Goal: Information Seeking & Learning: Find specific fact

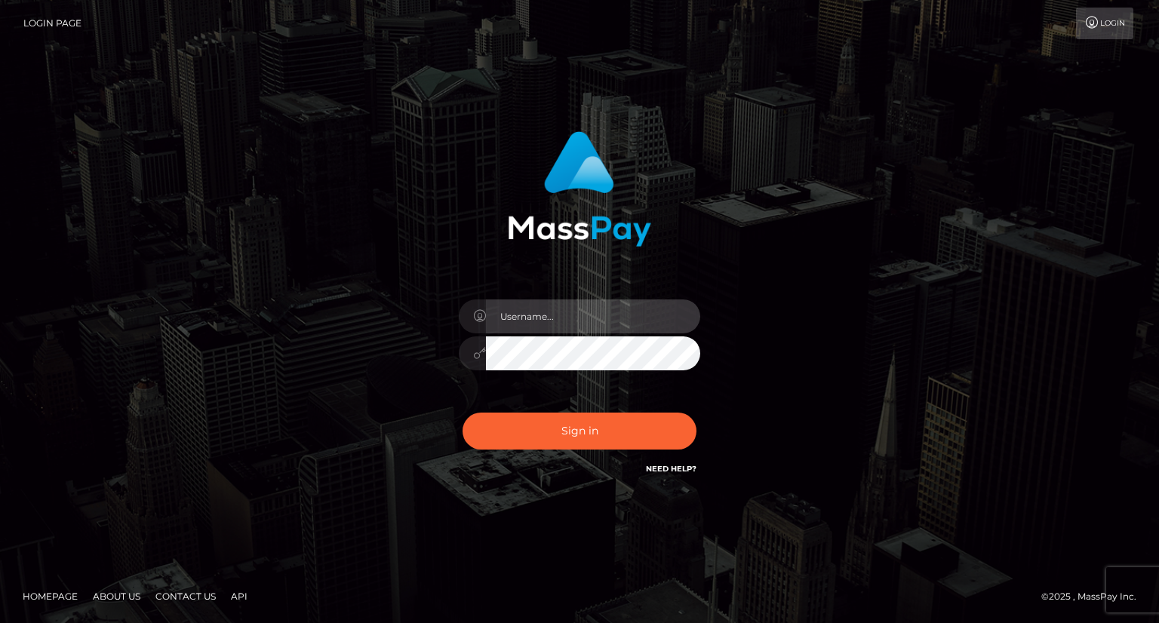
type input "carolina"
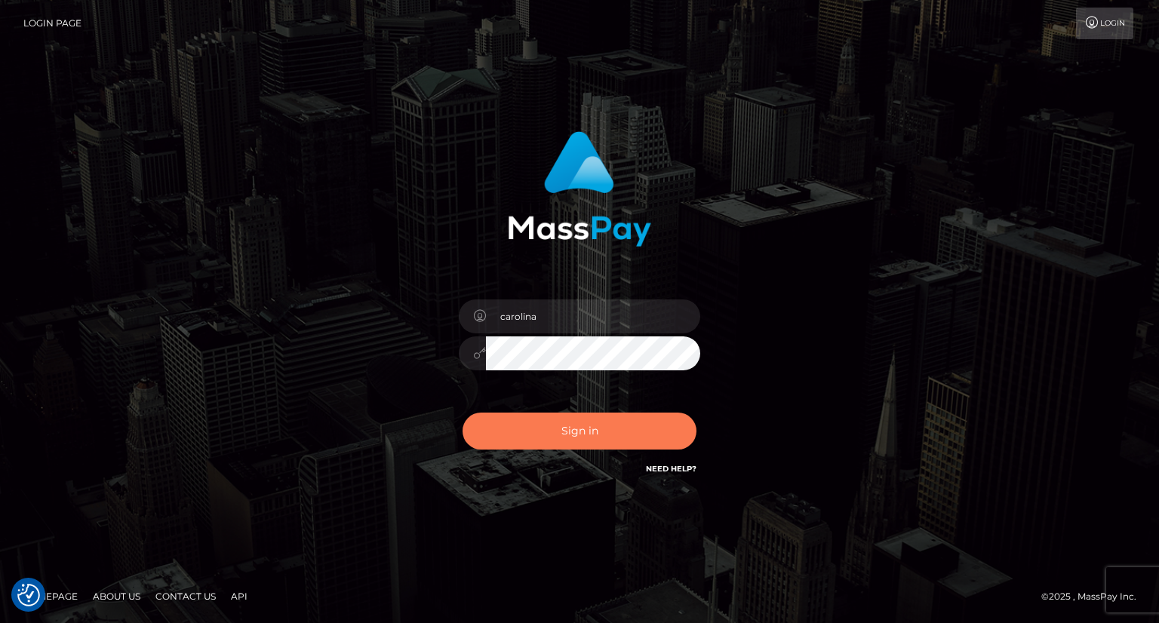
click at [602, 432] on button "Sign in" at bounding box center [579, 431] width 234 height 37
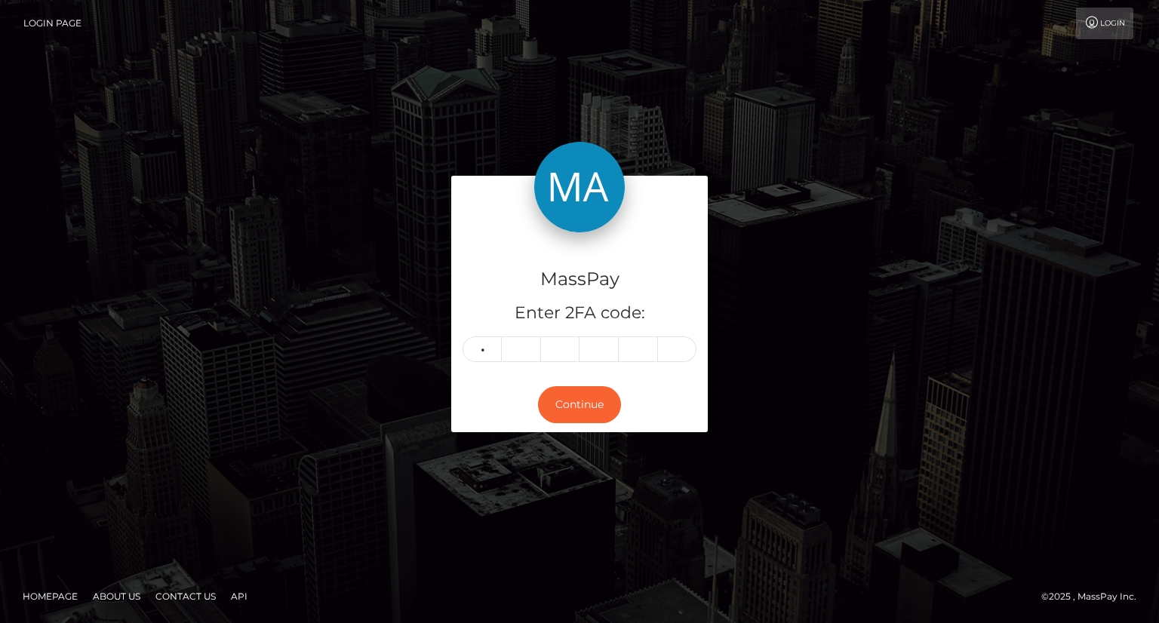
type input "5"
type input "6"
type input "5"
type input "3"
type input "8"
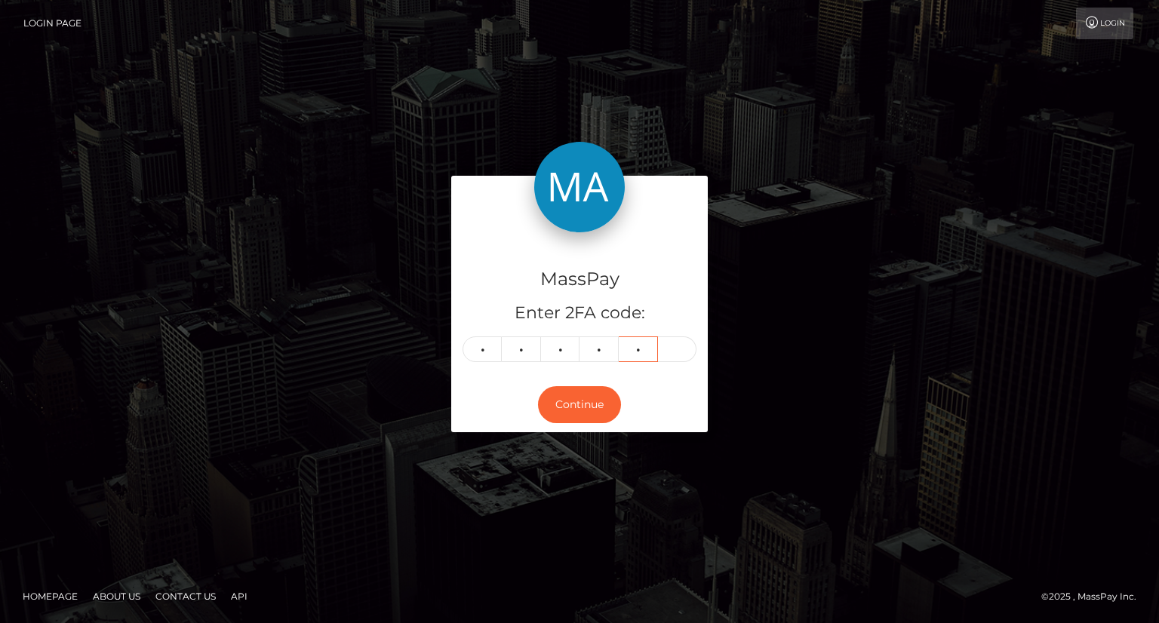
type input "7"
type input "9"
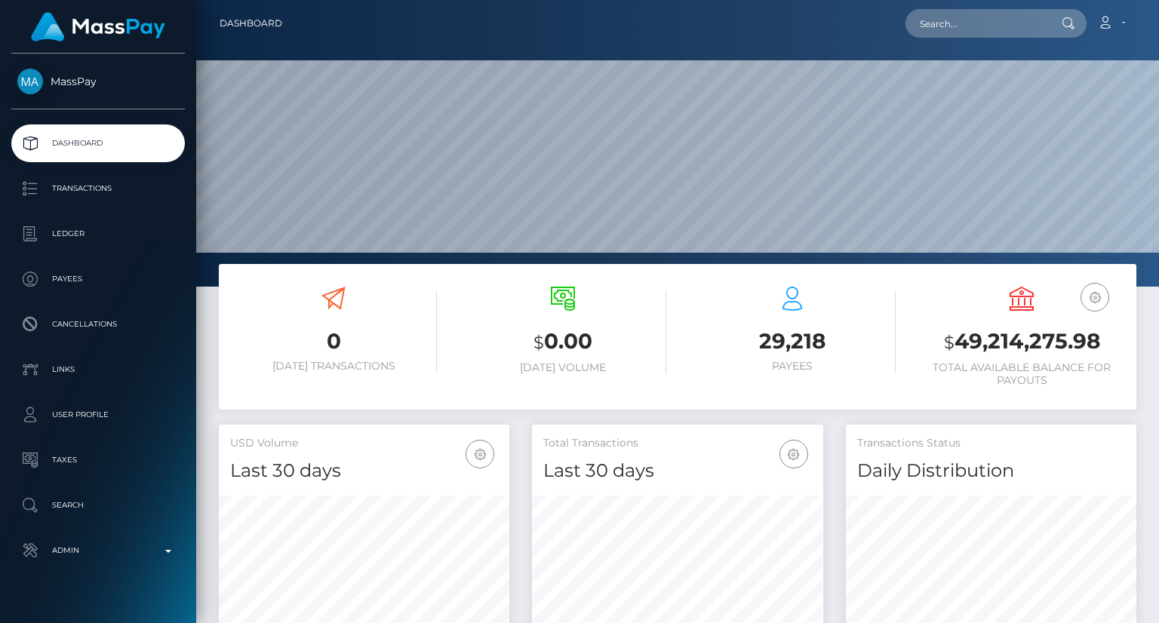
scroll to position [267, 290]
click at [941, 25] on input "text" at bounding box center [976, 23] width 142 height 29
paste input "MSPe56e72373363a1a"
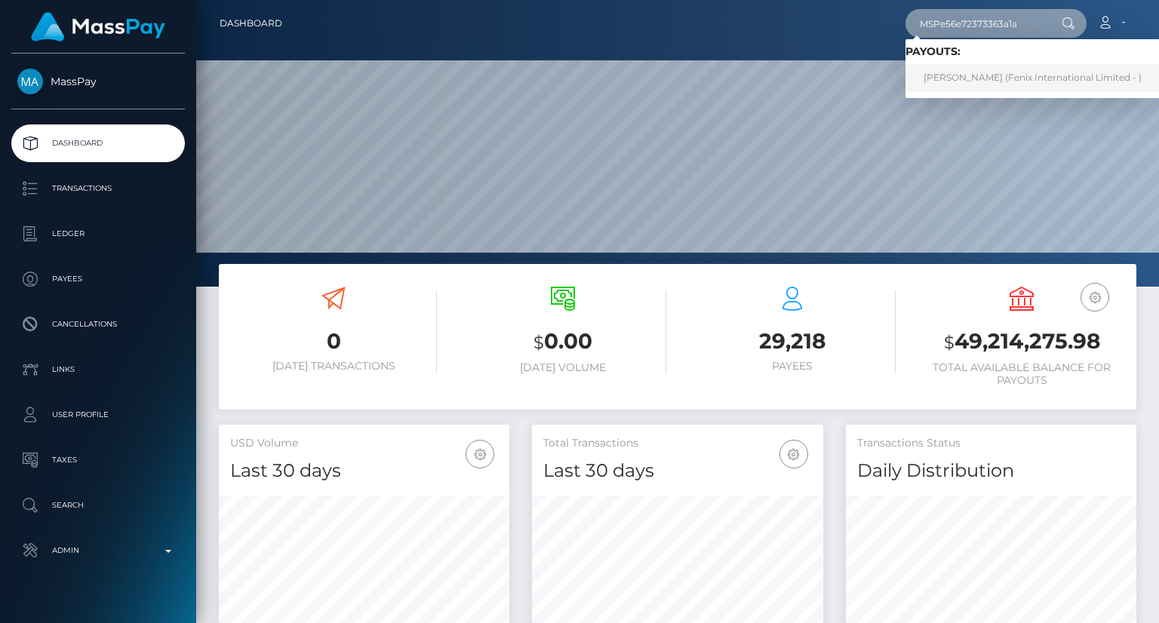
type input "MSPe56e72373363a1a"
click at [988, 75] on link "Stephen Hogan (Fenix International Limited - )" at bounding box center [1032, 78] width 254 height 28
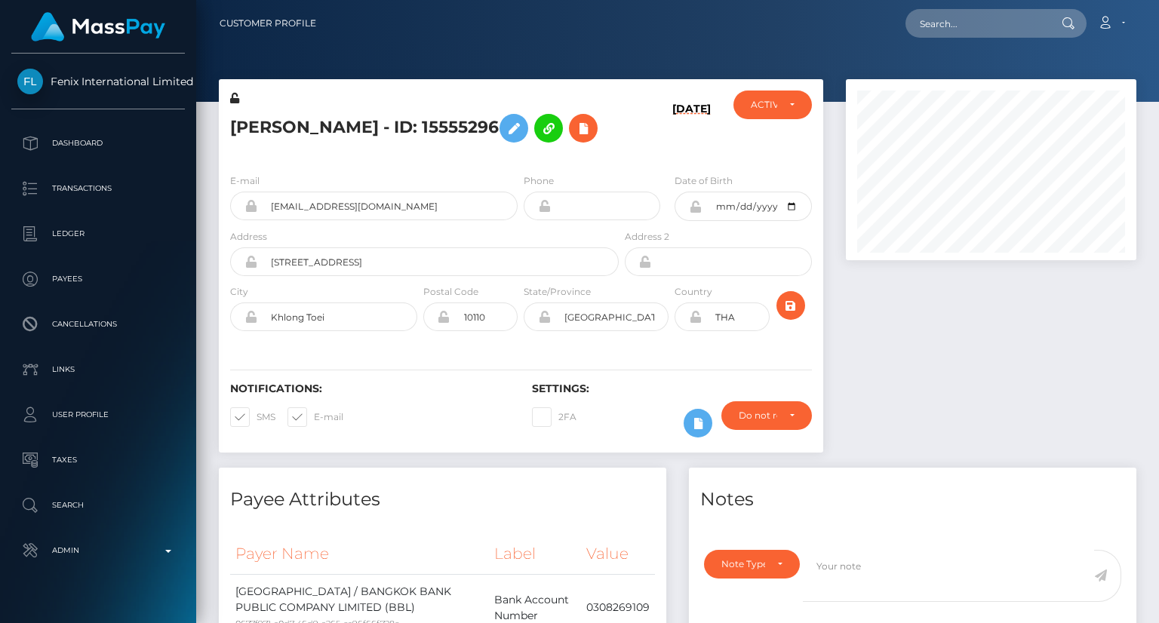
scroll to position [181, 290]
click at [392, 426] on div "Notifications: SMS E-mail" at bounding box center [370, 414] width 302 height 63
click at [1126, 386] on div at bounding box center [990, 273] width 313 height 389
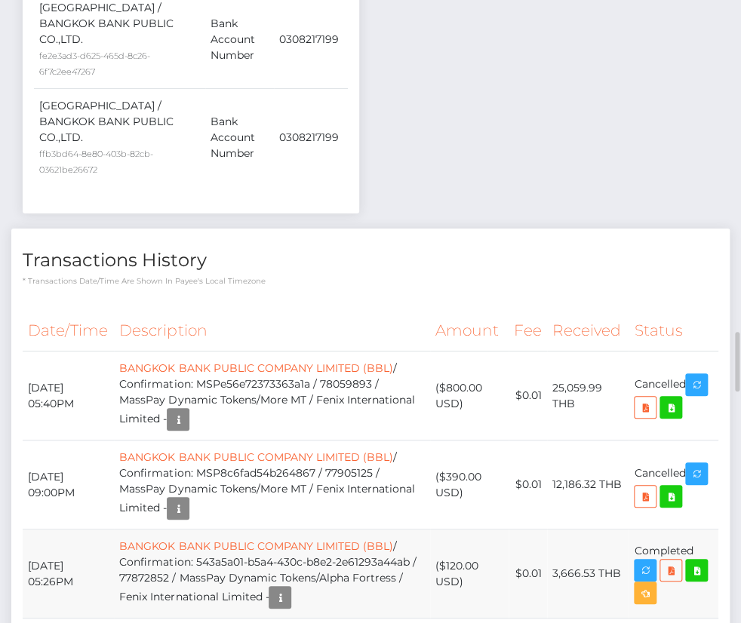
scroll to position [3320, 0]
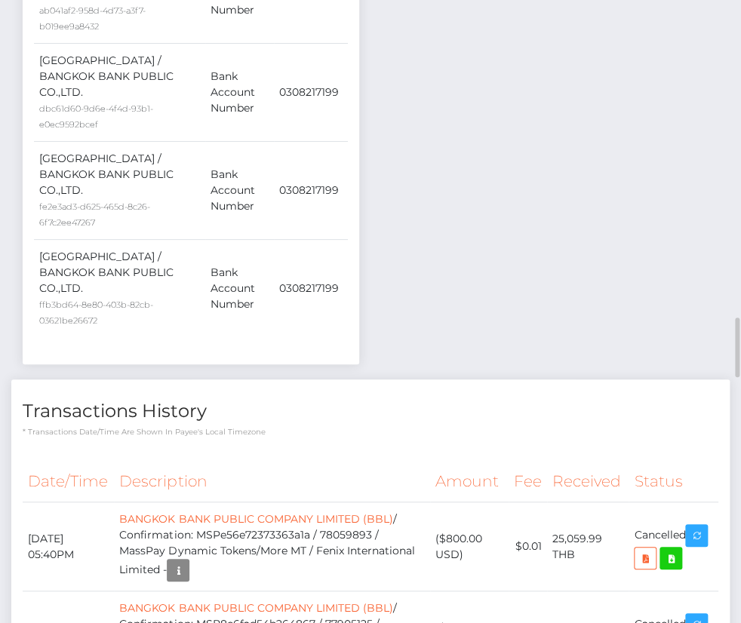
click at [124, 379] on div "Transactions History * Transactions date/time are shown in payee's local timezo…" at bounding box center [370, 408] width 718 height 58
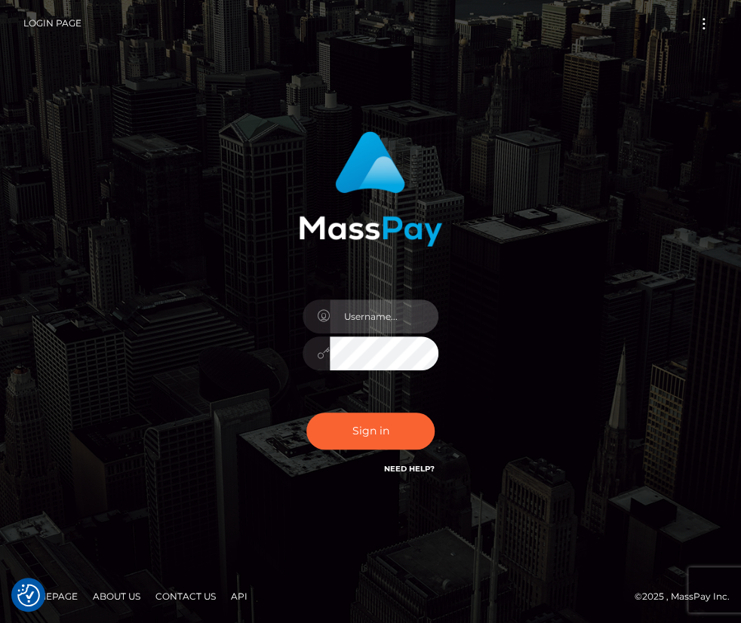
type input "carolina"
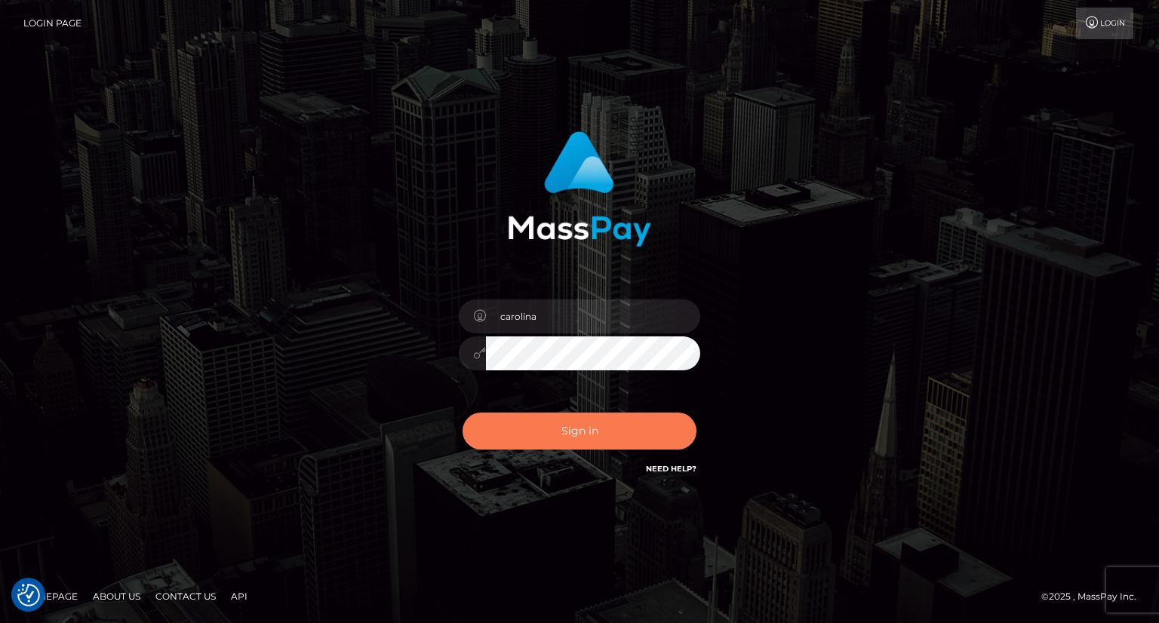
click at [601, 435] on button "Sign in" at bounding box center [579, 431] width 234 height 37
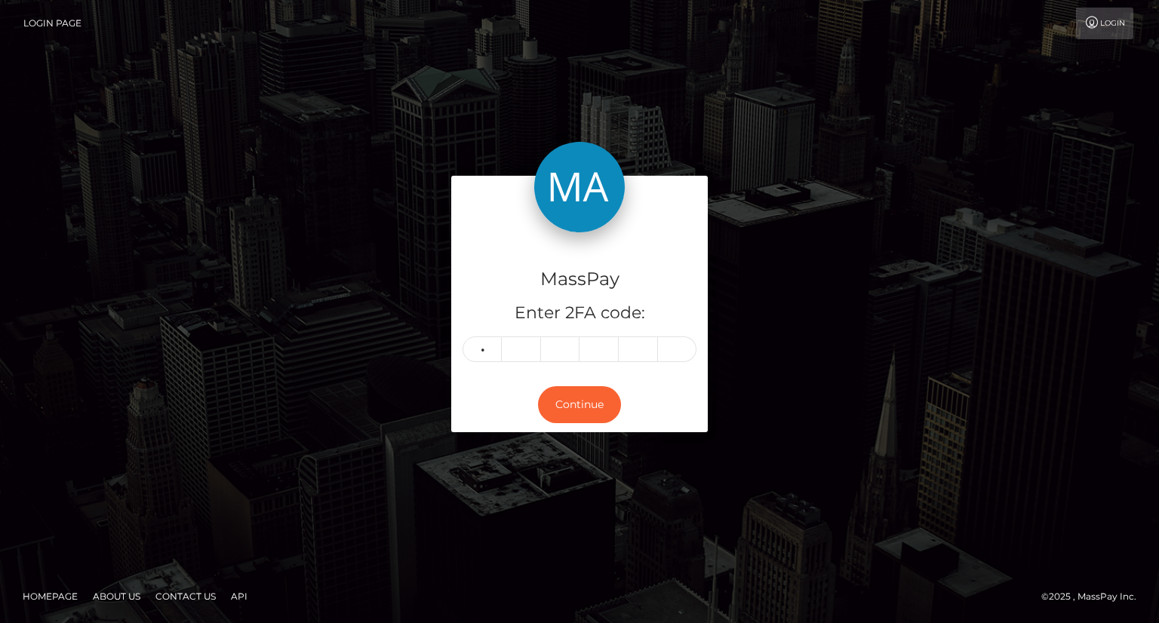
type input "6"
type input "7"
type input "1"
type input "3"
type input "2"
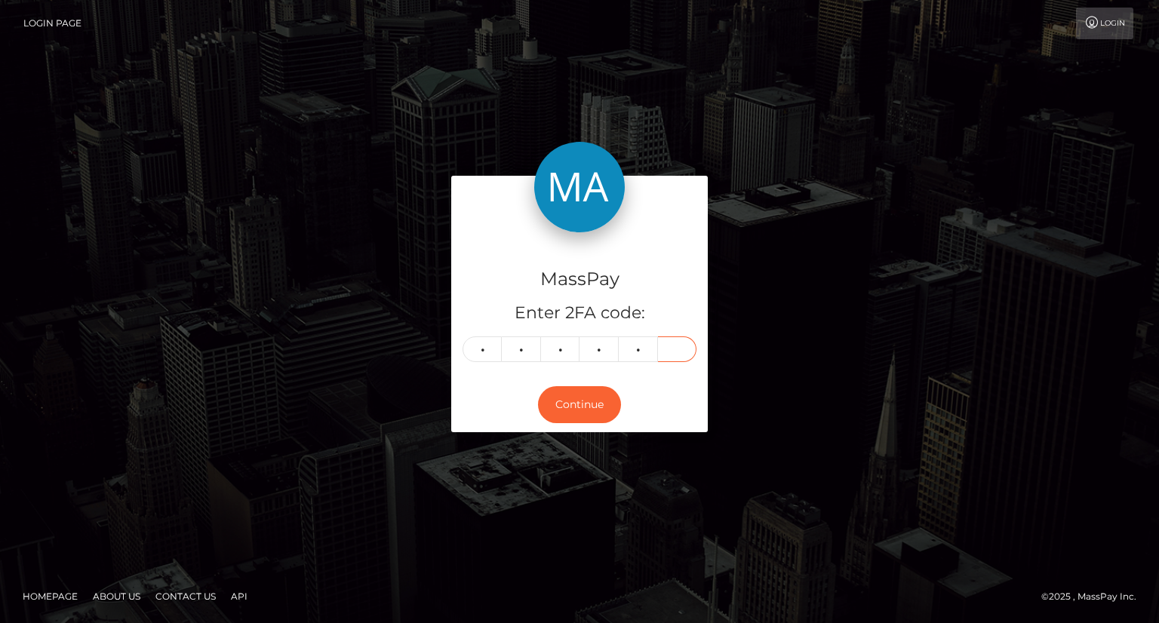
type input "1"
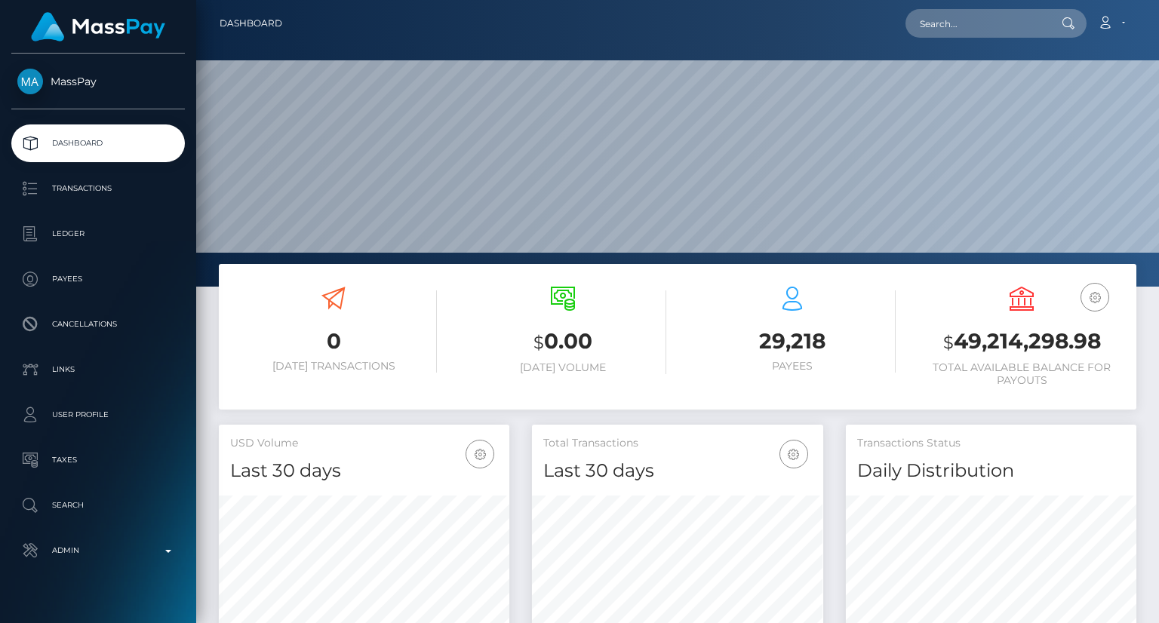
scroll to position [267, 290]
click at [990, 29] on input "text" at bounding box center [976, 23] width 142 height 29
paste input "MSPe56e72373363a1a"
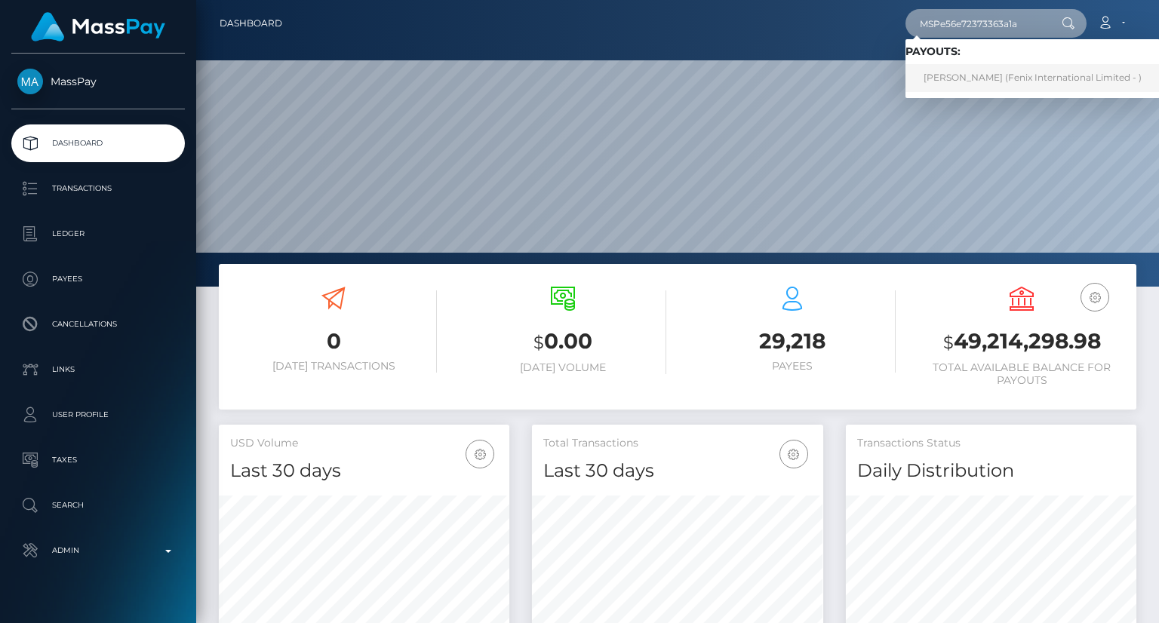
type input "MSPe56e72373363a1a"
click at [991, 64] on link "Stephen Hogan (Fenix International Limited - )" at bounding box center [1032, 78] width 254 height 28
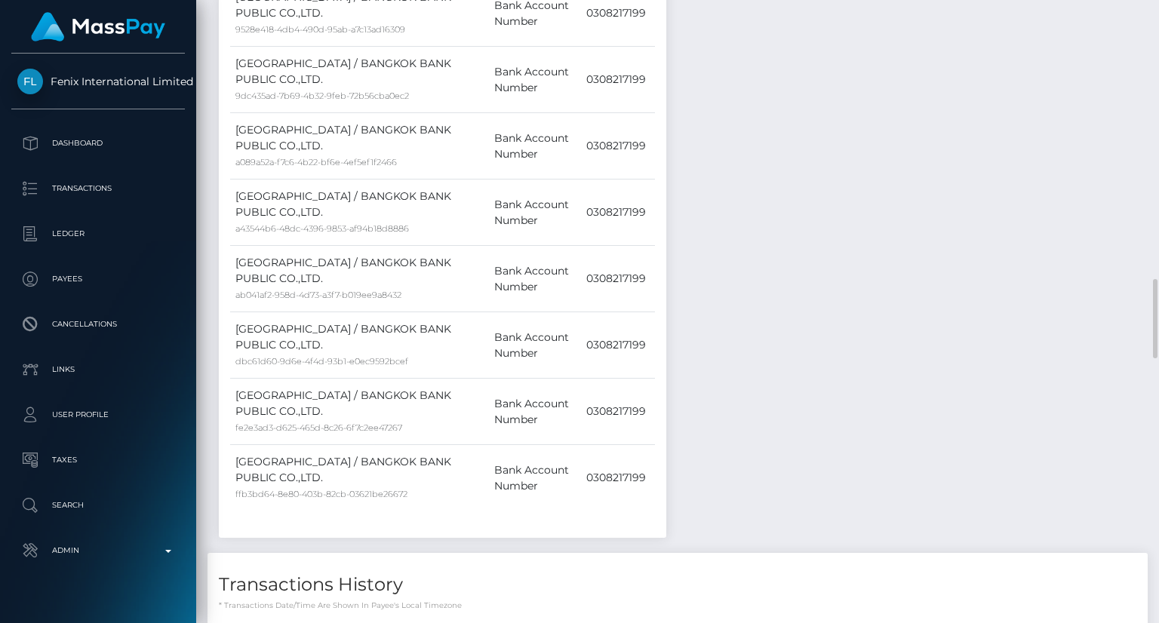
drag, startPoint x: 697, startPoint y: 325, endPoint x: 395, endPoint y: 344, distance: 302.4
copy td "MSPe56e72373363a1a / 78059893"
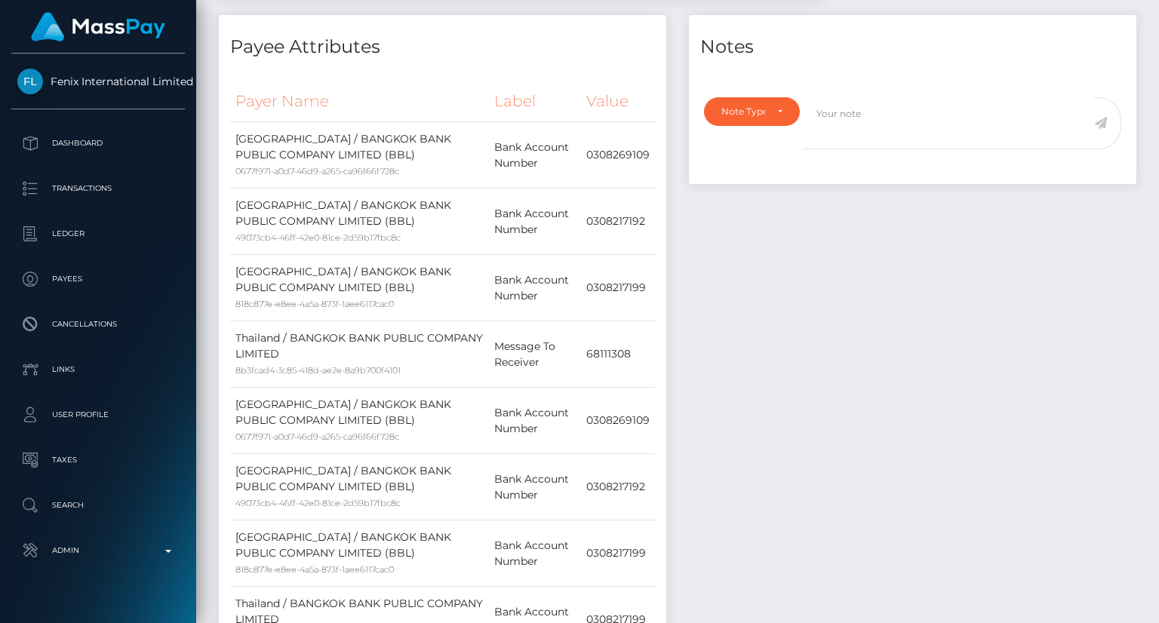
scroll to position [0, 0]
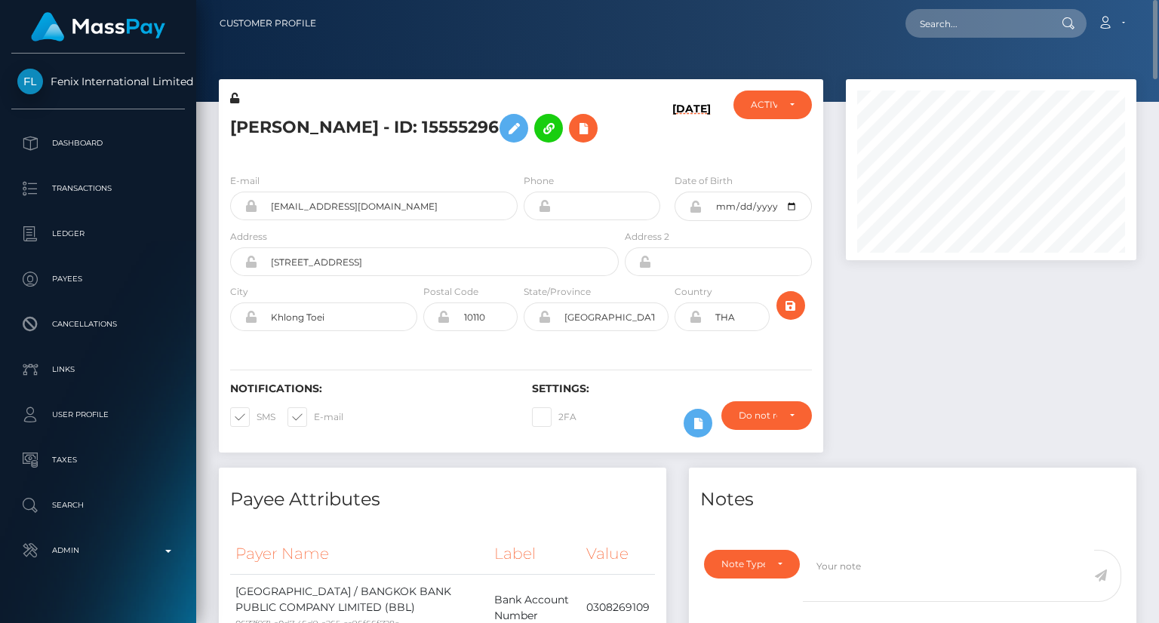
click at [401, 118] on h5 "Stephen Hogan - ID: 15555296" at bounding box center [420, 128] width 380 height 44
copy h5 "Stephen Hogan - ID: 15555296"
click at [973, 25] on input "text" at bounding box center [976, 23] width 142 height 29
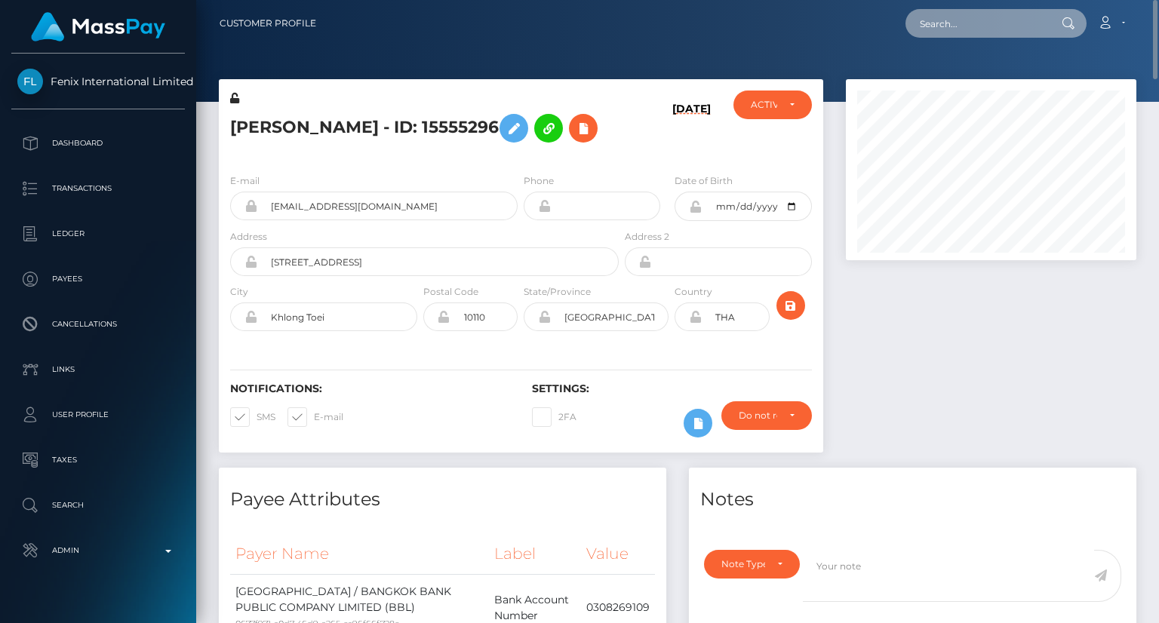
paste input "MSP6997efed38e0c1d"
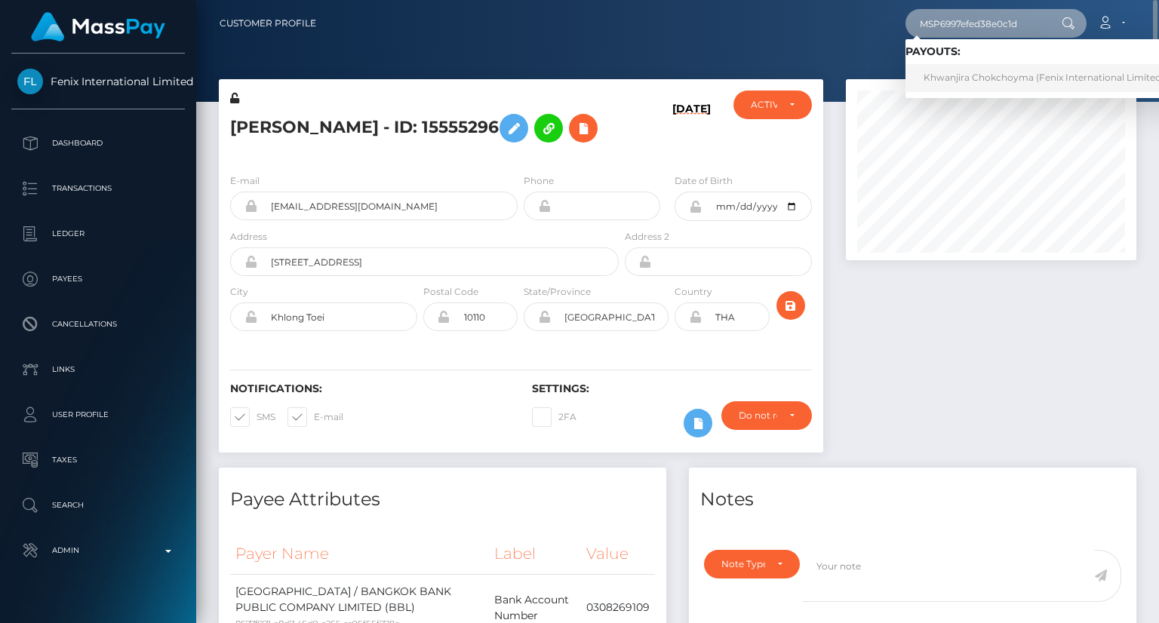
type input "MSP6997efed38e0c1d"
click at [948, 84] on link "Khwanjira Chokchoyma (Fenix International Limited - )" at bounding box center [1047, 78] width 285 height 28
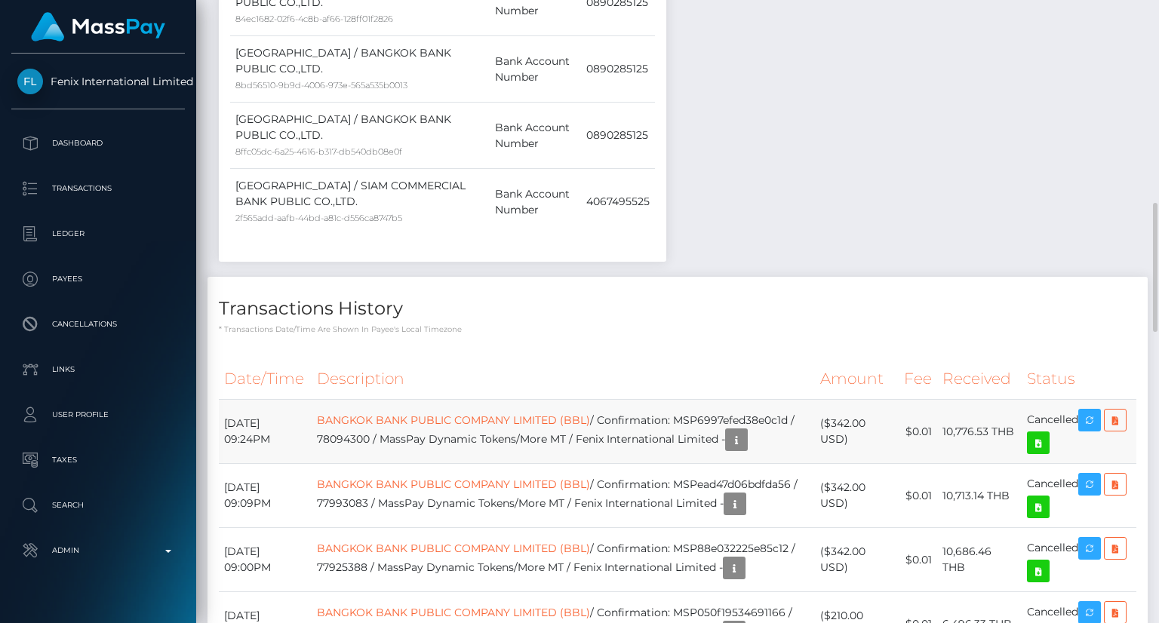
scroll to position [181, 290]
drag, startPoint x: 521, startPoint y: 368, endPoint x: 338, endPoint y: 371, distance: 183.4
click at [338, 400] on tr "October 1, 2025 09:24PM BANGKOK BANK PUBLIC COMPANY LIMITED (BBL) / Confirmatio…" at bounding box center [677, 432] width 917 height 64
click at [312, 400] on td "October 1, 2025 09:24PM" at bounding box center [265, 432] width 93 height 64
click at [459, 400] on td "BANGKOK BANK PUBLIC COMPANY LIMITED (BBL) / Confirmation: MSP6997efed38e0c1d / …" at bounding box center [563, 432] width 502 height 64
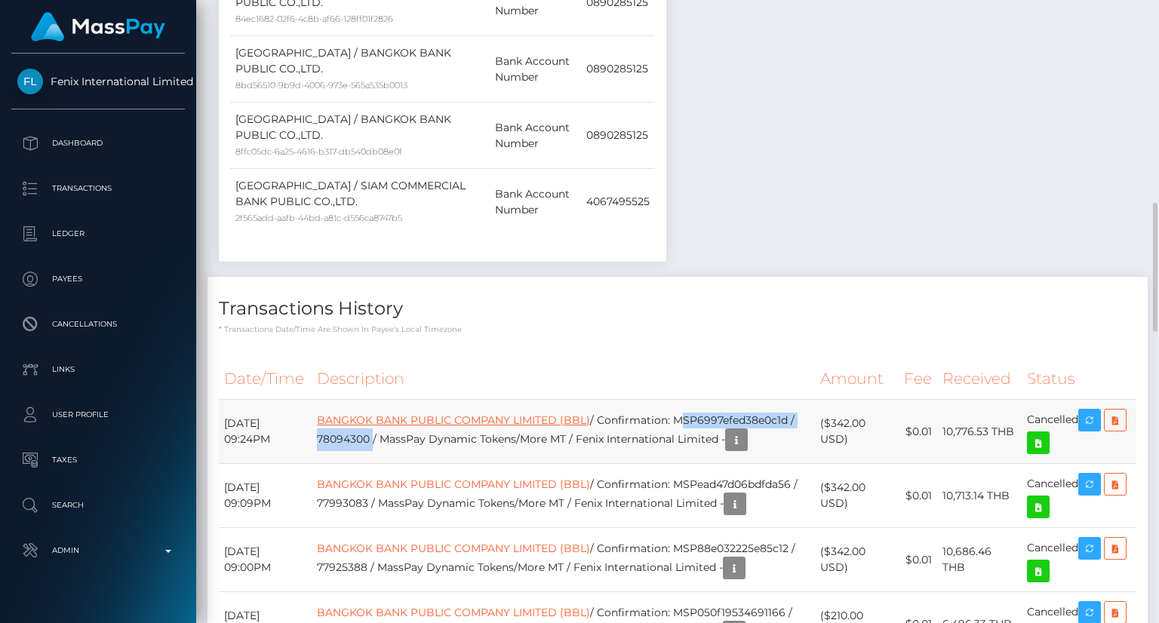
drag, startPoint x: 521, startPoint y: 367, endPoint x: 349, endPoint y: 357, distance: 173.1
click at [346, 400] on td "BANGKOK BANK PUBLIC COMPANY LIMITED (BBL) / Confirmation: MSP6997efed38e0c1d / …" at bounding box center [563, 432] width 502 height 64
copy td "MSP6997efed38e0c1d / 78094300"
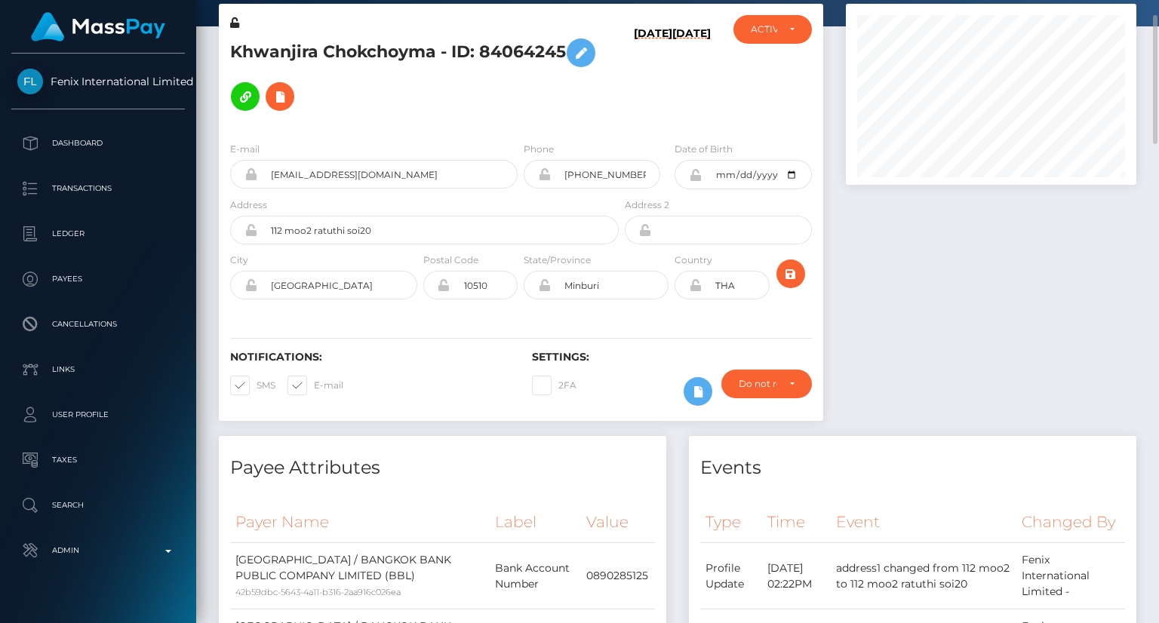
scroll to position [0, 0]
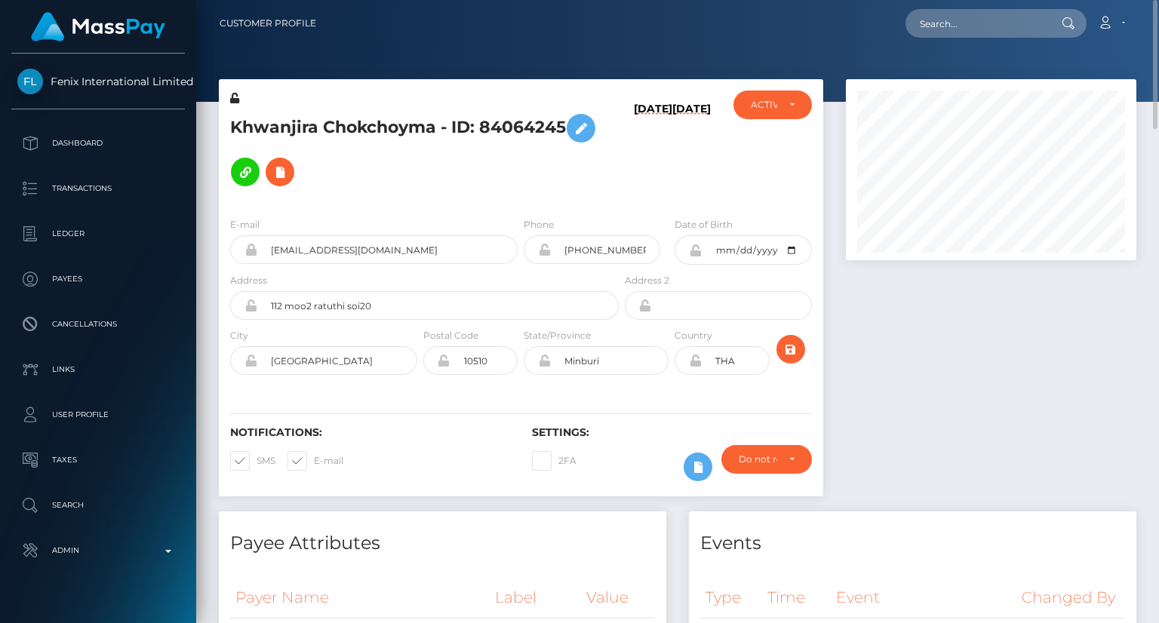
click at [439, 122] on h5 "Khwanjira Chokchoyma - ID: 84064245" at bounding box center [420, 150] width 380 height 88
click at [439, 121] on h5 "Khwanjira Chokchoyma - ID: 84064245" at bounding box center [420, 150] width 380 height 88
copy h5 "Khwanjira Chokchoyma - ID: 84064245"
click at [976, 25] on input "text" at bounding box center [976, 23] width 142 height 29
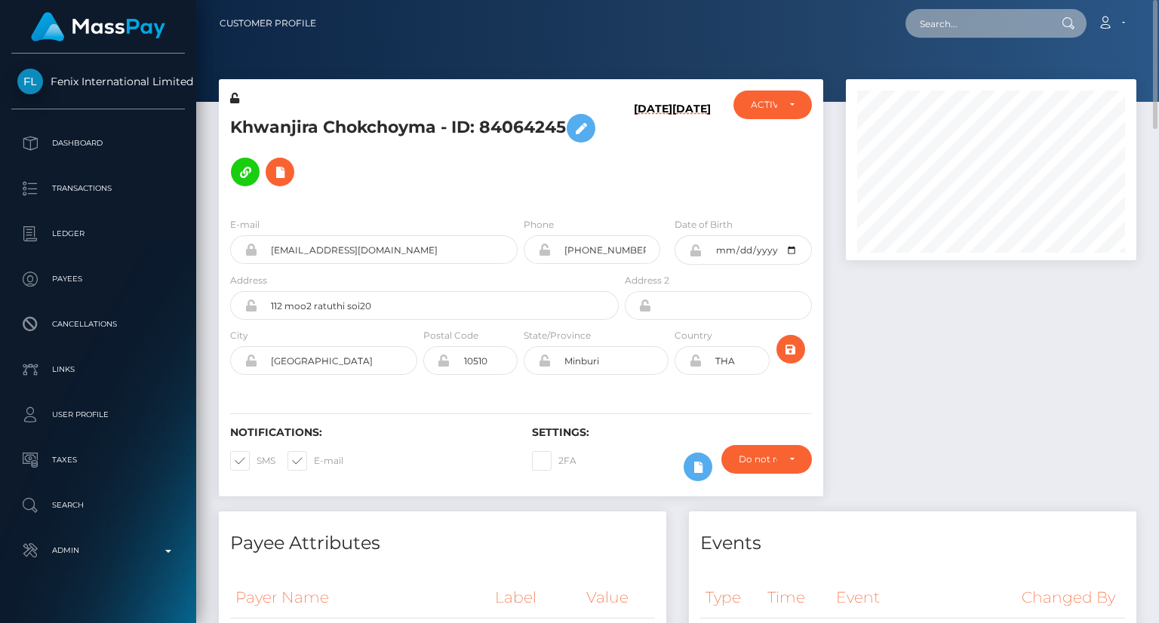
paste input "MSP91d5a3f59dcbffa"
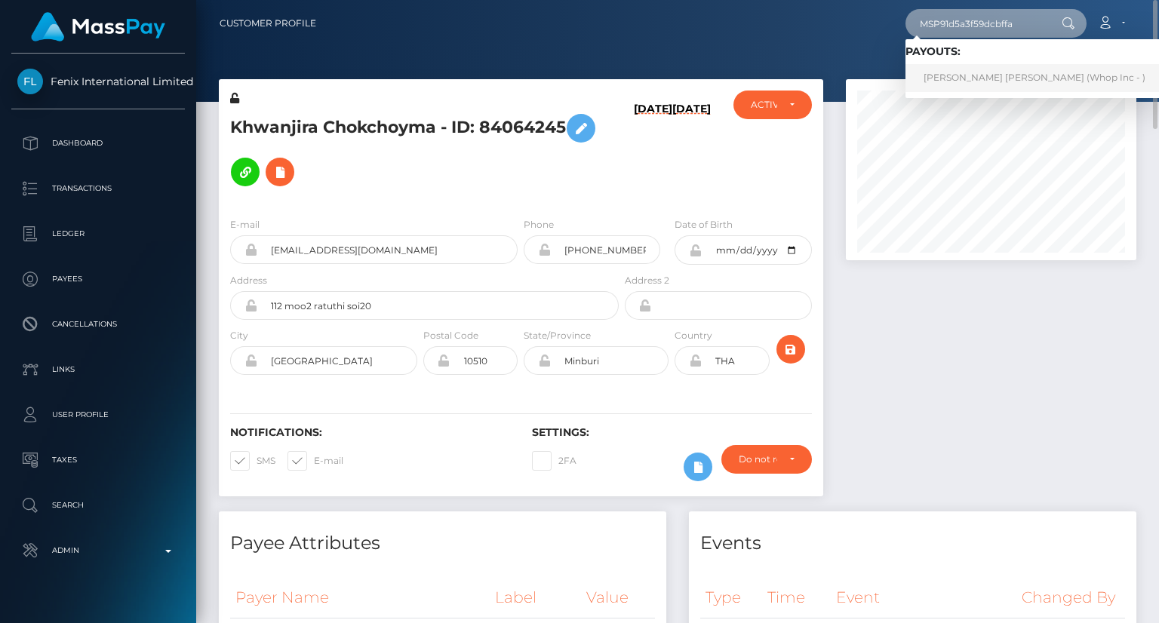
type input "MSP91d5a3f59dcbffa"
click at [978, 78] on link "JESUS DAVID RIPOLL PINEDA (Whop Inc - )" at bounding box center [1034, 78] width 258 height 28
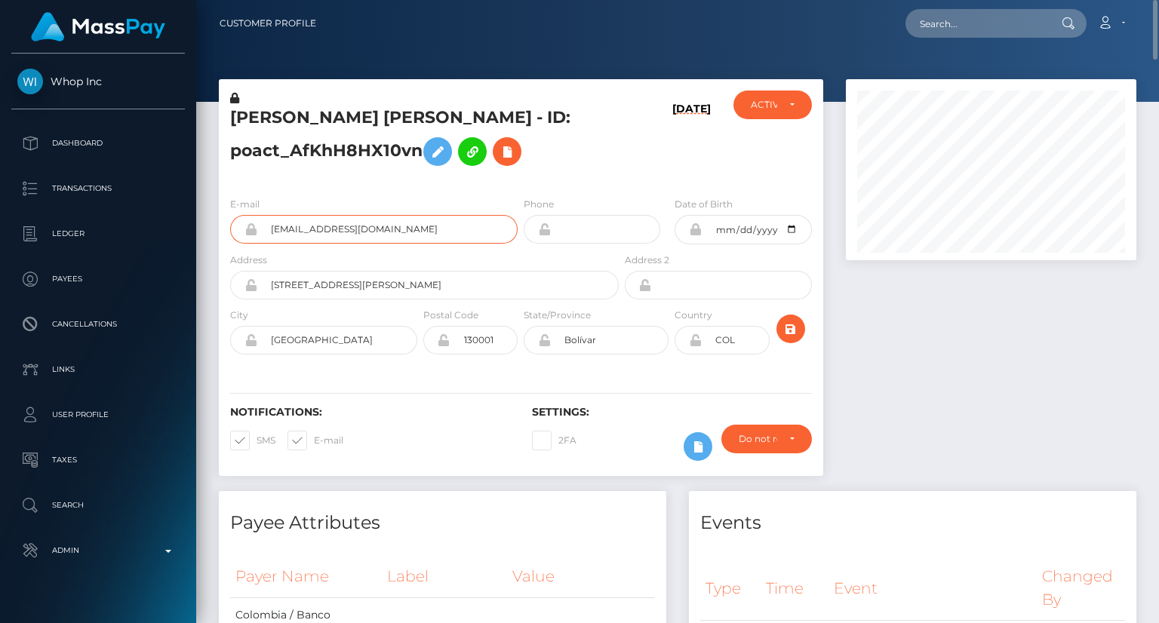
click at [407, 232] on input "[EMAIL_ADDRESS][DOMAIN_NAME]" at bounding box center [387, 229] width 260 height 29
click at [407, 239] on input "[EMAIL_ADDRESS][DOMAIN_NAME]" at bounding box center [387, 229] width 260 height 29
click at [408, 232] on input "[EMAIL_ADDRESS][DOMAIN_NAME]" at bounding box center [387, 229] width 260 height 29
click at [408, 231] on input "[EMAIL_ADDRESS][DOMAIN_NAME]" at bounding box center [387, 229] width 260 height 29
click at [396, 228] on input "[EMAIL_ADDRESS][DOMAIN_NAME]" at bounding box center [387, 229] width 260 height 29
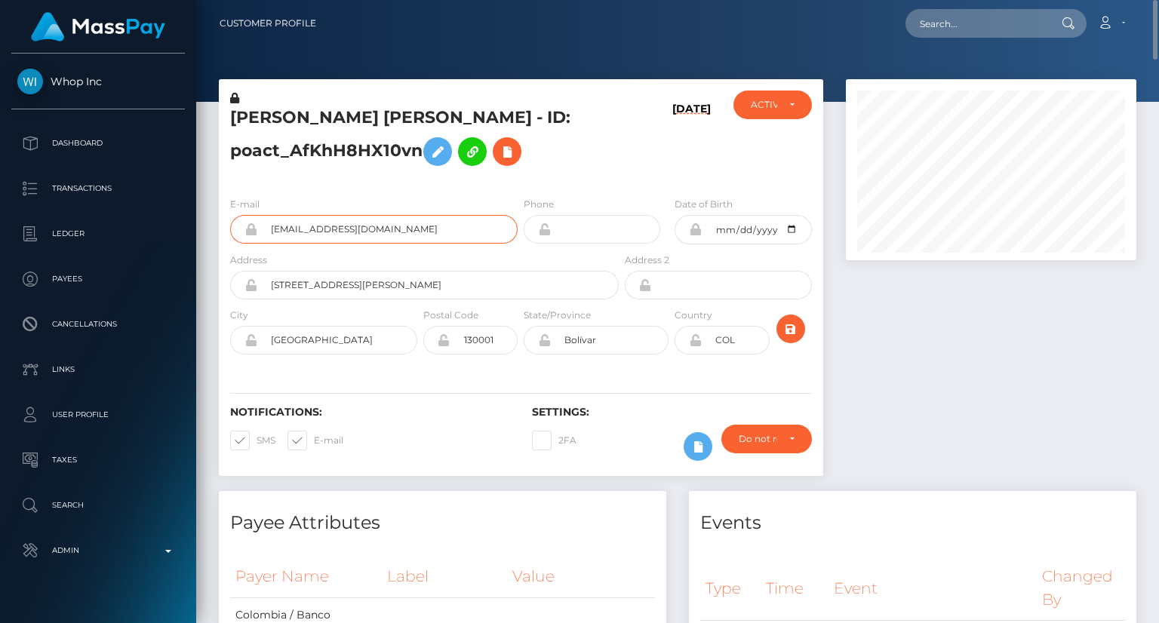
click at [396, 228] on input "jesuusripoll35+71e3cdba7c@gmail.com" at bounding box center [387, 229] width 260 height 29
click at [395, 228] on input "jesuusripoll35+71e3cdba7c@gmail.com" at bounding box center [387, 229] width 260 height 29
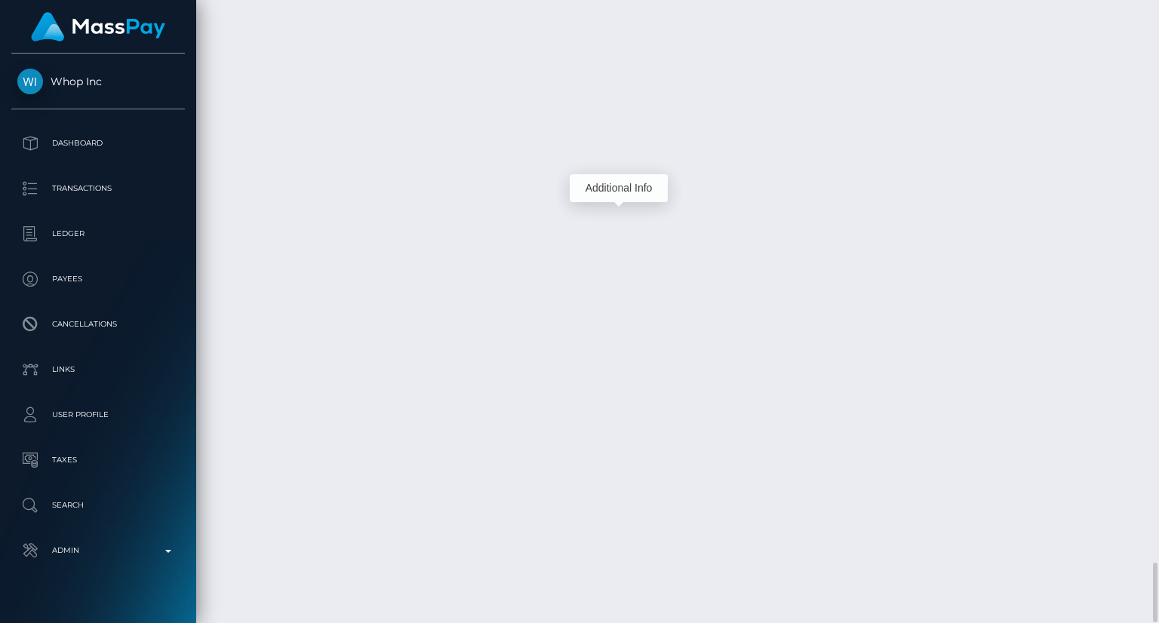
scroll to position [181, 290]
drag, startPoint x: 760, startPoint y: 200, endPoint x: 521, endPoint y: 199, distance: 239.2
copy td "MSPf542e7464495710 / pout_6jDBaiED8d3vD"
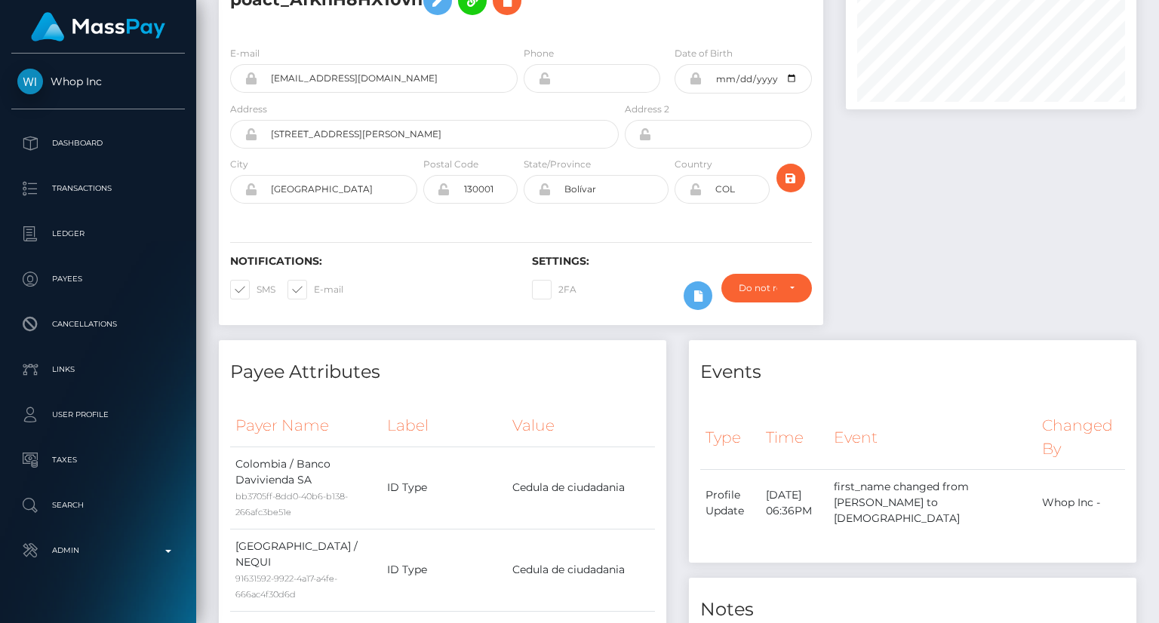
scroll to position [0, 0]
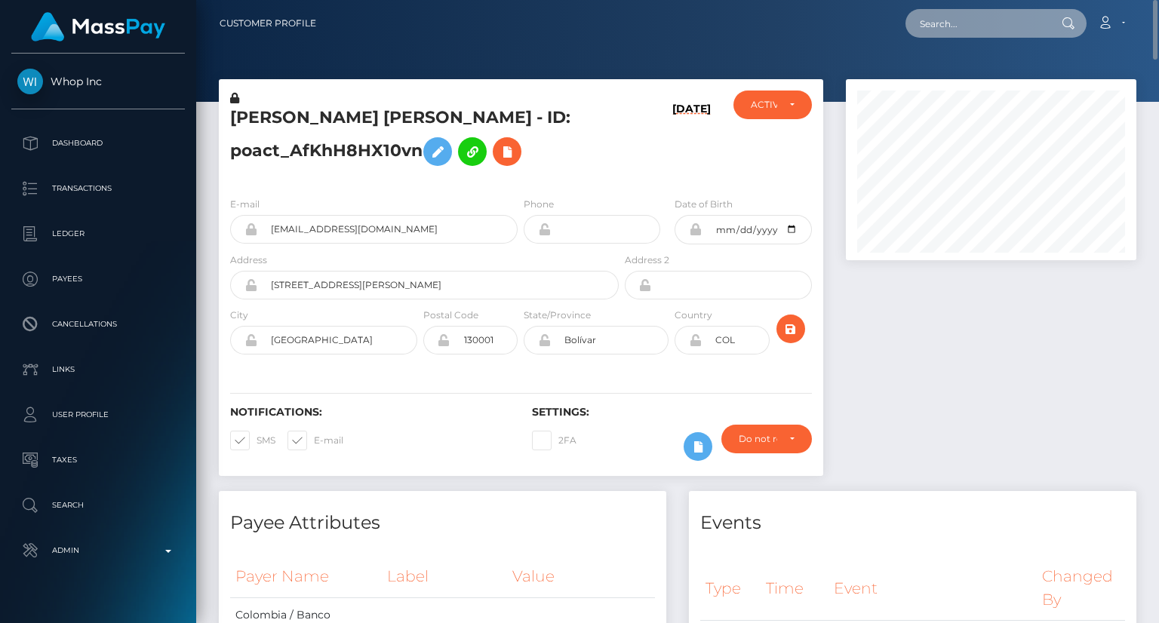
click at [981, 26] on input "text" at bounding box center [976, 23] width 142 height 29
paste input "68be00a523805090ff471a04"
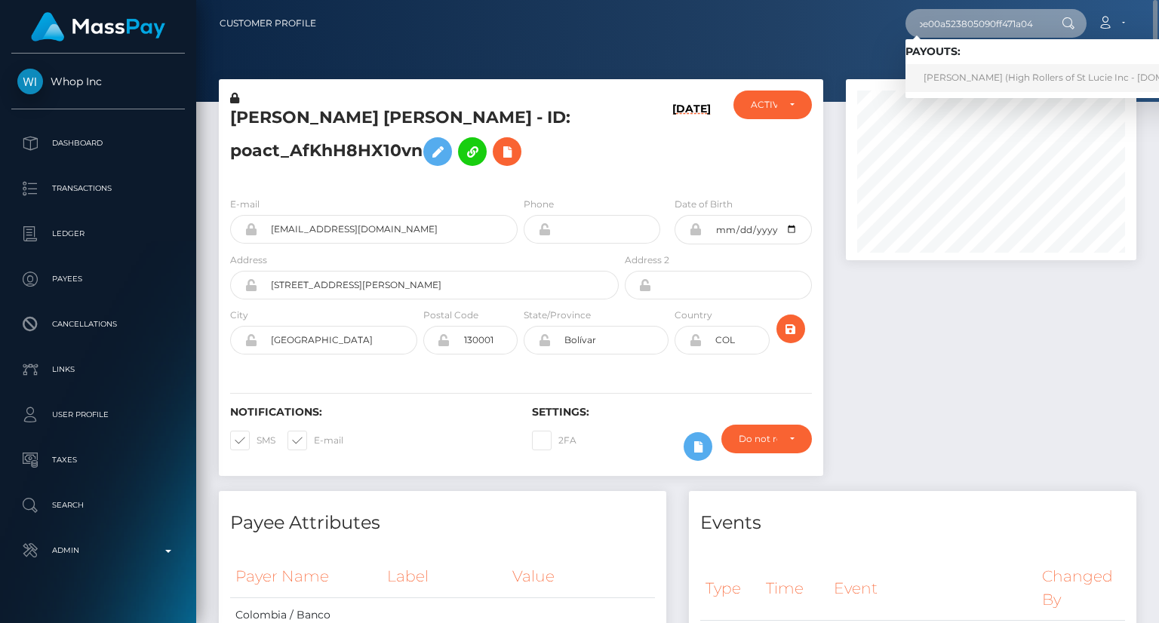
type input "68be00a523805090ff471a04"
click at [969, 75] on link "Chaen Loz (High Rollers of St Lucie Inc - Luckyrush.io)" at bounding box center [1071, 78] width 333 height 28
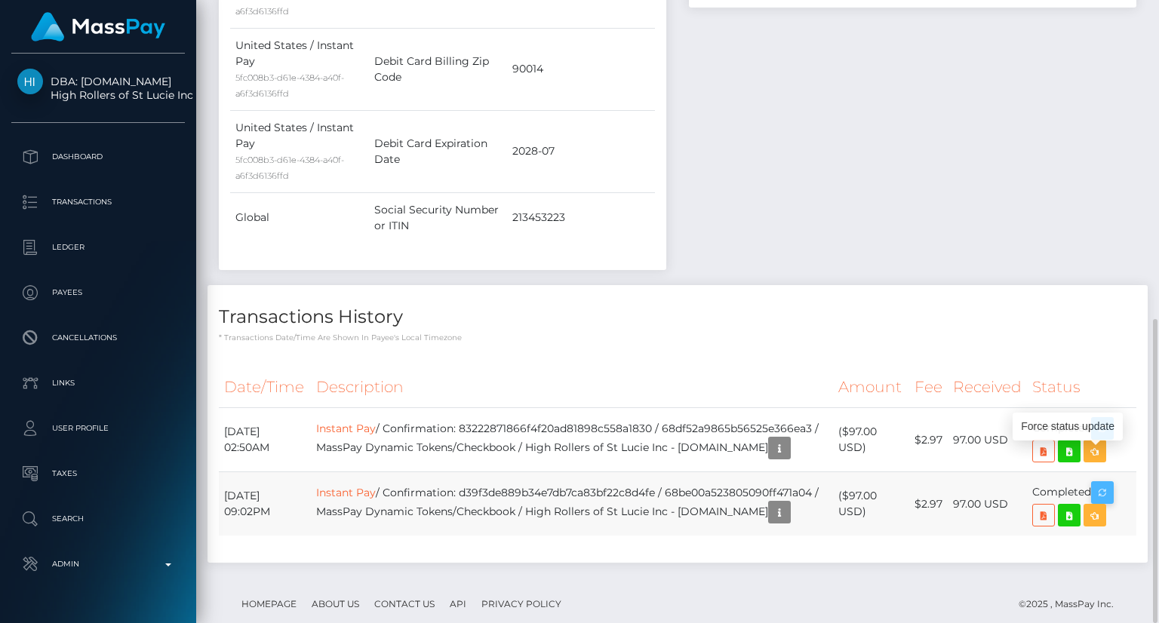
scroll to position [181, 290]
click at [1111, 484] on icon "button" at bounding box center [1102, 493] width 18 height 19
drag, startPoint x: 682, startPoint y: 447, endPoint x: 484, endPoint y: 447, distance: 198.4
click at [484, 472] on td "Instant Pay / Confirmation: d39f3de889b34e7db7ca83bf22c8d4fe / 68be00a523805090…" at bounding box center [571, 504] width 521 height 64
copy td "d39f3de889b34e7db7ca83bf22c8d4fe"
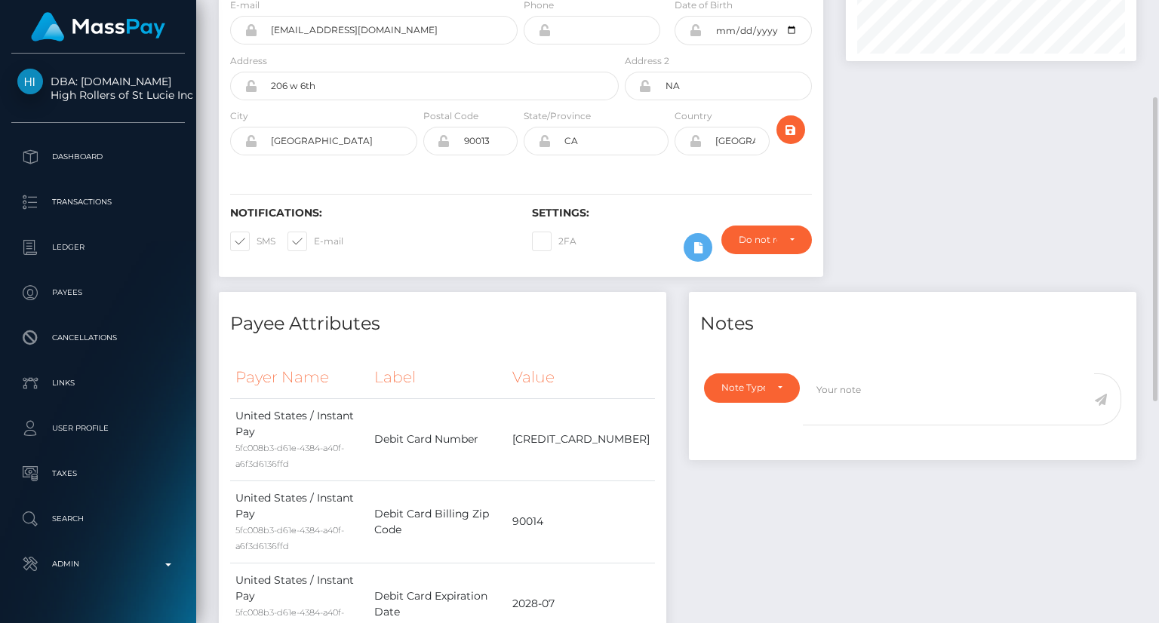
scroll to position [0, 0]
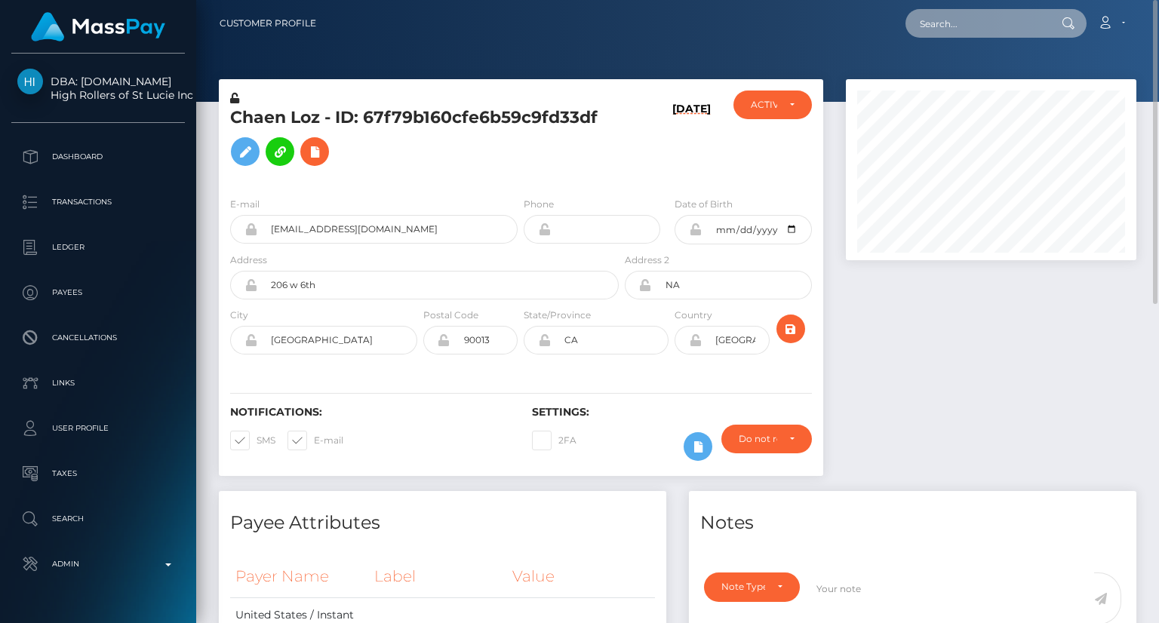
click at [971, 23] on input "text" at bounding box center [976, 23] width 142 height 29
paste input "68d9a8bf67b9f0ff5836d6bc"
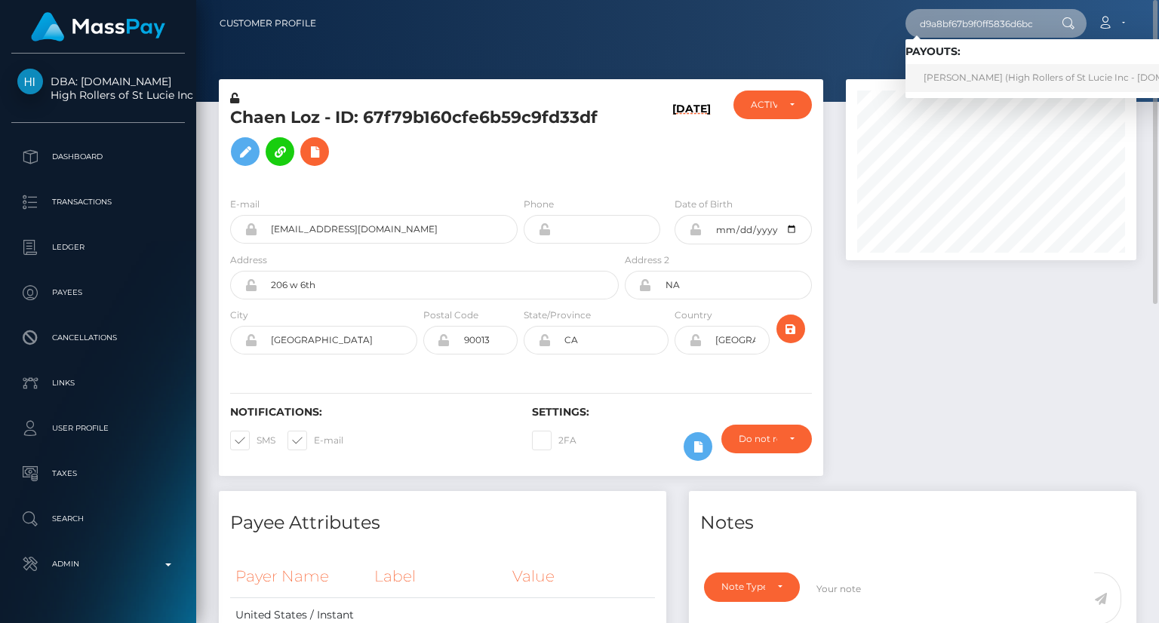
type input "68d9a8bf67b9f0ff5836d6bc"
click at [977, 79] on link "Laura Montalvo (High Rollers of St Lucie Inc - Luckyrush.io)" at bounding box center [1071, 78] width 333 height 28
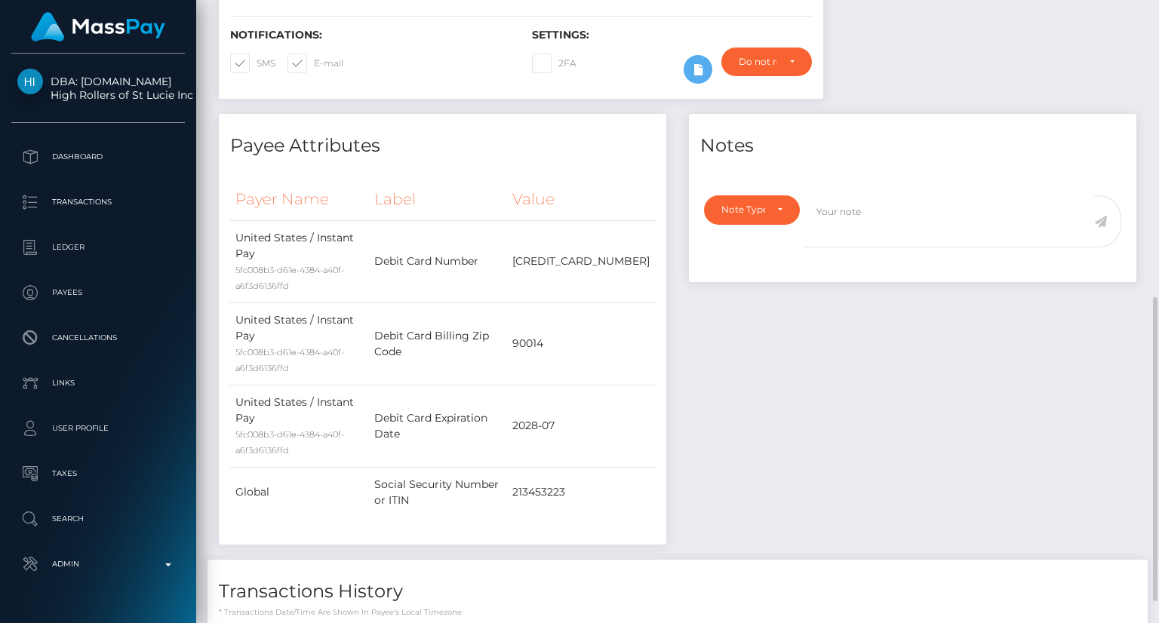
scroll to position [652, 0]
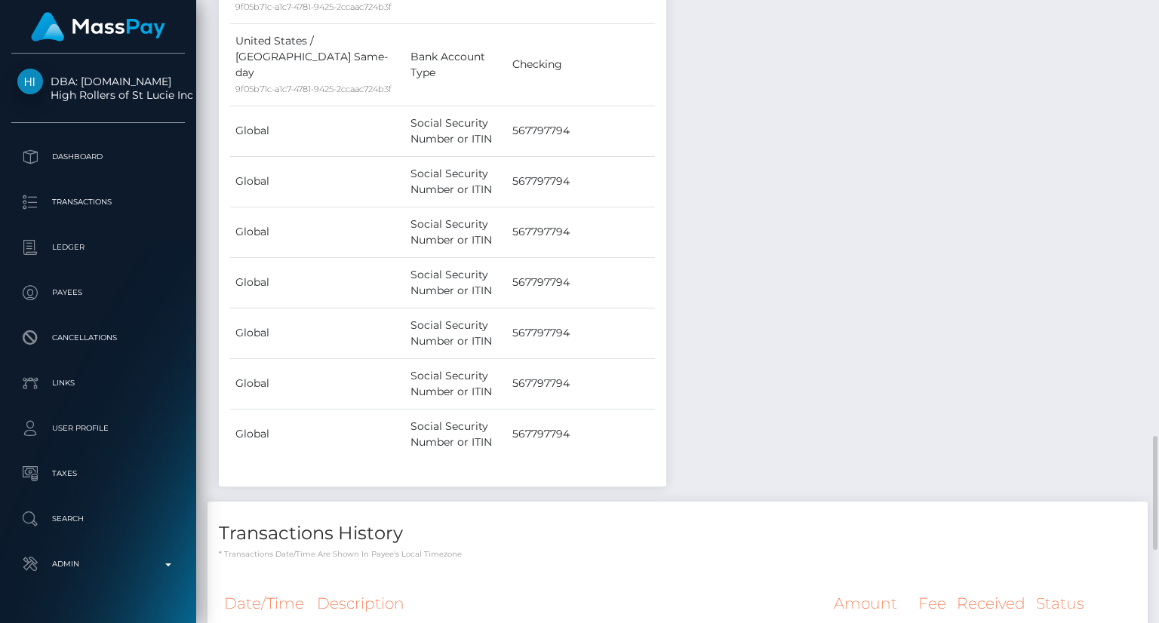
scroll to position [2112, 0]
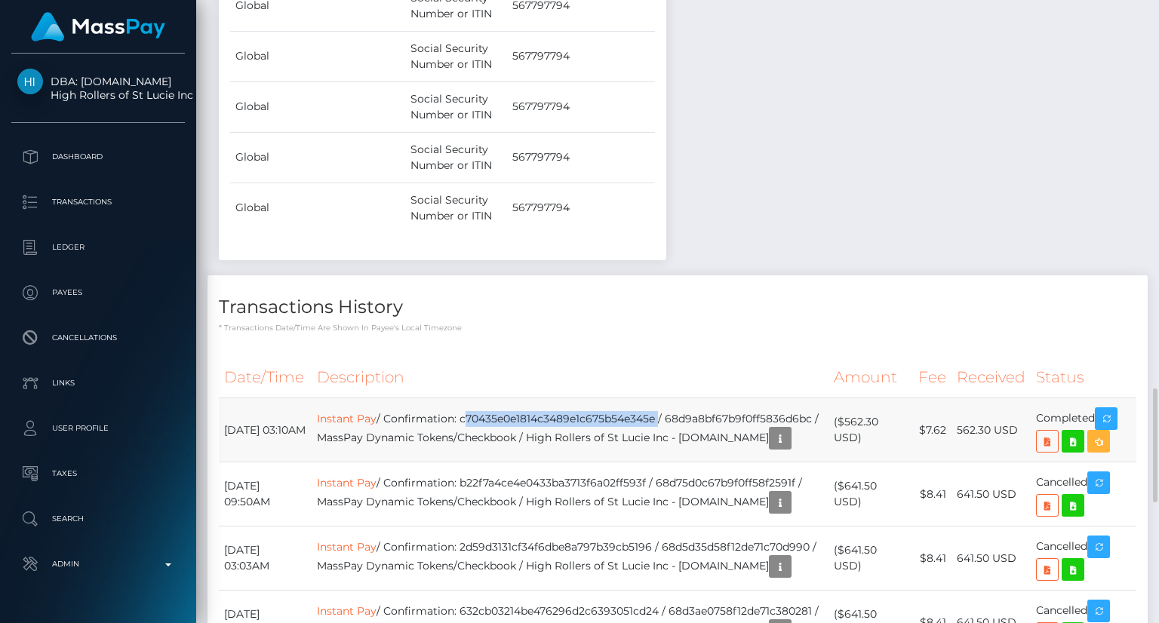
drag, startPoint x: 679, startPoint y: 459, endPoint x: 484, endPoint y: 455, distance: 194.7
click at [484, 455] on td "Instant Pay / Confirmation: c70435e0e1814c3489e1c675b54e345e / 68d9a8bf67b9f0ff…" at bounding box center [571, 430] width 518 height 64
copy td "c70435e0e1814c3489e1c675b54e345e"
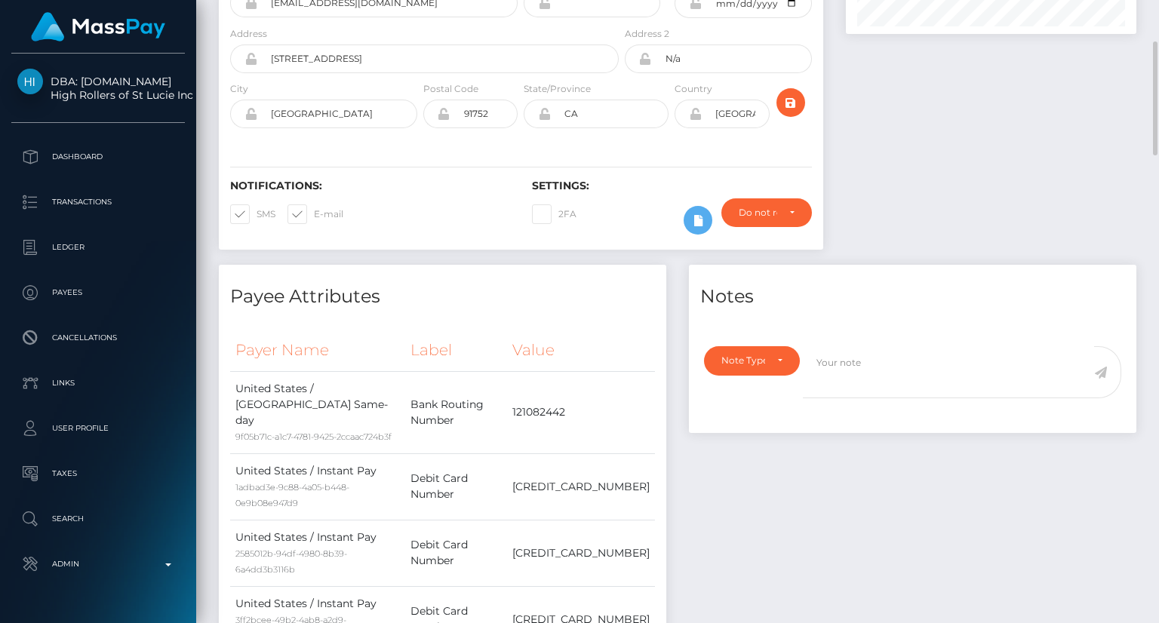
scroll to position [0, 0]
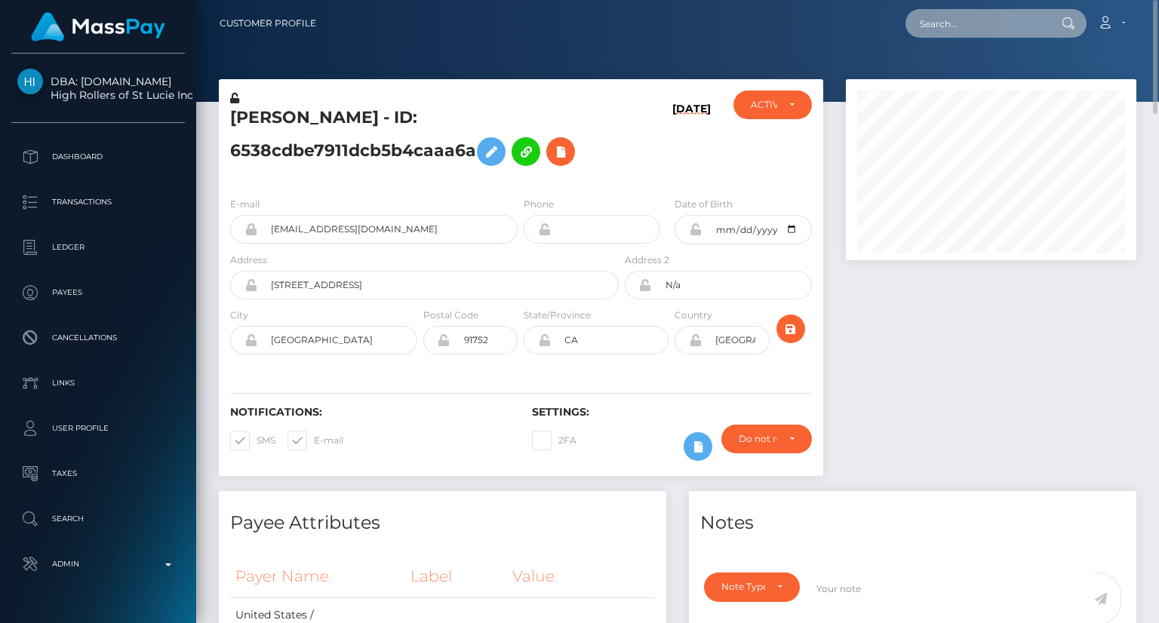
click at [972, 21] on input "text" at bounding box center [976, 23] width 142 height 29
paste input "MSPa98a80404a64389"
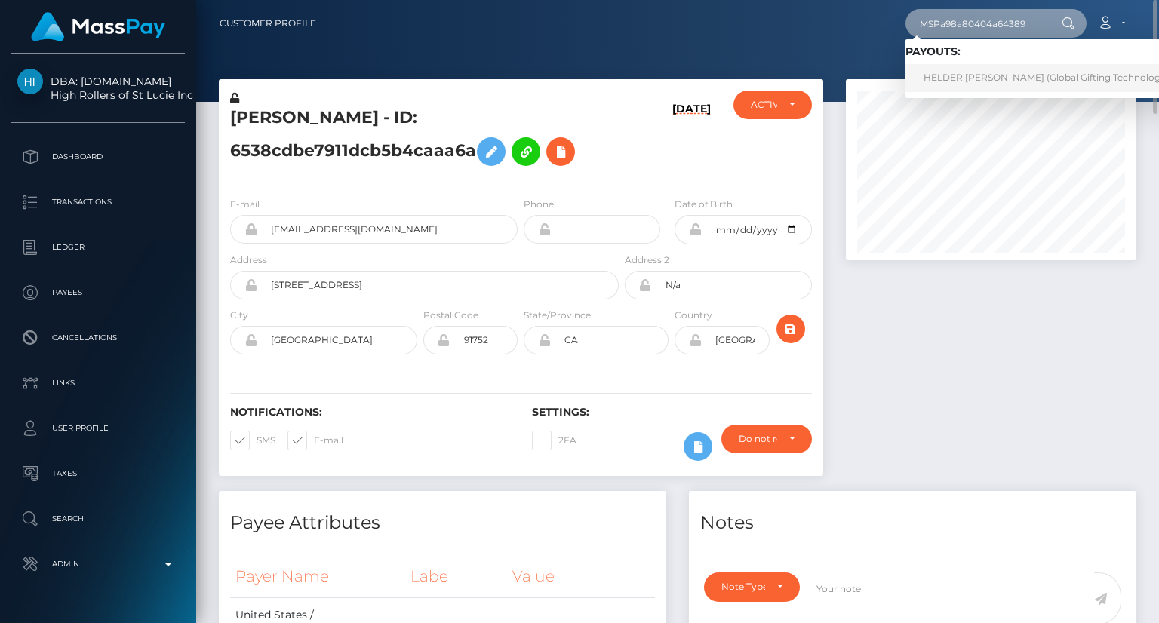
type input "MSPa98a80404a64389"
click at [1014, 87] on link "HELDER JAMES LOZANO GONZALEZ (Global Gifting Technologies Inc - Throne)" at bounding box center [1078, 78] width 346 height 28
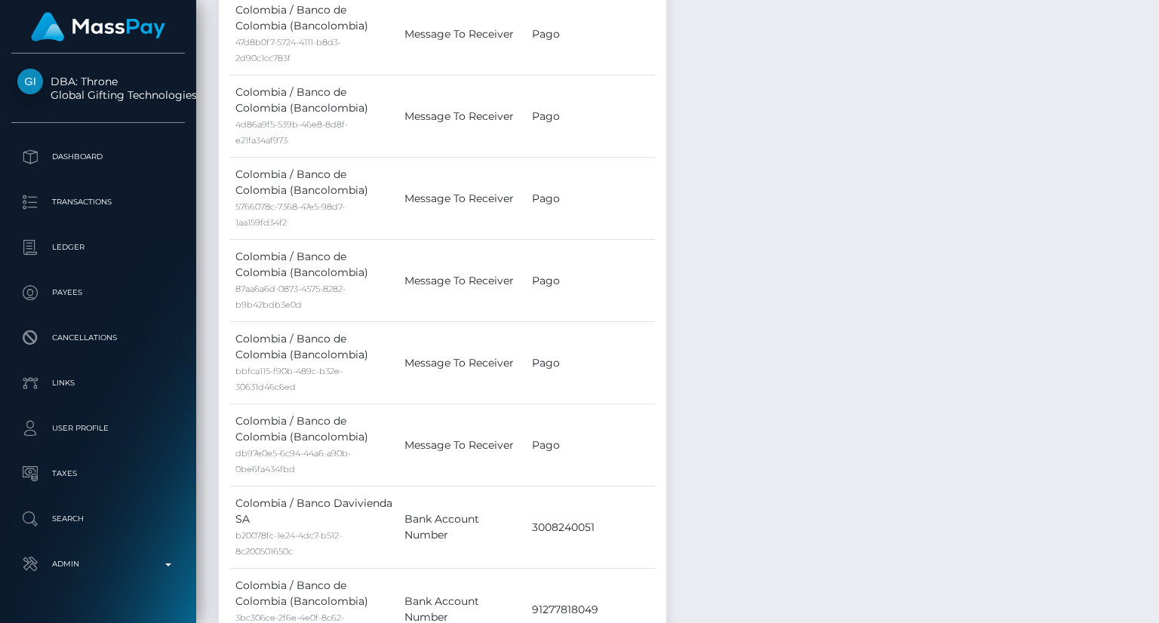
scroll to position [181, 290]
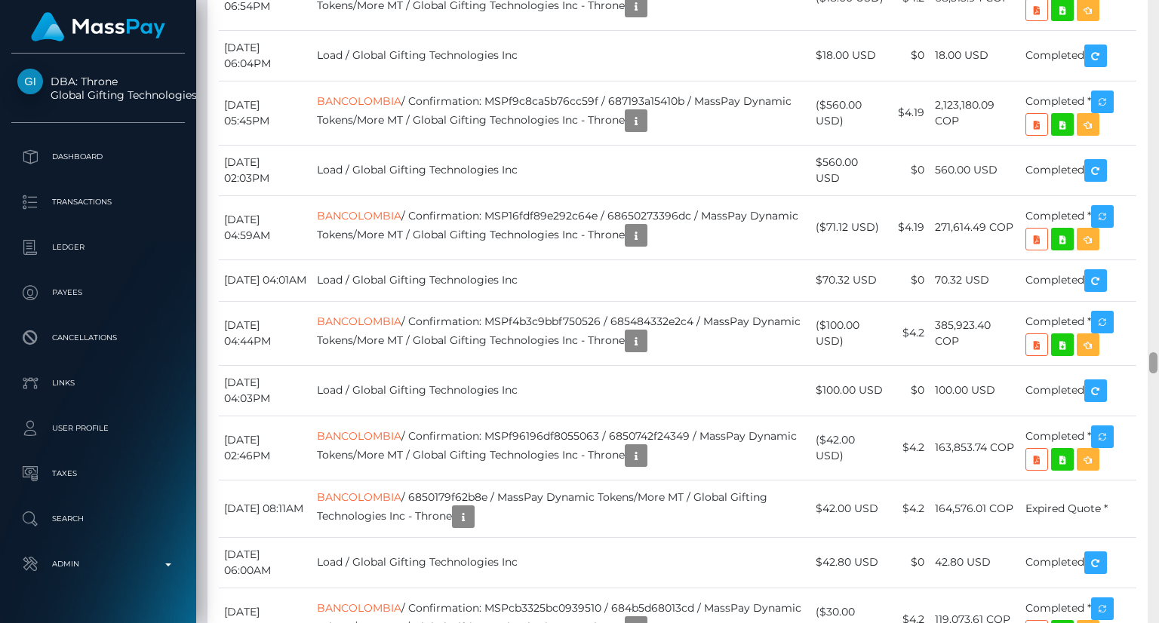
drag, startPoint x: 1154, startPoint y: 101, endPoint x: 1135, endPoint y: 353, distance: 252.7
click at [1155, 363] on div at bounding box center [1153, 362] width 8 height 21
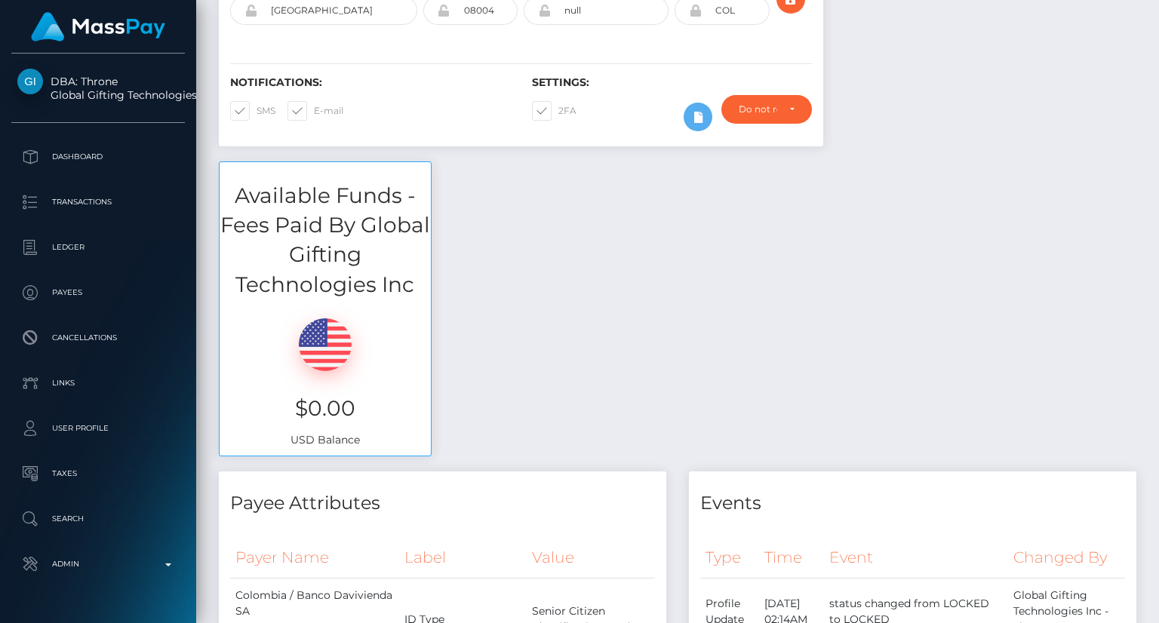
scroll to position [0, 0]
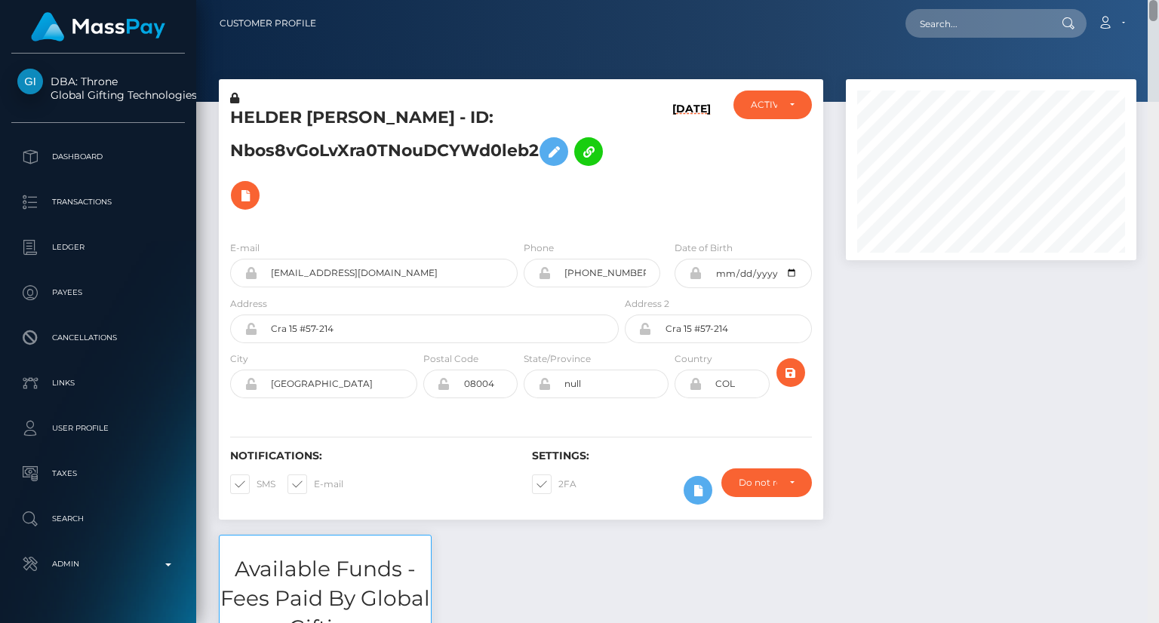
drag, startPoint x: 1152, startPoint y: 315, endPoint x: 1157, endPoint y: -31, distance: 346.3
click at [1157, 0] on html "DBA: Throne Global Gifting Technologies Inc Dashboard Transactions Ledger Payee…" at bounding box center [579, 311] width 1159 height 623
click at [344, 275] on input "jameslozano08@gmail.com" at bounding box center [387, 273] width 260 height 29
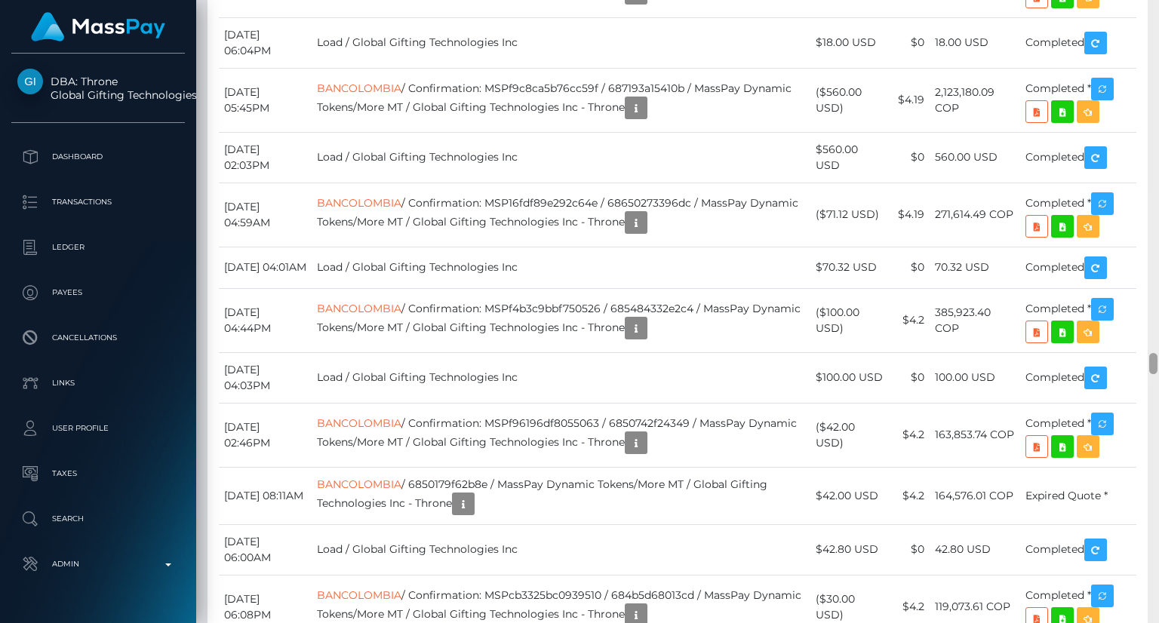
scroll to position [10404, 0]
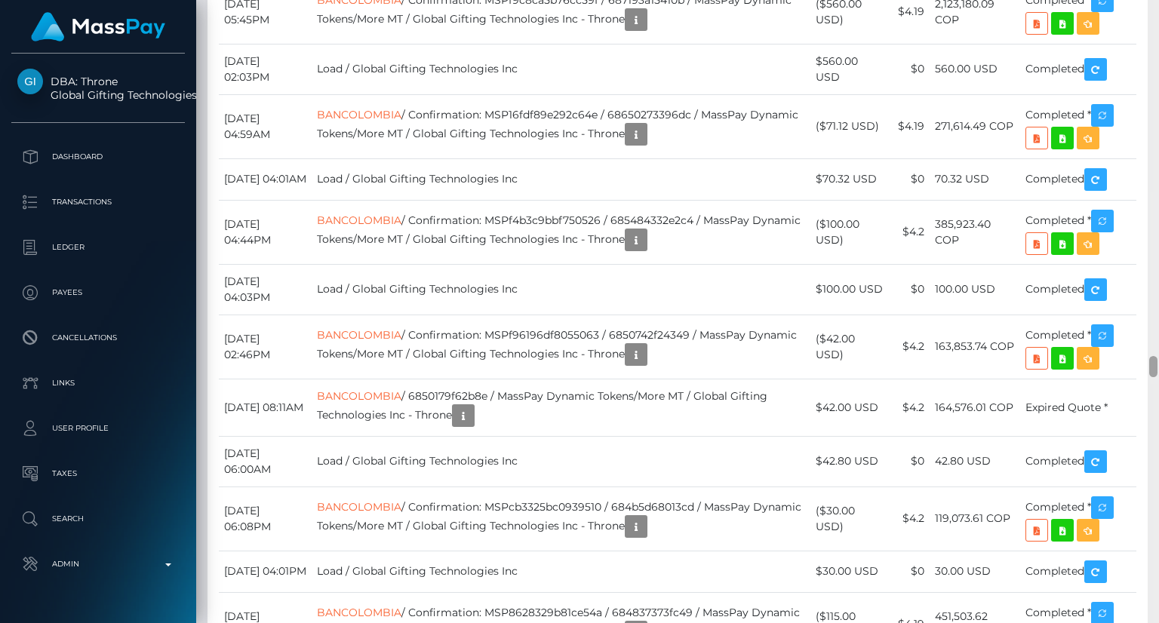
drag, startPoint x: 1151, startPoint y: 27, endPoint x: 1158, endPoint y: 368, distance: 341.1
click at [1158, 368] on div at bounding box center [1153, 311] width 11 height 623
drag, startPoint x: 727, startPoint y: 301, endPoint x: 513, endPoint y: 310, distance: 214.5
copy td "MSPa98a80404a64389 / 68dd66ecab71a"
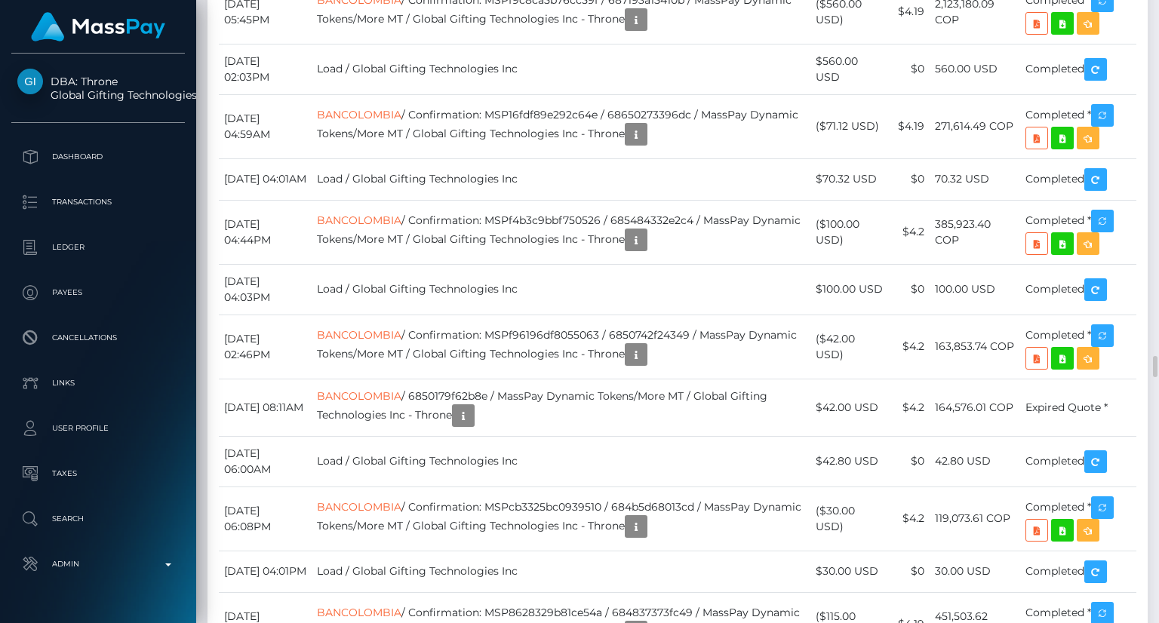
scroll to position [181, 290]
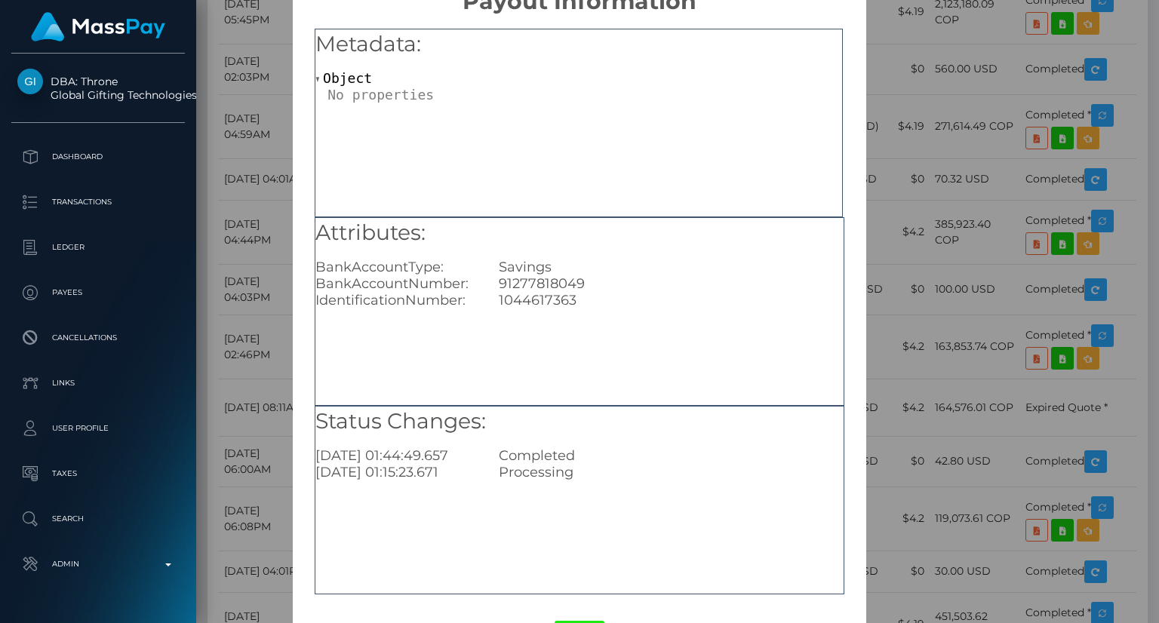
scroll to position [94, 0]
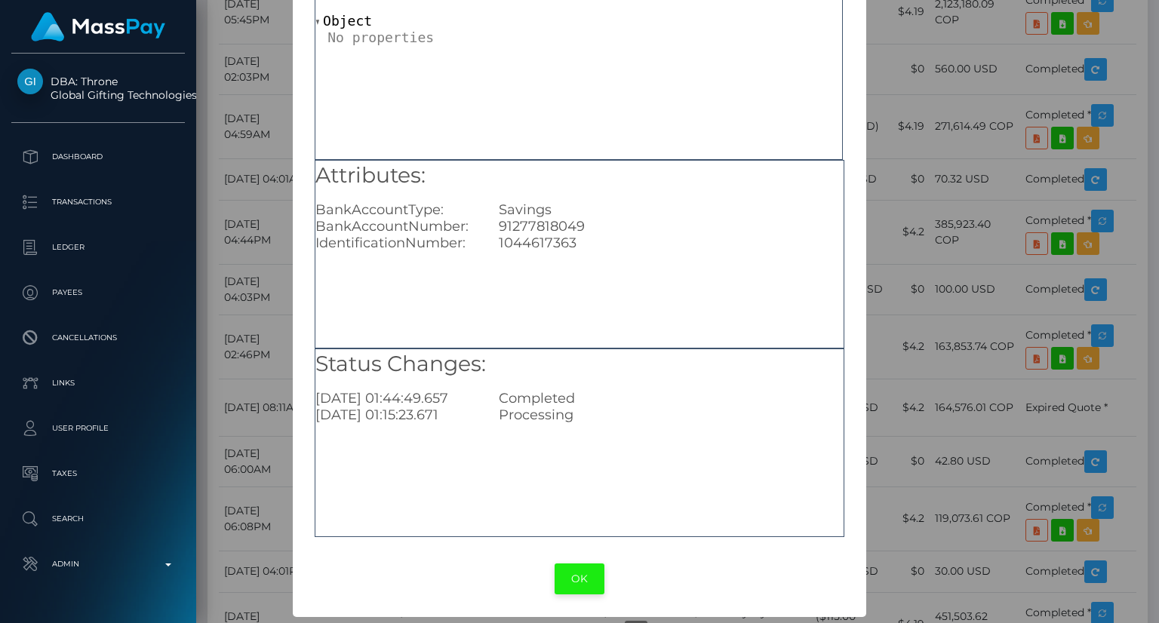
click at [581, 579] on button "OK" at bounding box center [580, 579] width 50 height 31
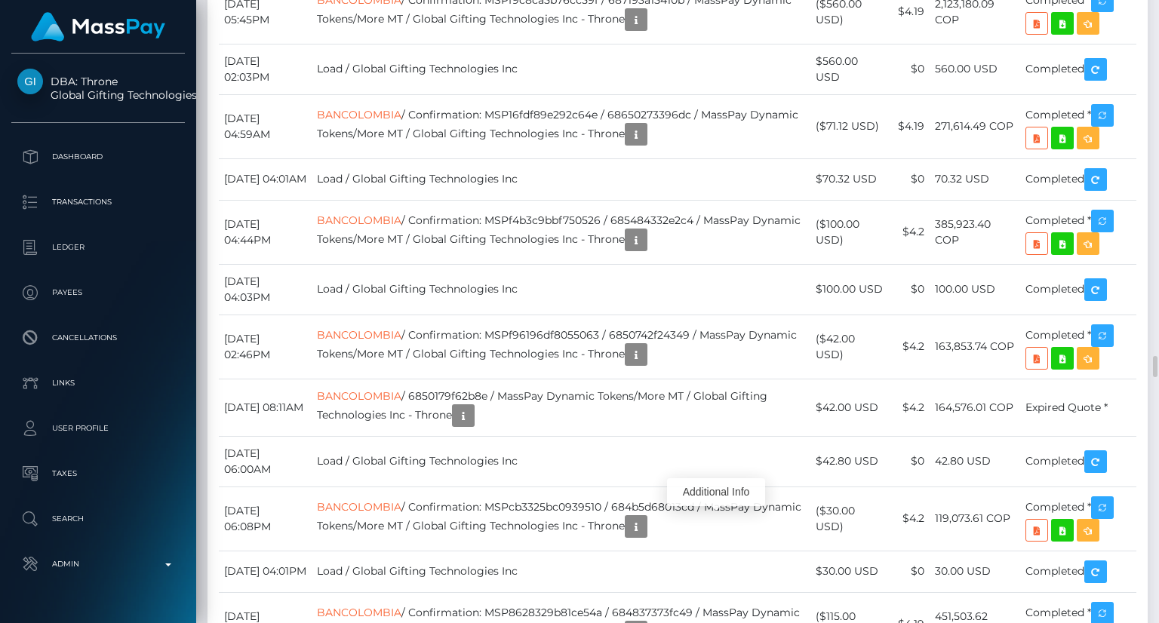
scroll to position [181, 290]
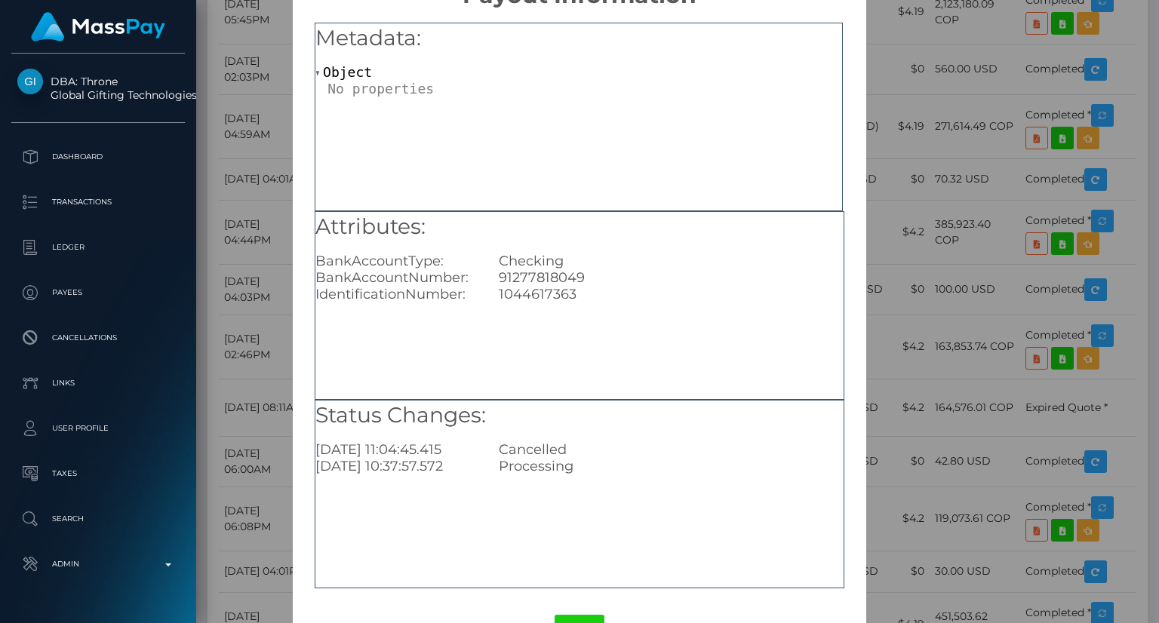
scroll to position [94, 0]
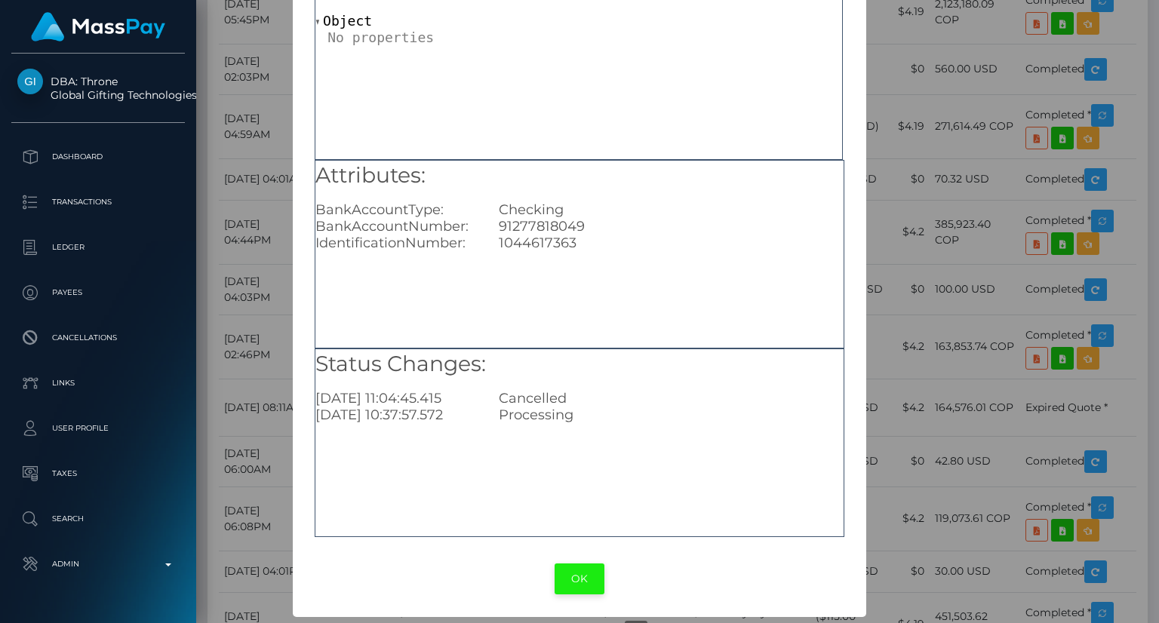
click at [576, 584] on button "OK" at bounding box center [580, 579] width 50 height 31
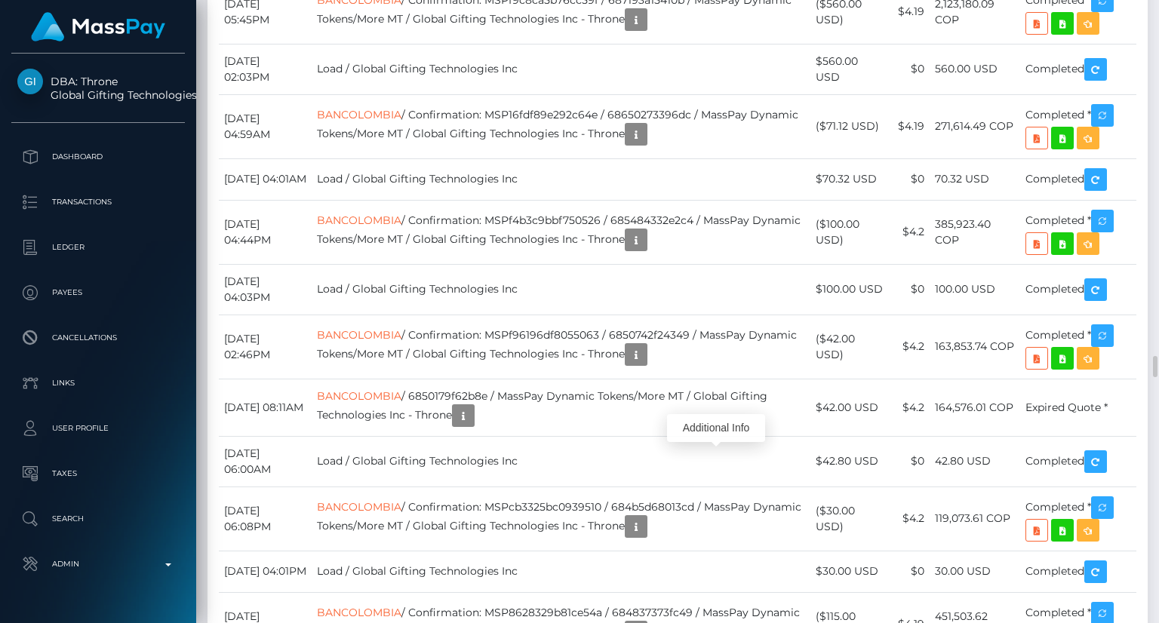
scroll to position [181, 290]
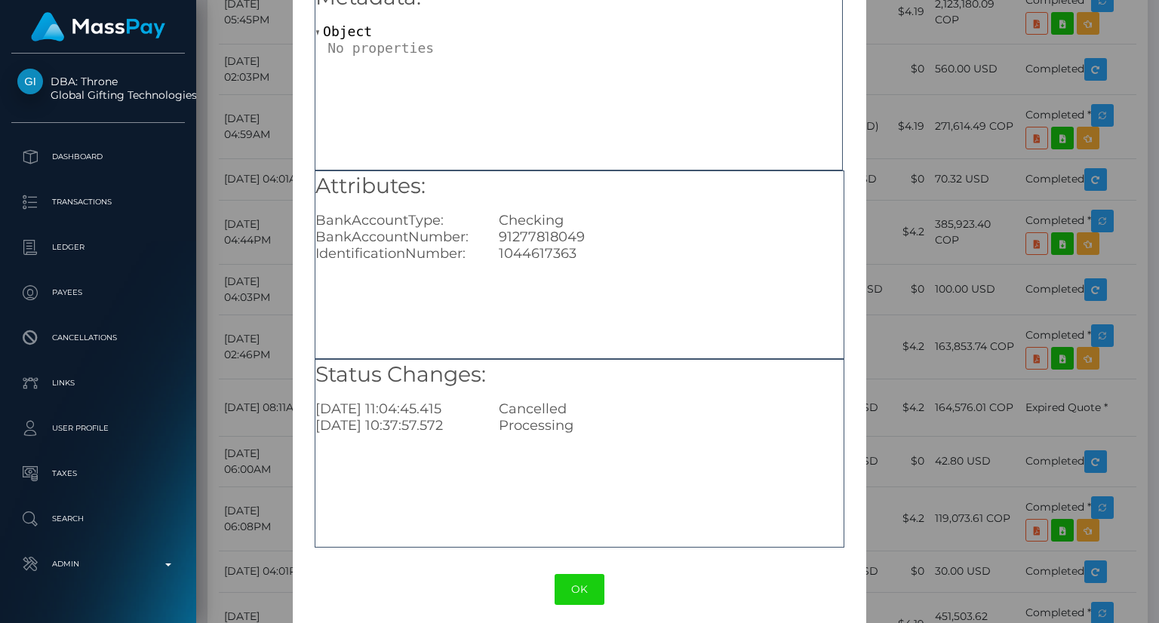
scroll to position [94, 0]
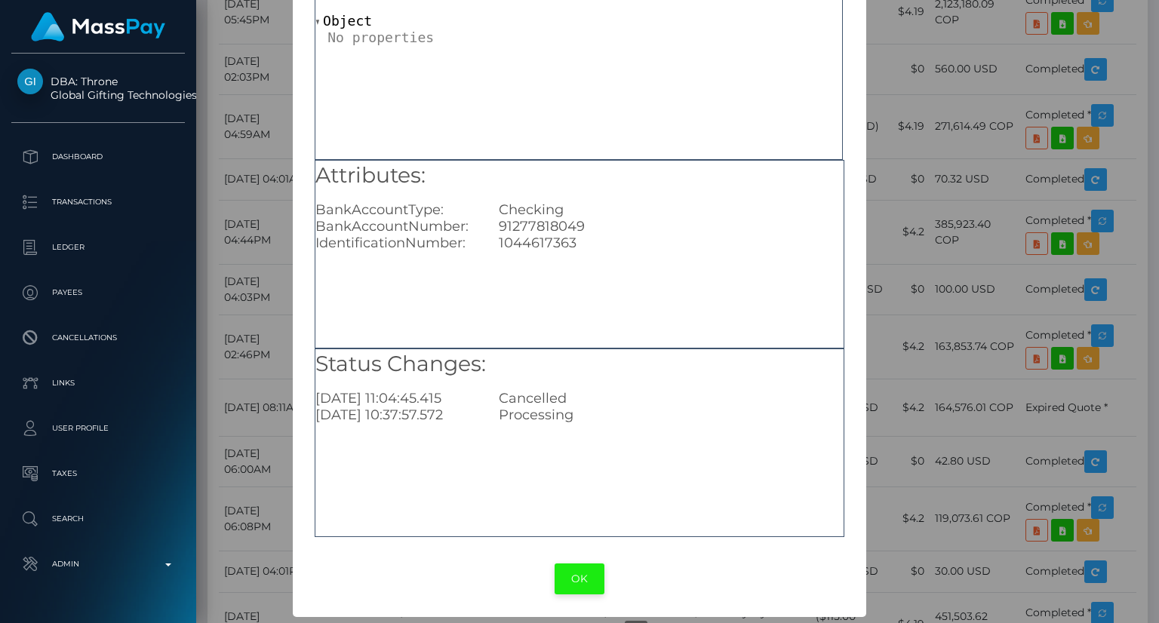
click at [583, 581] on button "OK" at bounding box center [580, 579] width 50 height 31
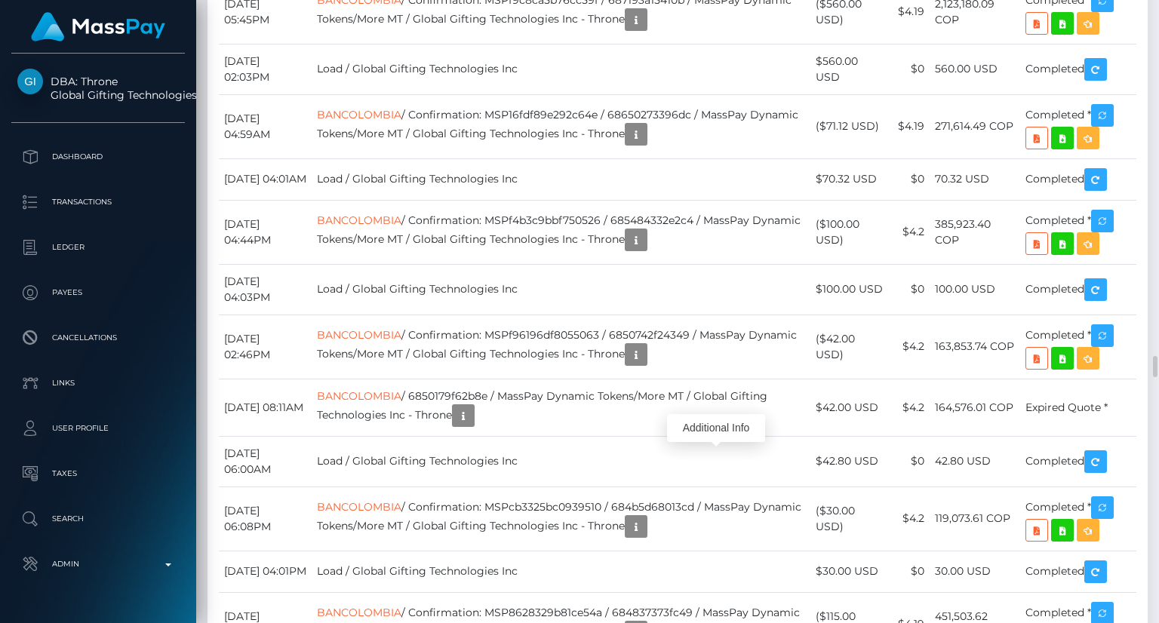
scroll to position [181, 290]
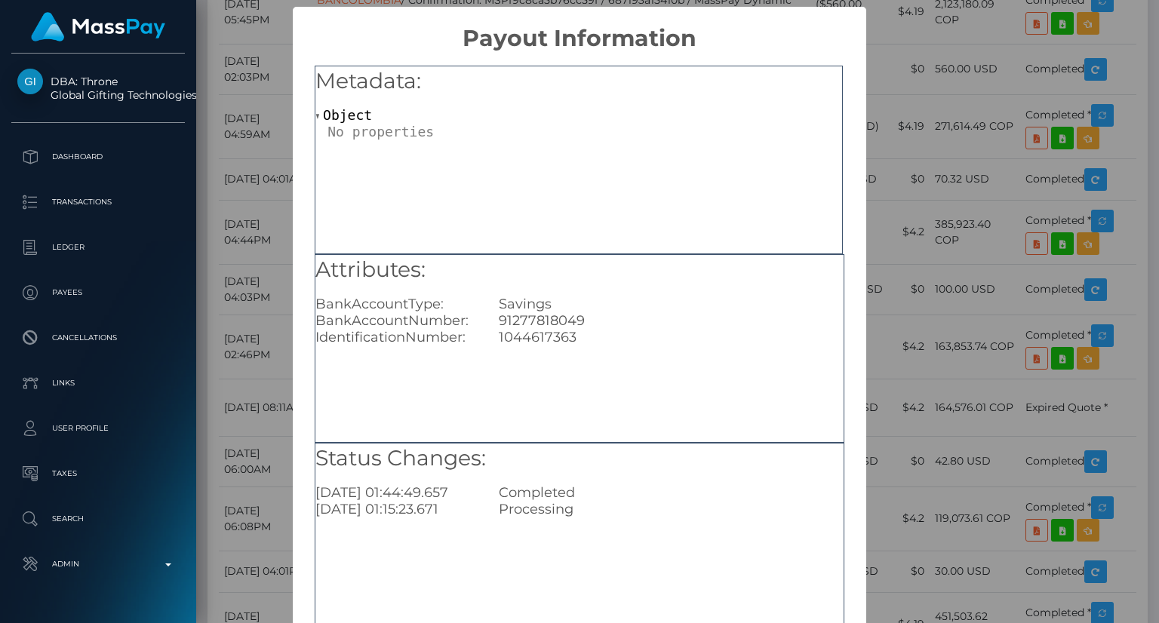
scroll to position [94, 0]
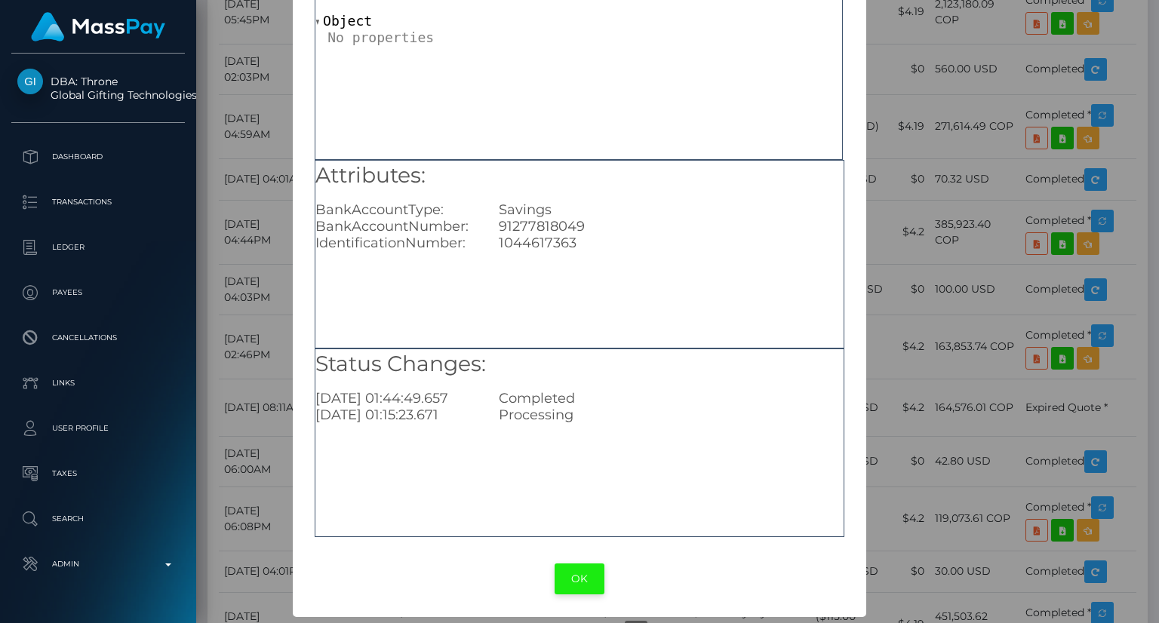
click at [582, 580] on button "OK" at bounding box center [580, 579] width 50 height 31
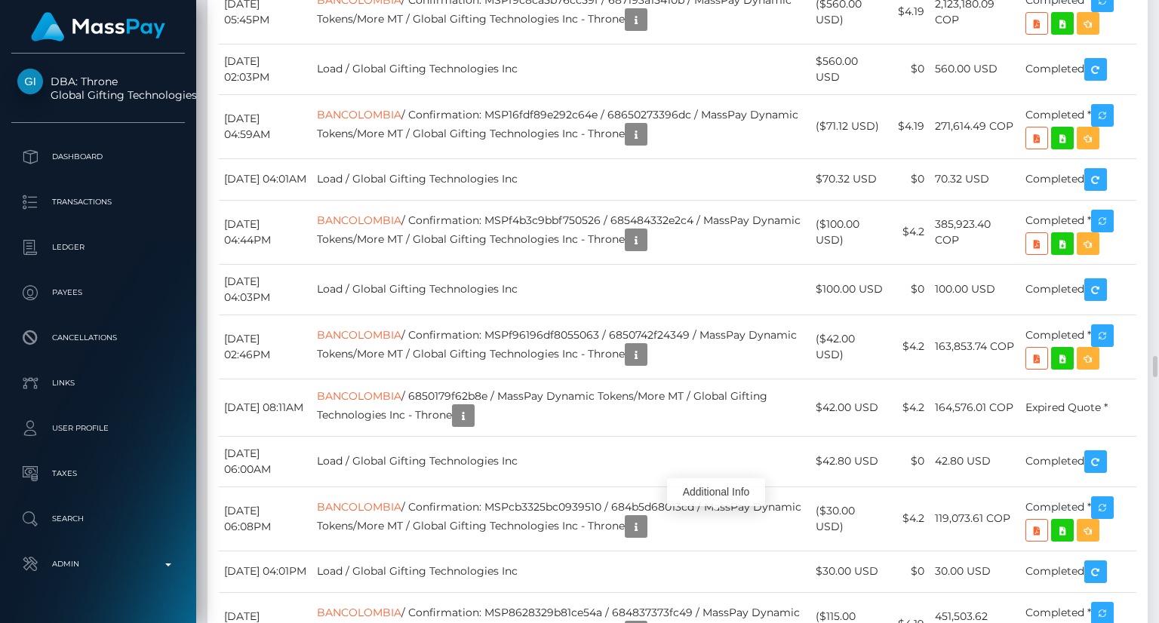
scroll to position [181, 290]
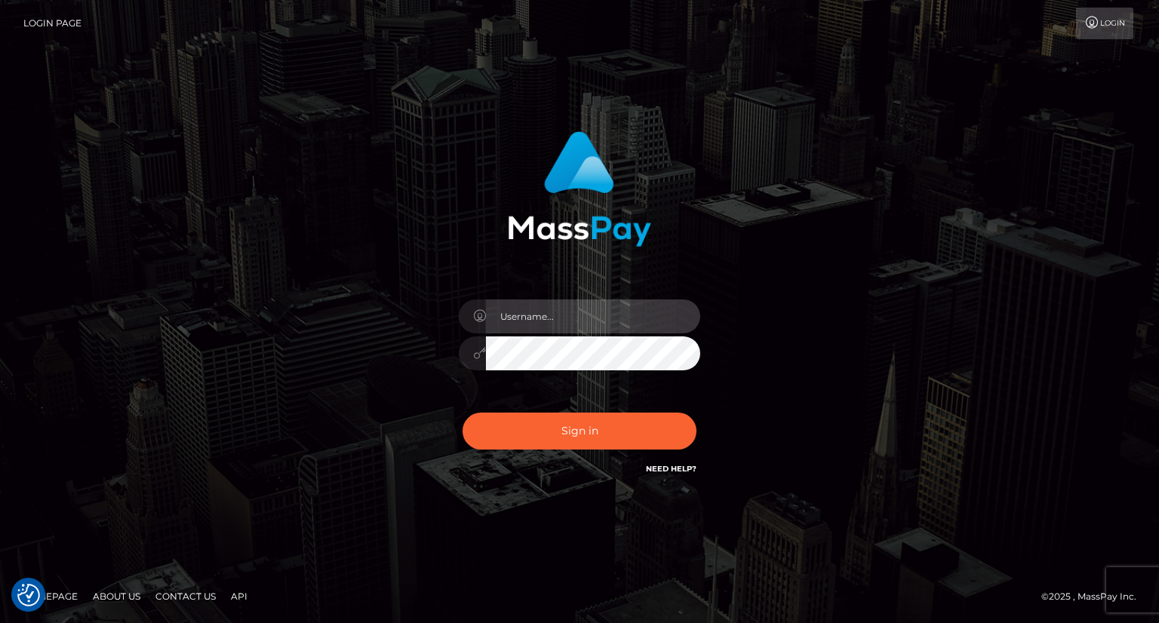
type input "carolina"
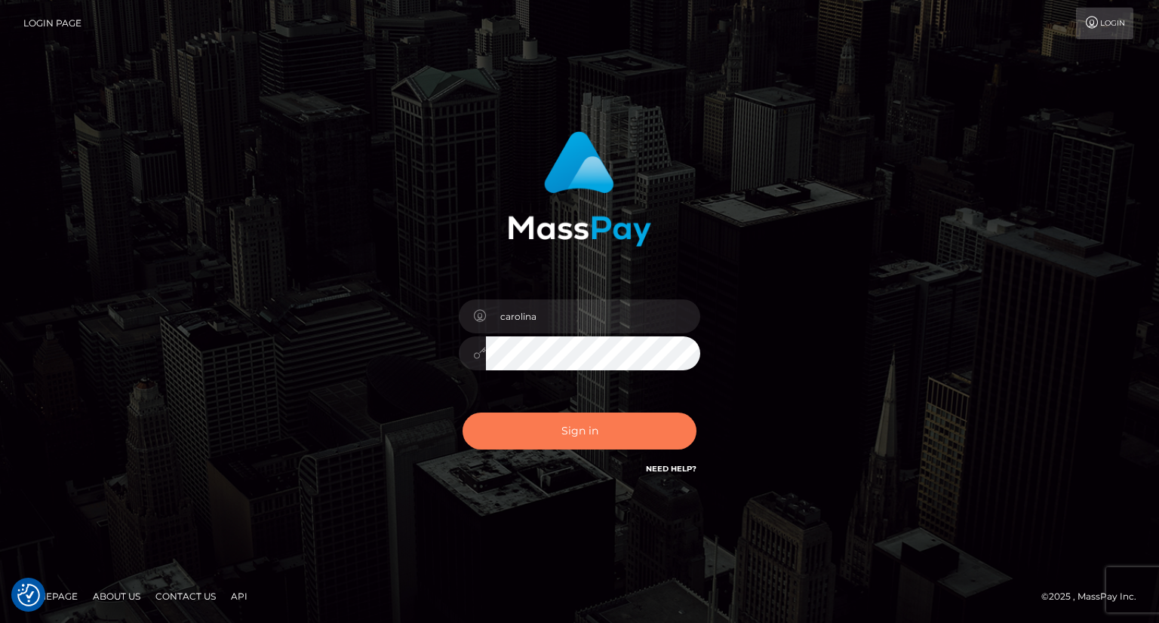
click at [612, 434] on button "Sign in" at bounding box center [579, 431] width 234 height 37
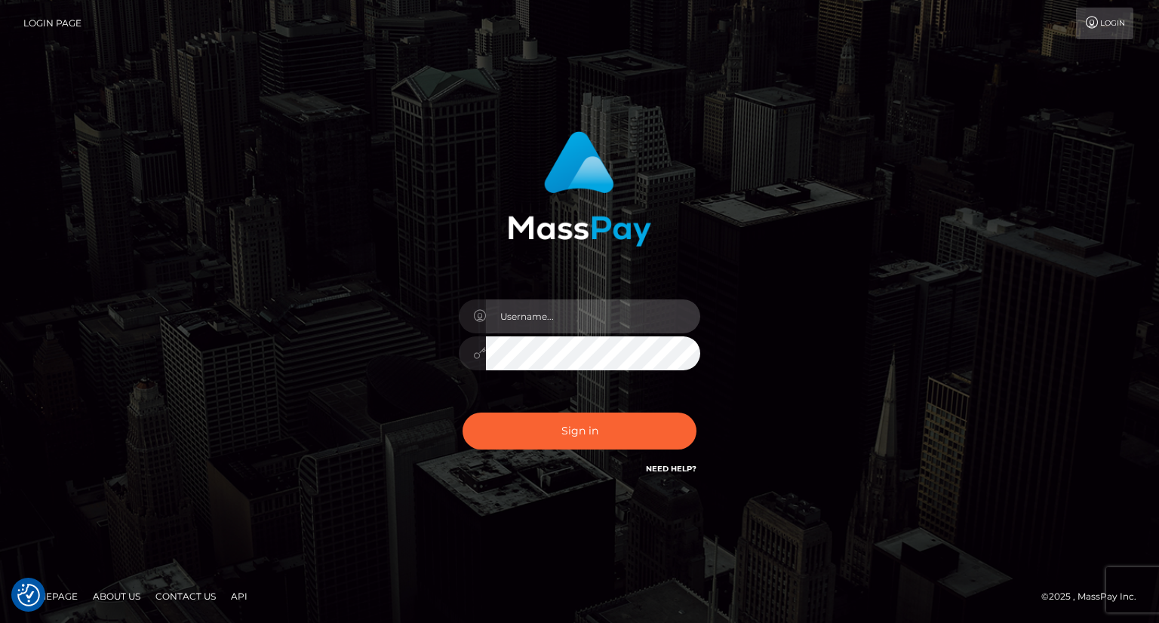
type input "carolina"
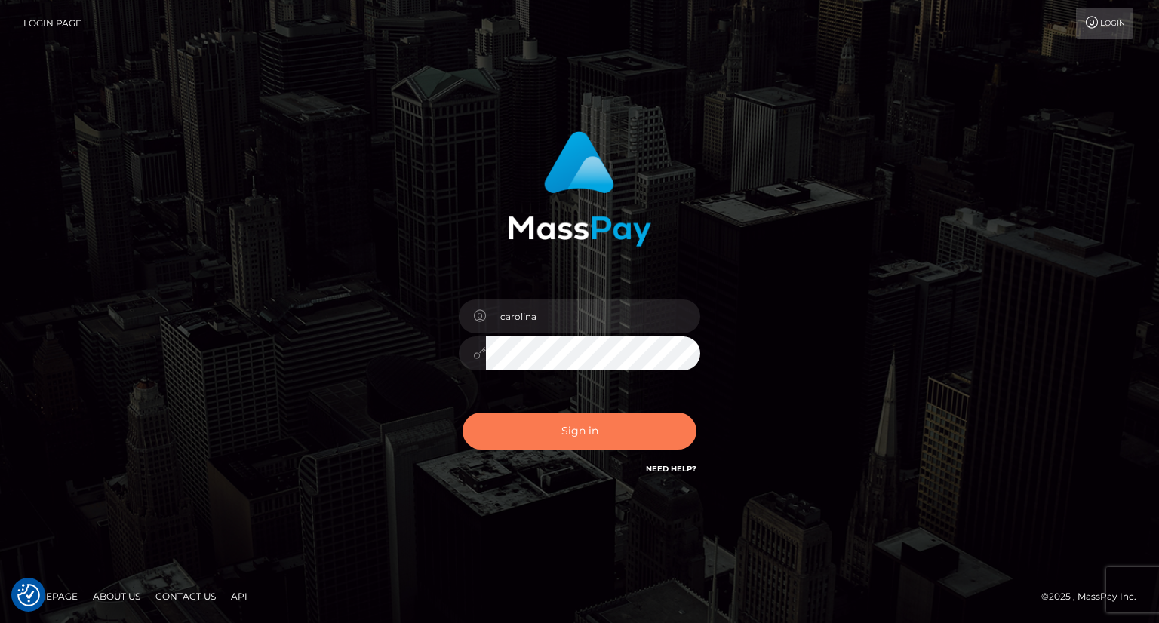
click at [583, 435] on button "Sign in" at bounding box center [579, 431] width 234 height 37
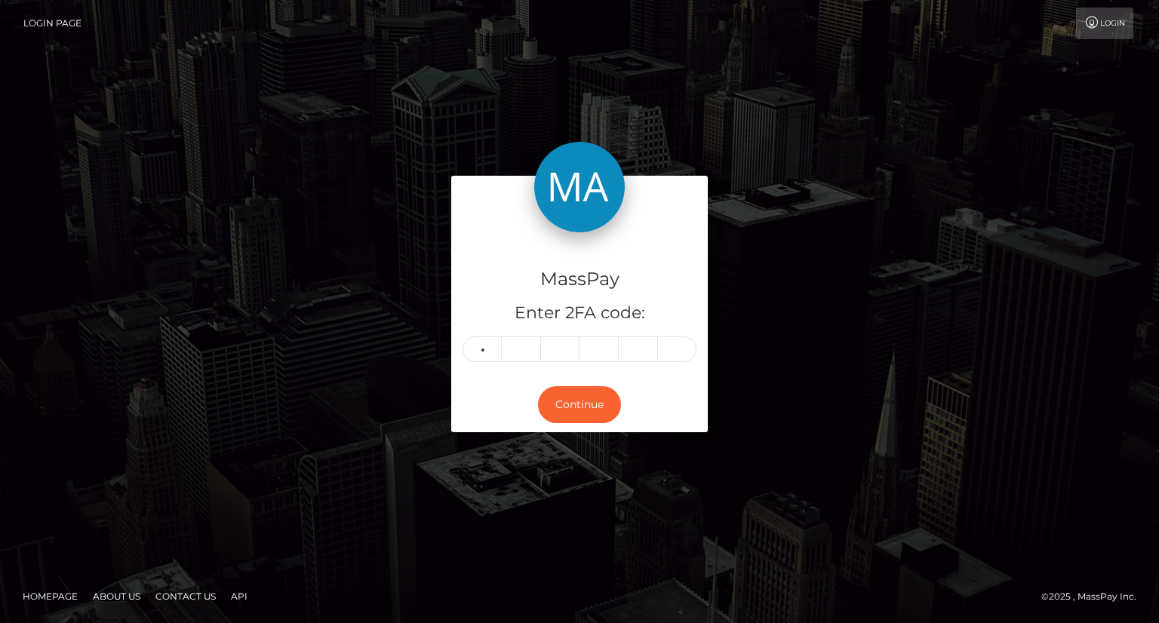
type input "6"
type input "5"
type input "7"
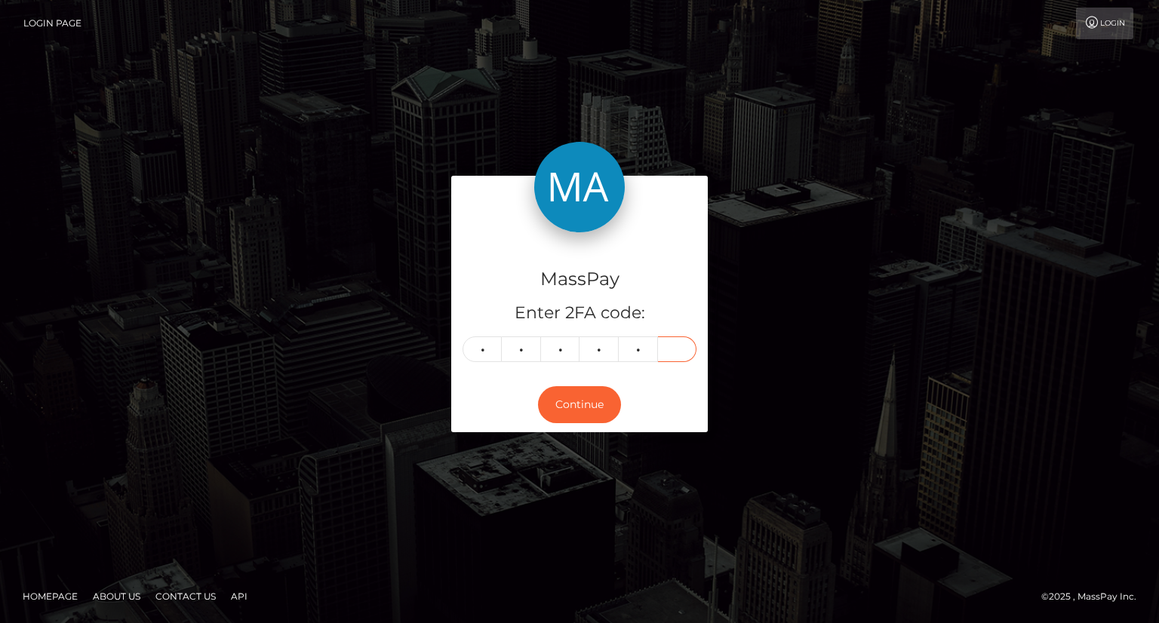
type input "2"
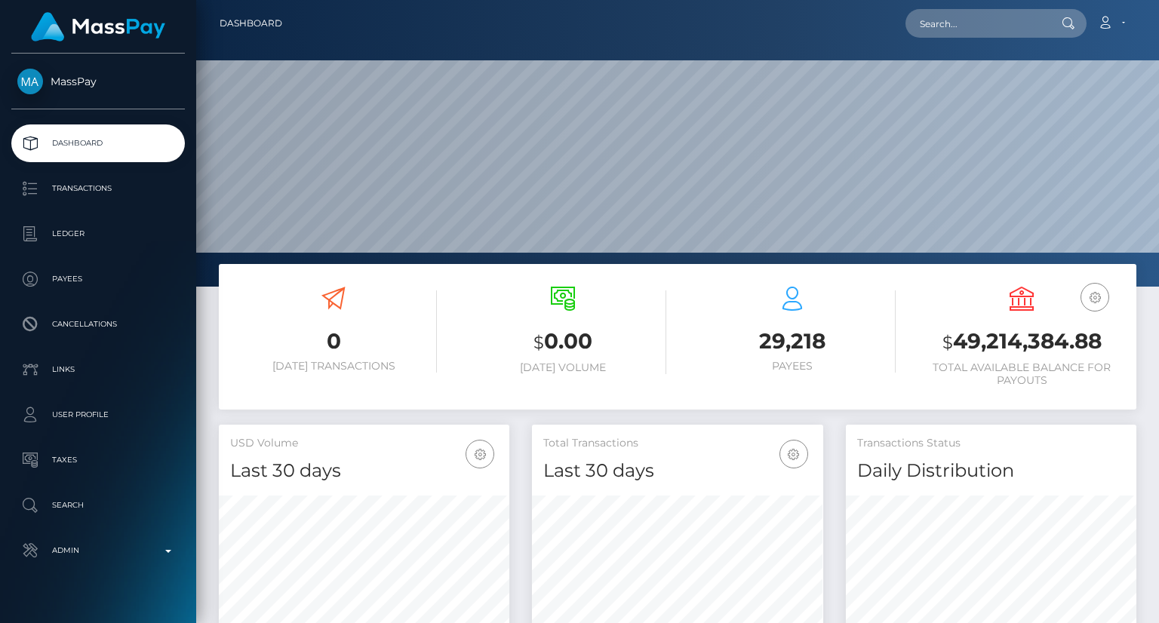
scroll to position [267, 290]
click at [973, 18] on input "text" at bounding box center [976, 23] width 142 height 29
paste input "MSP624c5d31c01ad76"
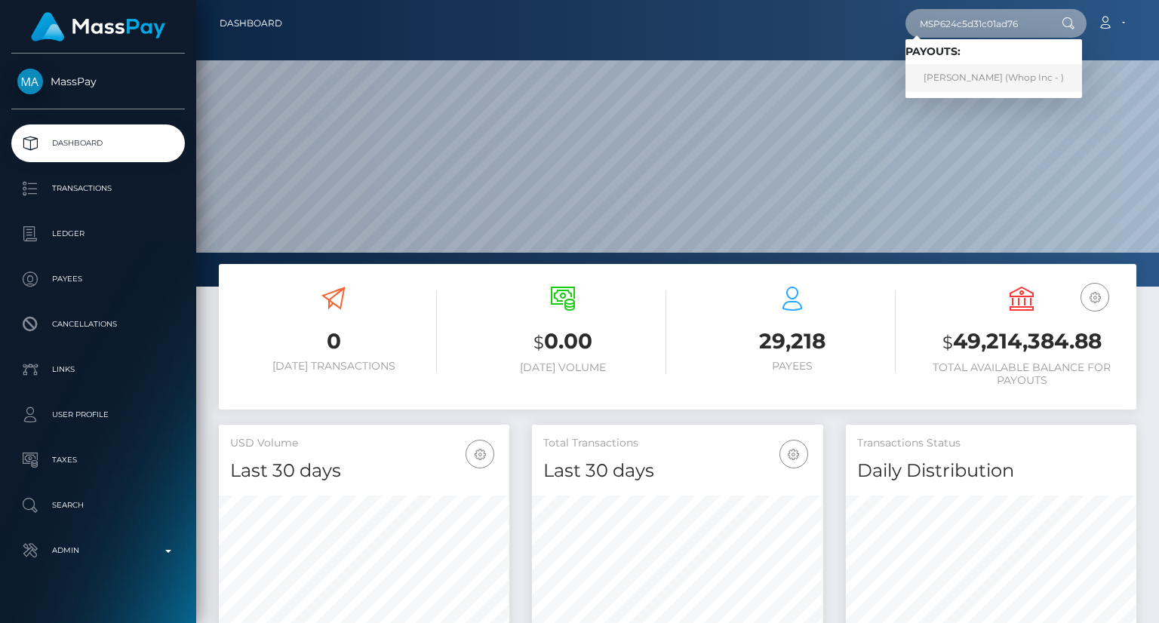
type input "MSP624c5d31c01ad76"
click at [948, 82] on link "RAUL SANCHEZ URIBE (Whop Inc - )" at bounding box center [993, 78] width 177 height 28
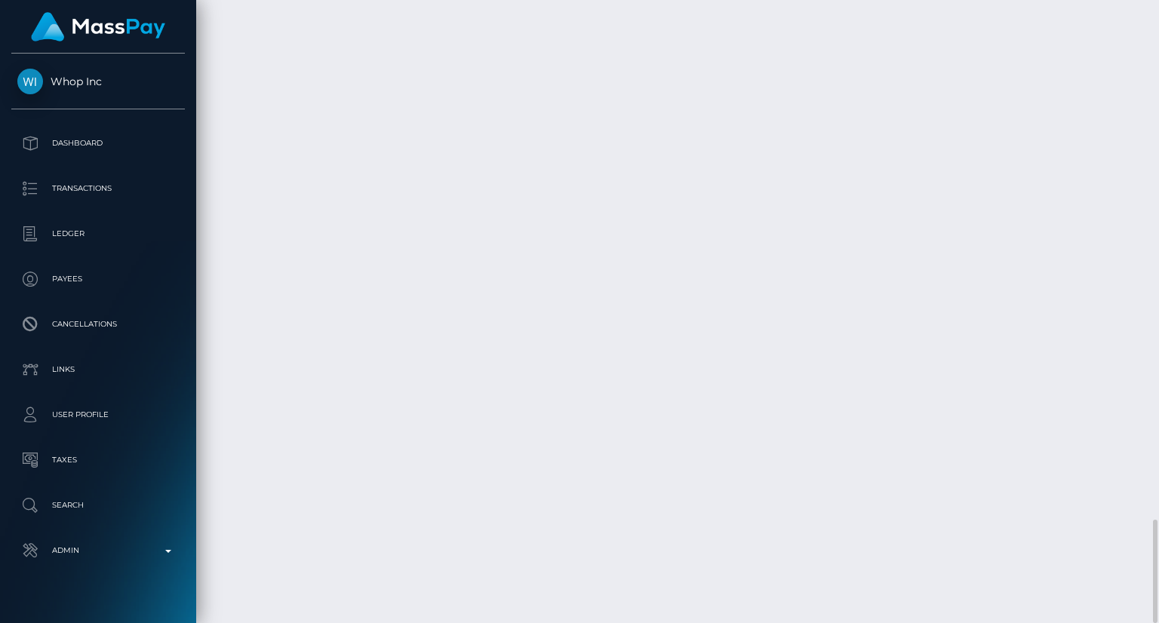
scroll to position [181, 290]
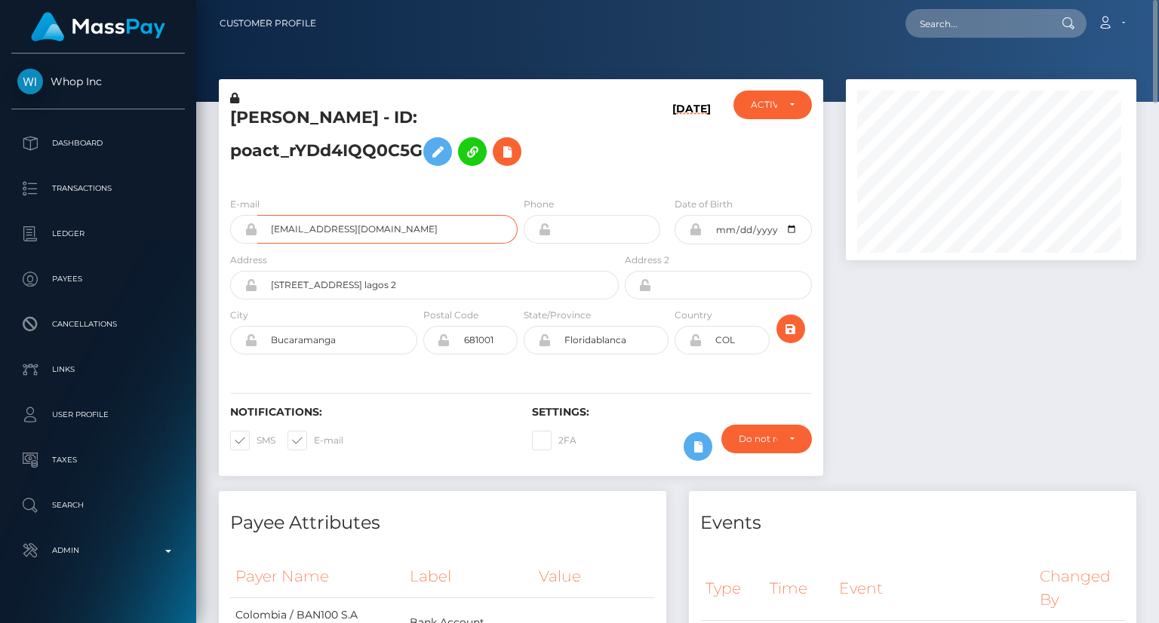
click at [364, 232] on input "[EMAIL_ADDRESS][DOMAIN_NAME]" at bounding box center [387, 229] width 260 height 29
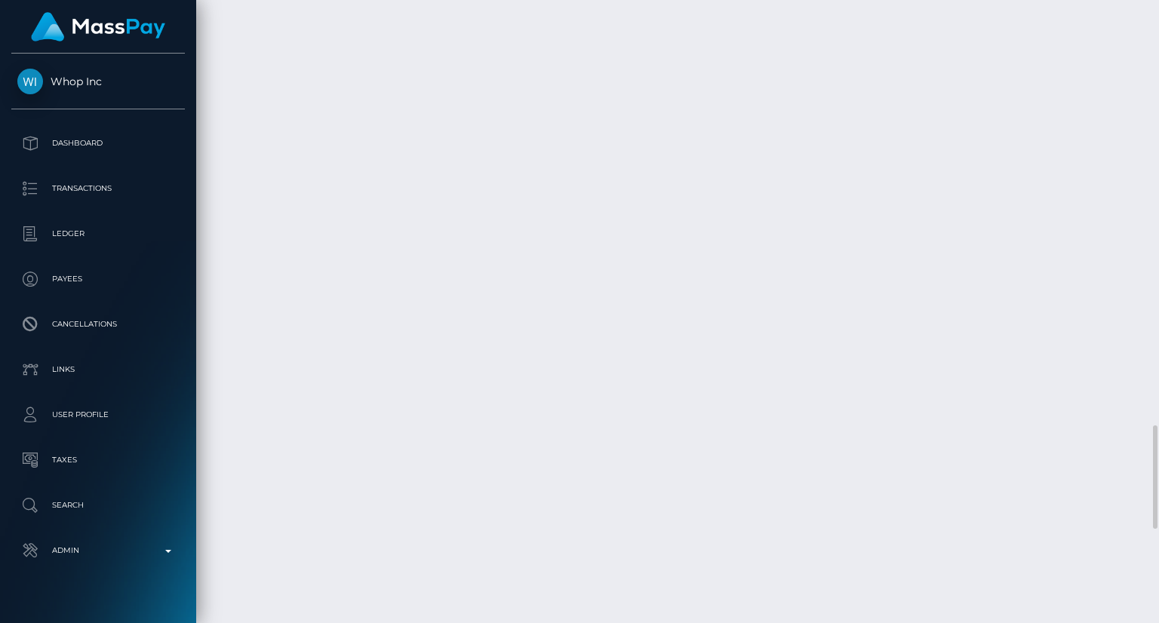
scroll to position [3018, 0]
drag, startPoint x: 751, startPoint y: 384, endPoint x: 501, endPoint y: 384, distance: 249.7
copy td "MSP624c5d31c01ad76 / pout_dNuRH3Ke9aBwJ"
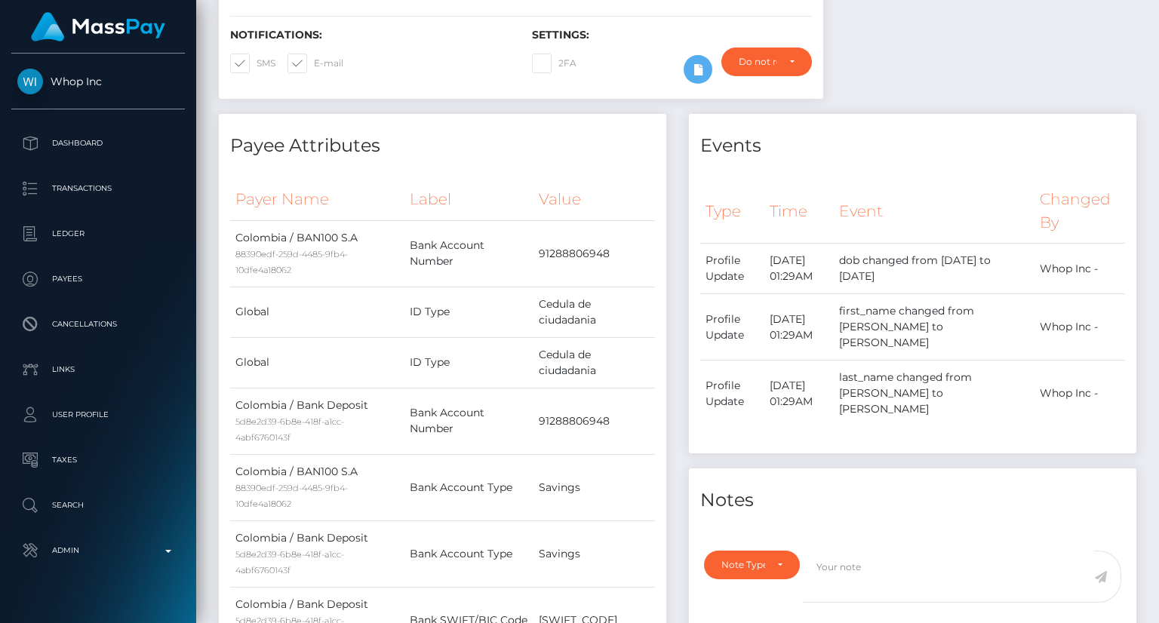
scroll to position [0, 0]
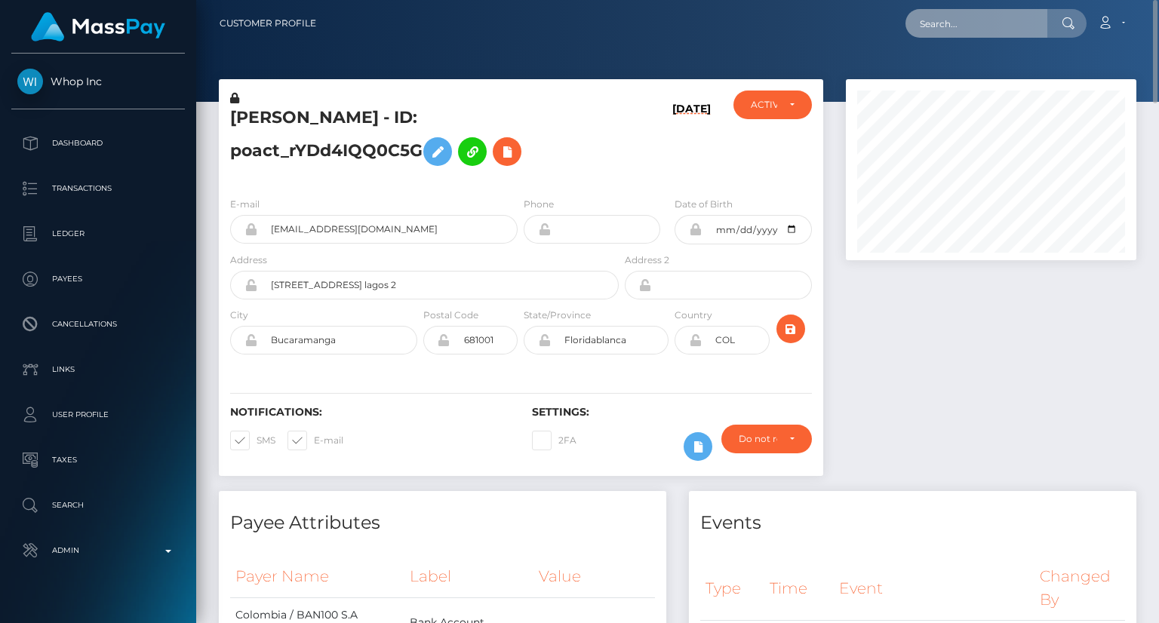
click at [944, 31] on input "text" at bounding box center [976, 23] width 142 height 29
paste input "MSP71cbdc4930ce4ea"
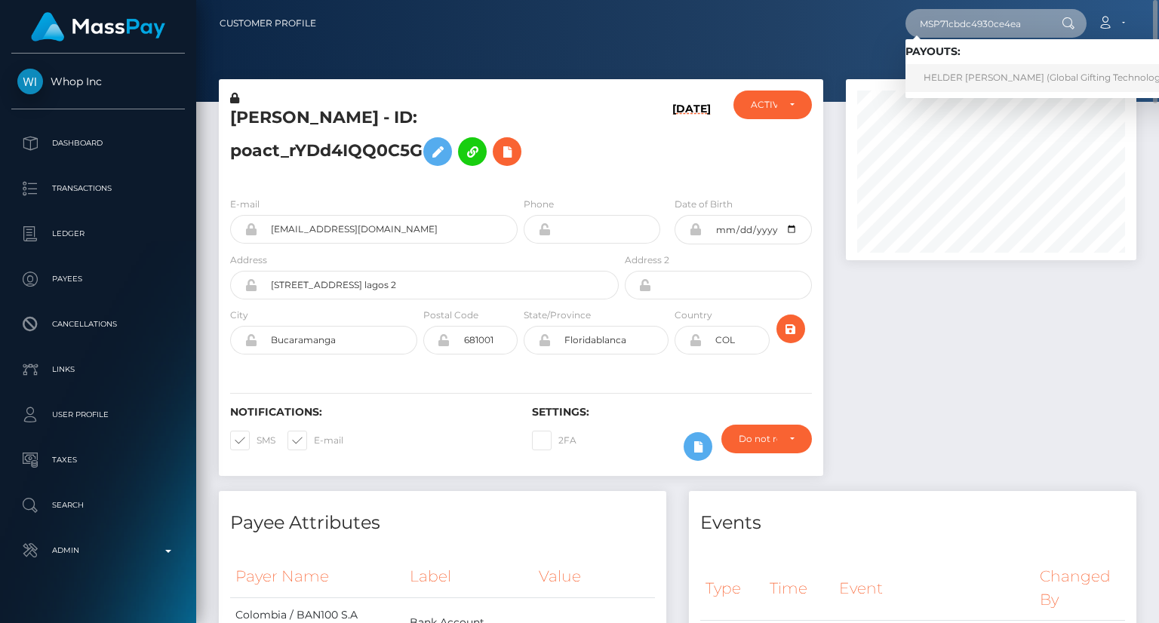
type input "MSP71cbdc4930ce4ea"
click at [978, 88] on link "HELDER [PERSON_NAME] (Global Gifting Technologies Inc - Throne)" at bounding box center [1078, 78] width 346 height 28
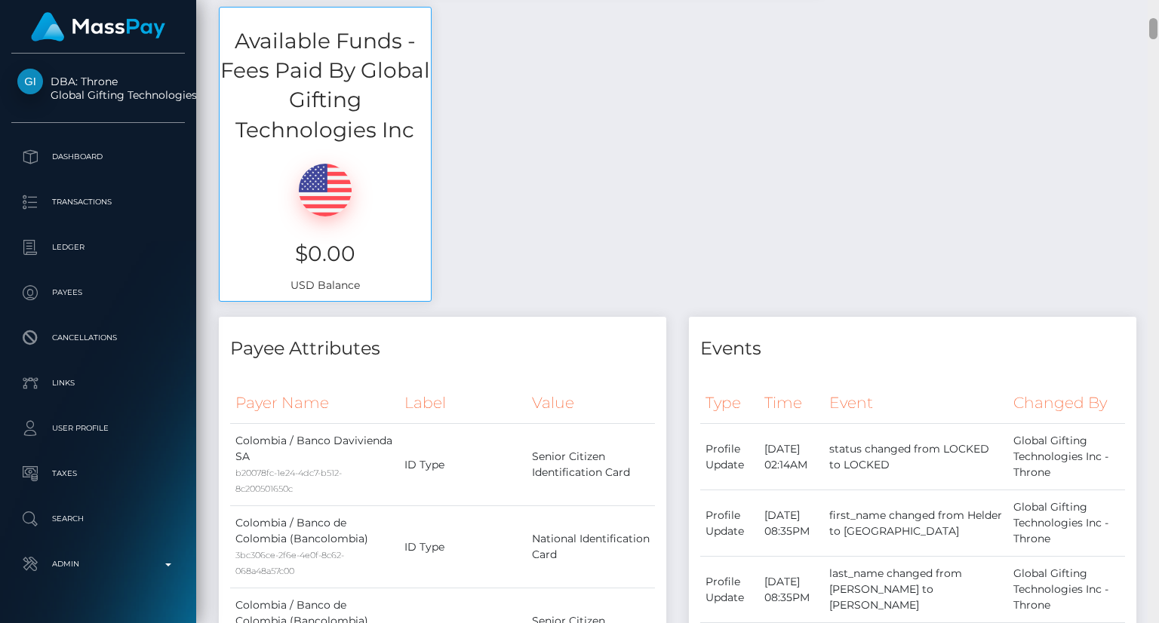
scroll to position [1151, 0]
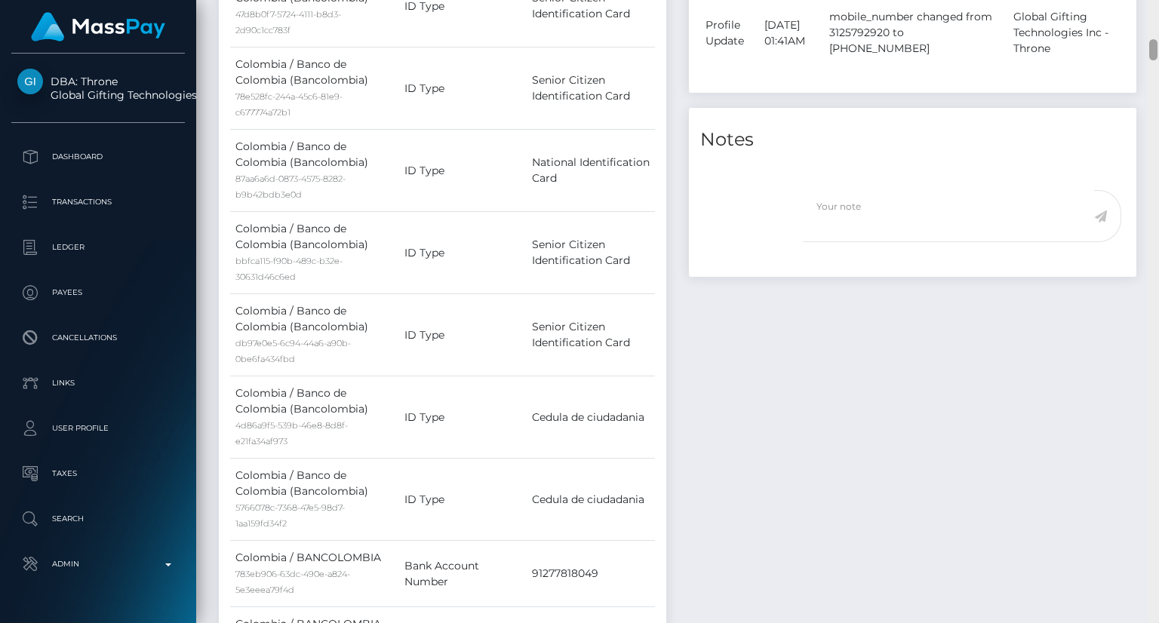
drag, startPoint x: 1158, startPoint y: 25, endPoint x: 1158, endPoint y: 155, distance: 129.8
click at [1158, 164] on div at bounding box center [1153, 311] width 11 height 623
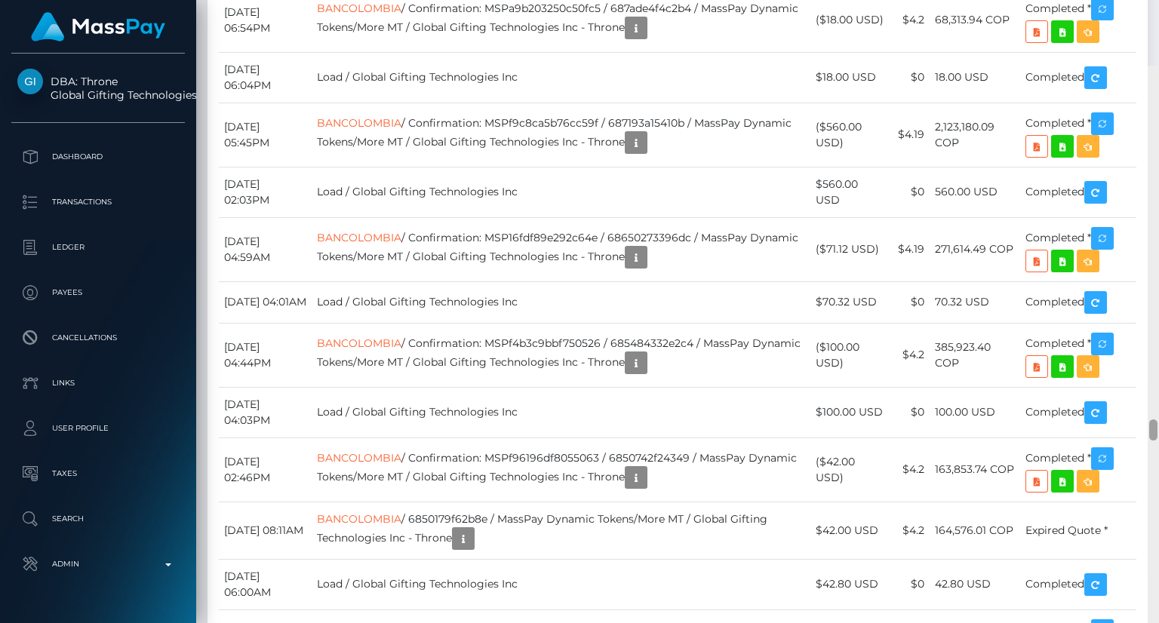
scroll to position [10215, 0]
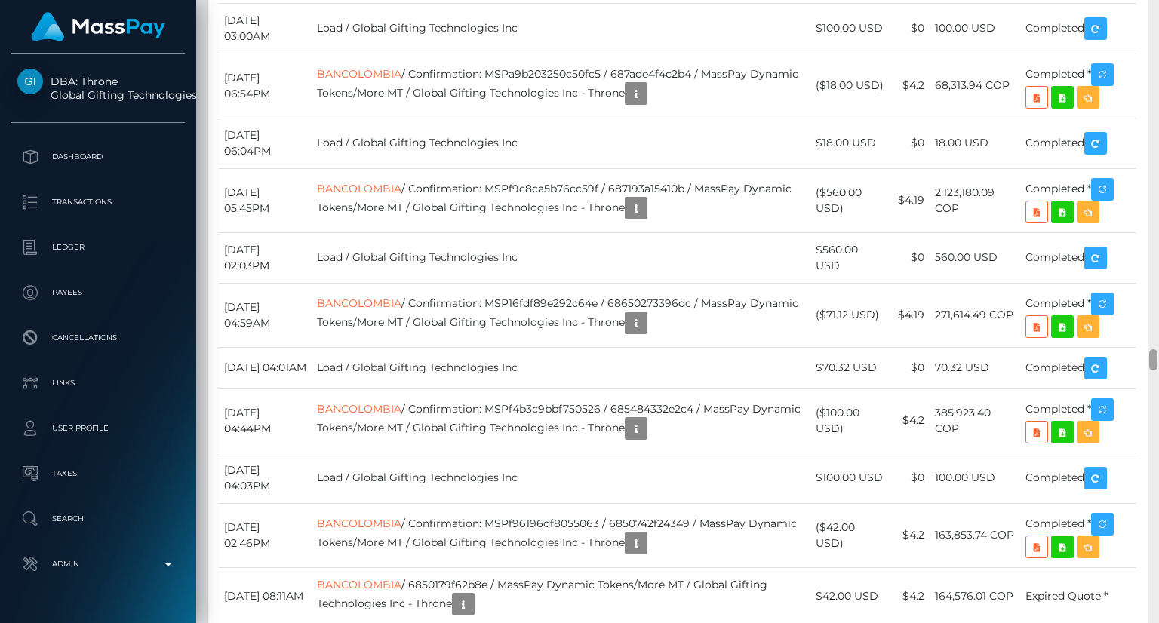
drag, startPoint x: 1153, startPoint y: 50, endPoint x: 1158, endPoint y: 361, distance: 311.6
click at [1158, 361] on div at bounding box center [1153, 311] width 11 height 623
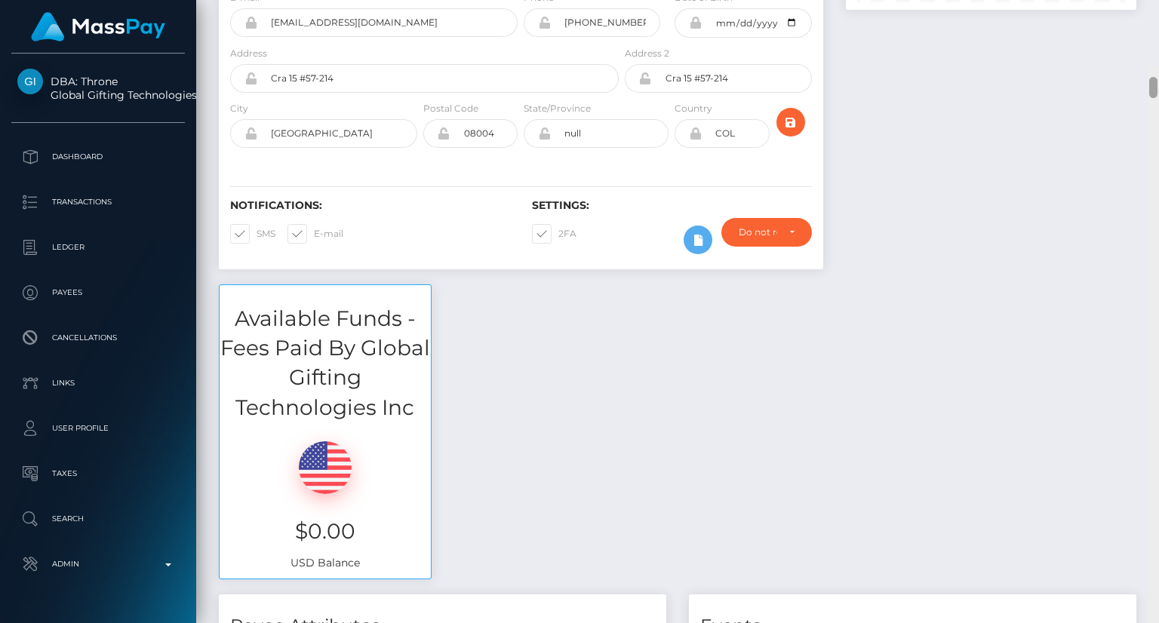
scroll to position [163, 0]
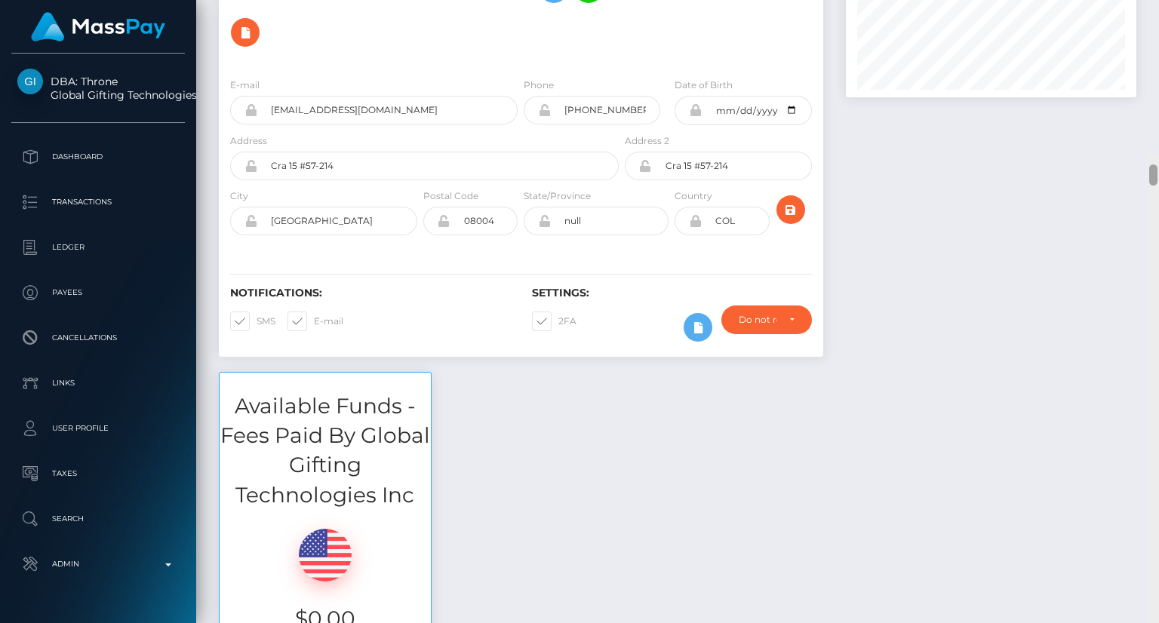
drag, startPoint x: 1157, startPoint y: 342, endPoint x: 1145, endPoint y: 13, distance: 329.2
click at [1145, 13] on div "Customer Profile Loading... Loading..." at bounding box center [677, 311] width 963 height 623
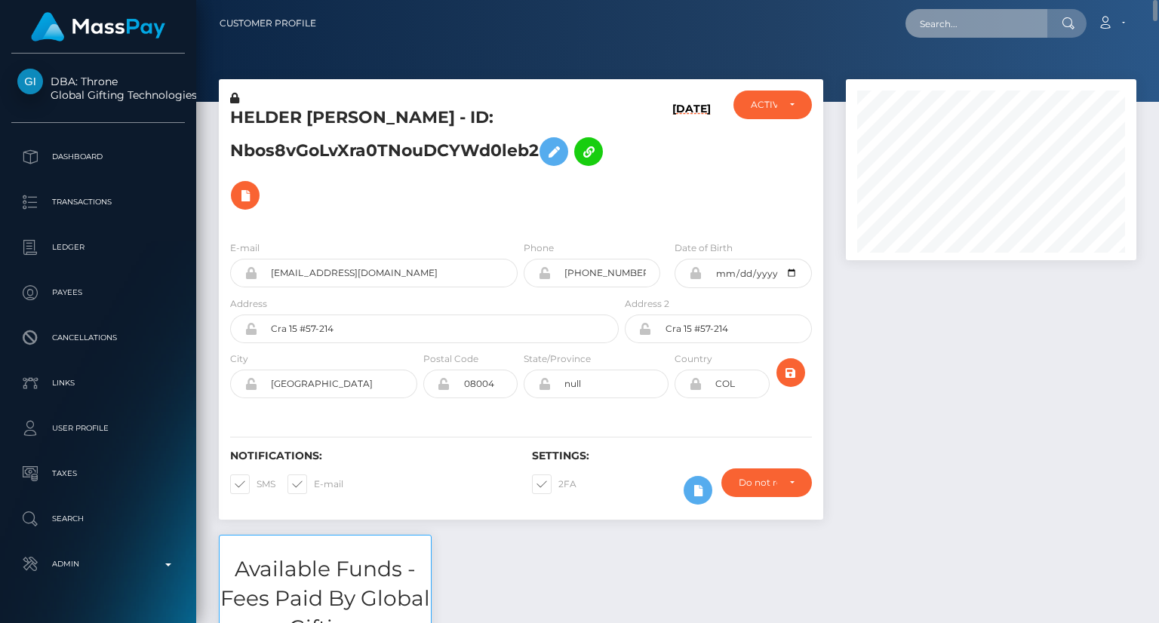
click at [998, 31] on input "text" at bounding box center [976, 23] width 142 height 29
paste input "MSP7fe0dffc47d623b"
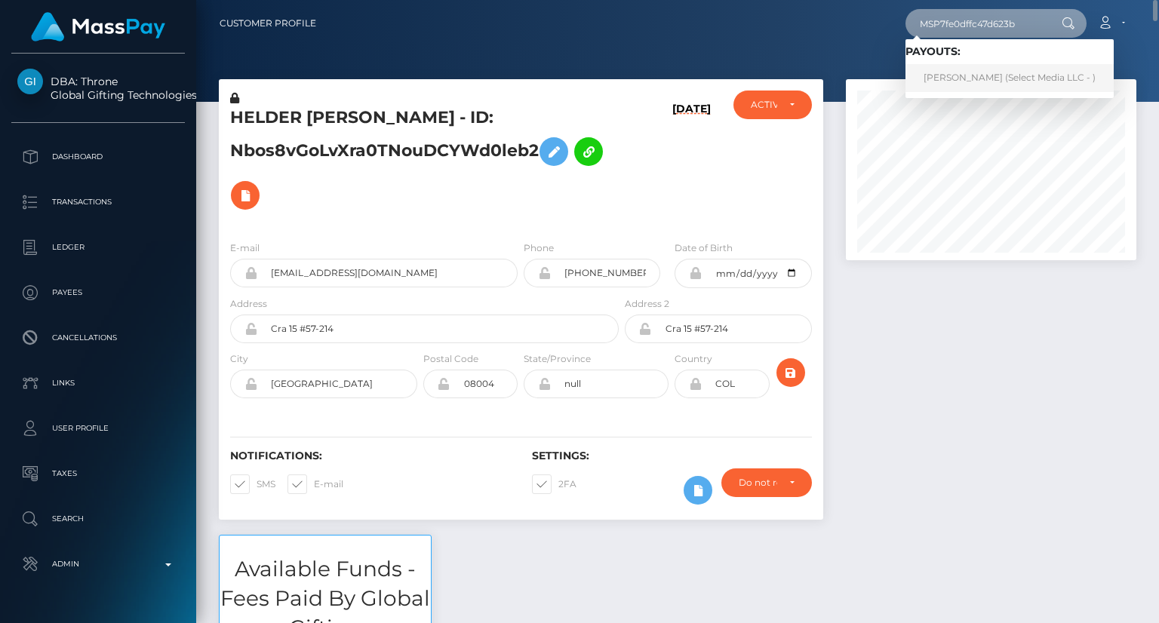
type input "MSP7fe0dffc47d623b"
click at [1016, 79] on link "Sorelis Calzadilla Aponte (Select Media LLC - )" at bounding box center [1009, 78] width 208 height 28
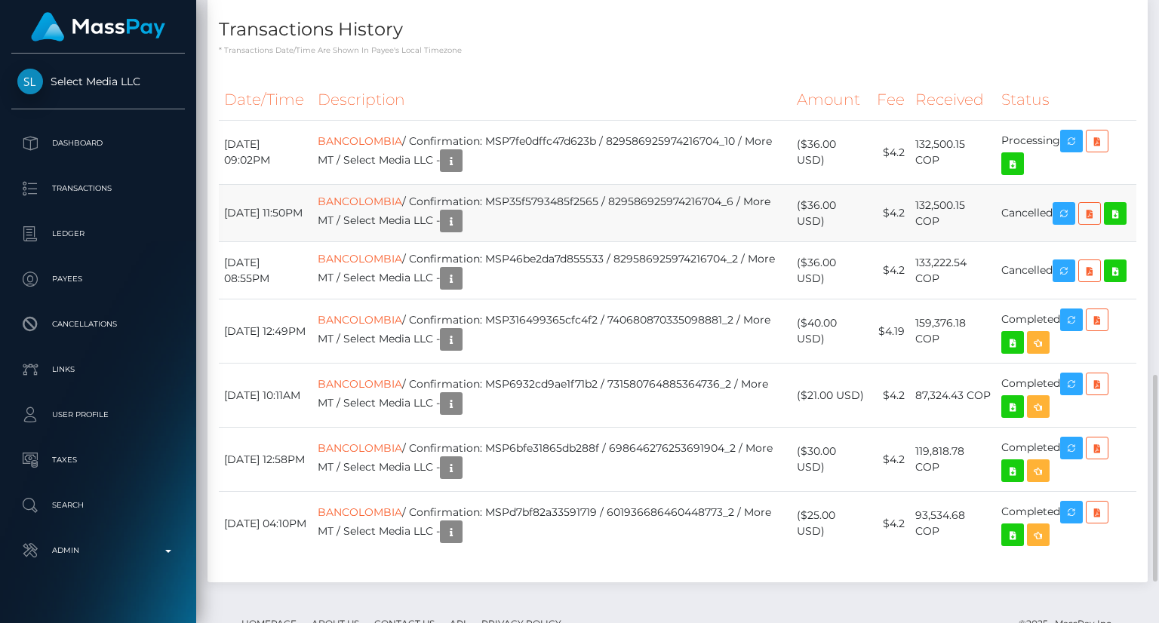
scroll to position [181, 290]
click at [763, 56] on div "Transactions History * Transactions date/time are shown in payee's local timezo…" at bounding box center [677, 27] width 940 height 58
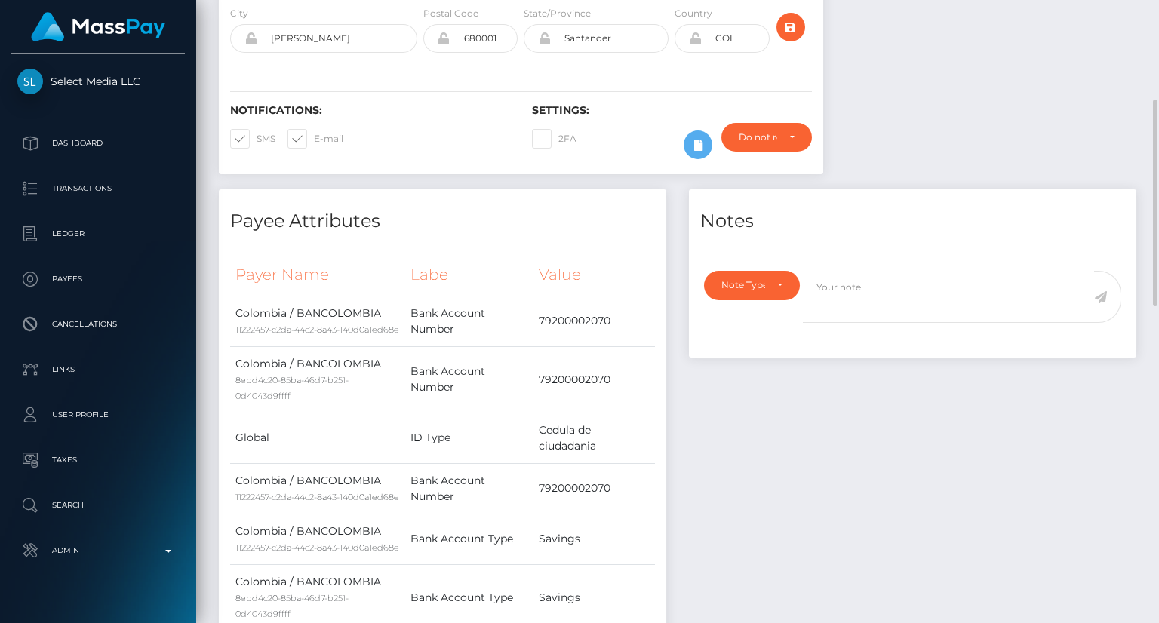
scroll to position [0, 0]
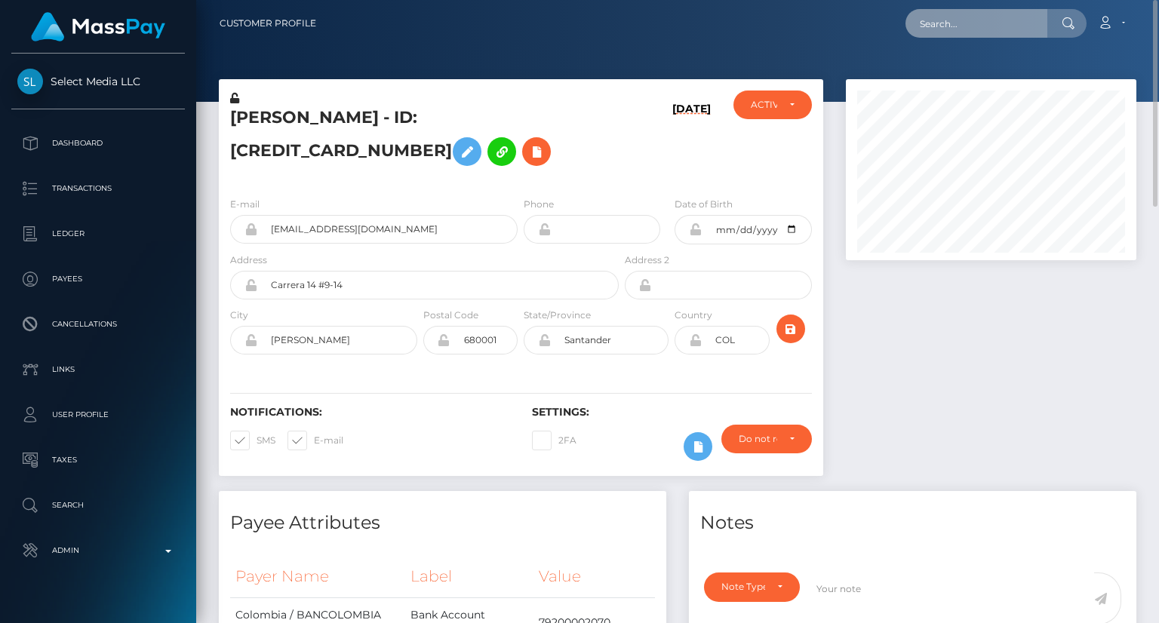
click at [998, 21] on input "text" at bounding box center [976, 23] width 142 height 29
paste input "MSPd0509decfb2d875"
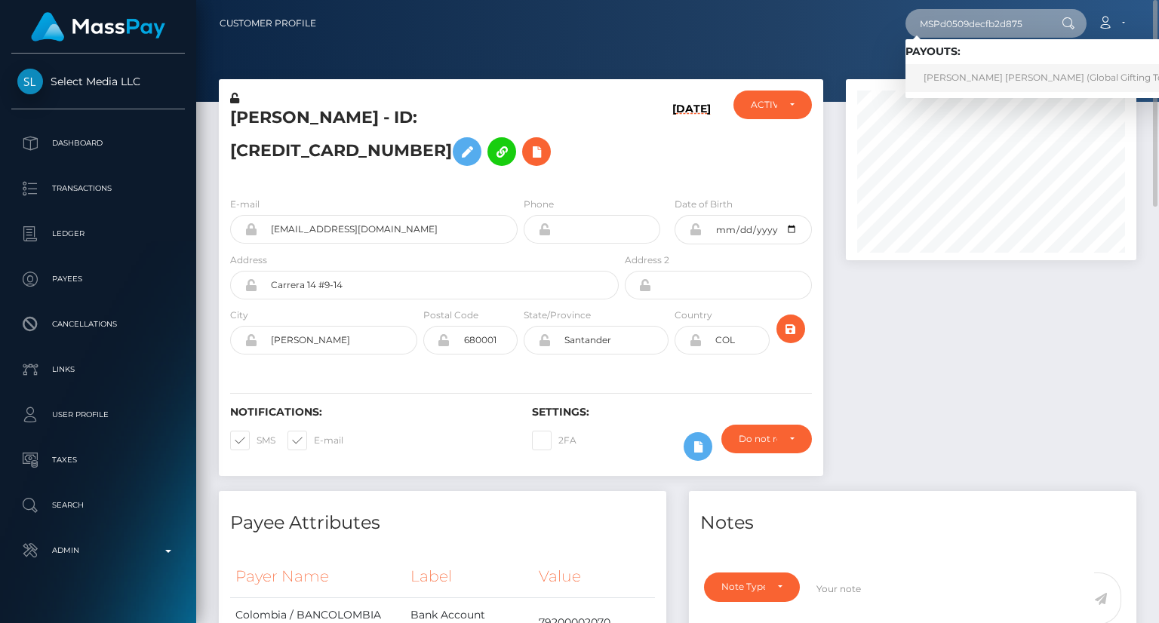
type input "MSPd0509decfb2d875"
click at [966, 87] on link "[PERSON_NAME] [PERSON_NAME] (Global Gifting Technologies Inc - Throne)" at bounding box center [1098, 78] width 386 height 28
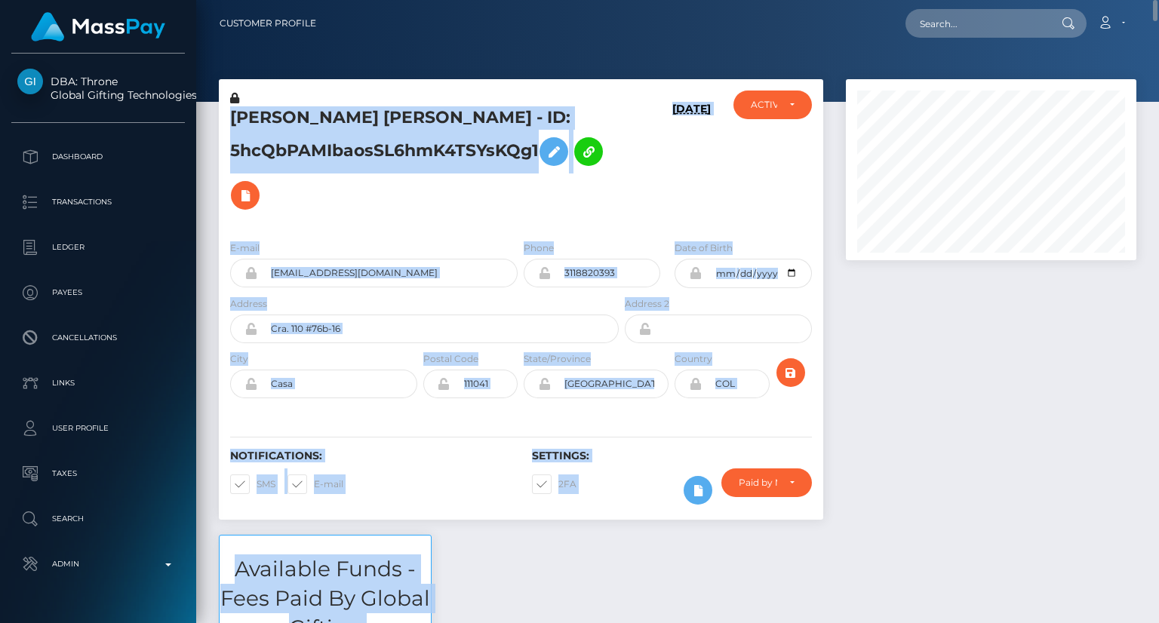
drag, startPoint x: 1154, startPoint y: 11, endPoint x: 1137, endPoint y: 88, distance: 78.9
click at [1155, 161] on div "Customer Profile Loading... Loading..." at bounding box center [677, 311] width 963 height 623
click at [959, 386] on div at bounding box center [990, 307] width 313 height 456
click at [936, 375] on div at bounding box center [990, 307] width 313 height 456
drag, startPoint x: 721, startPoint y: 94, endPoint x: 707, endPoint y: 67, distance: 29.7
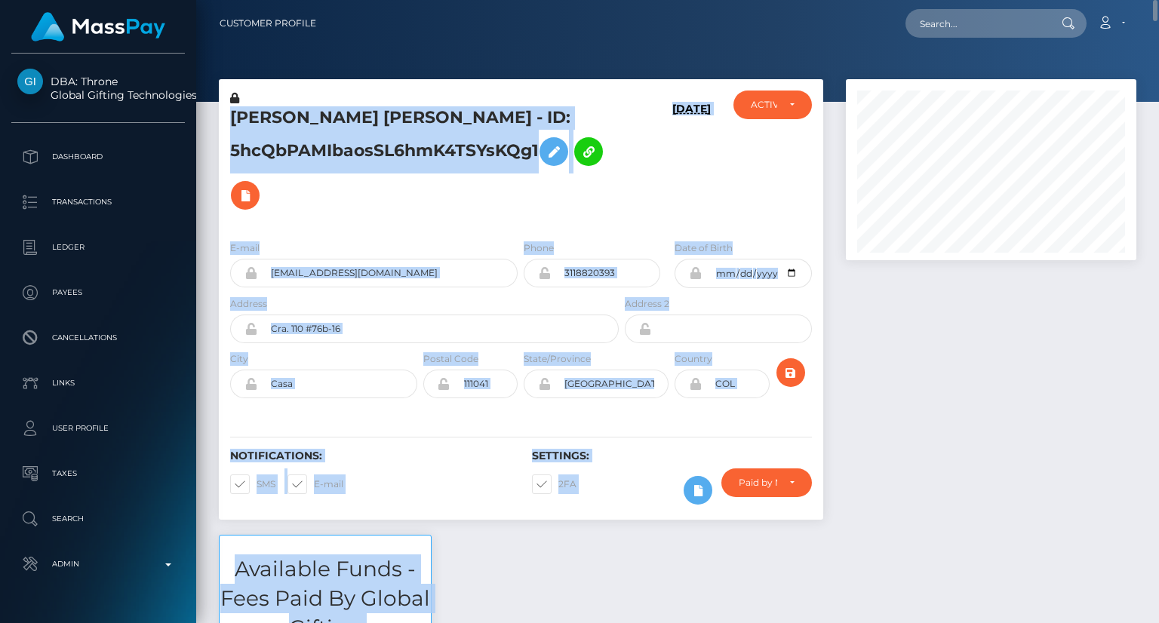
click at [721, 93] on div "10/01/25" at bounding box center [672, 160] width 100 height 138
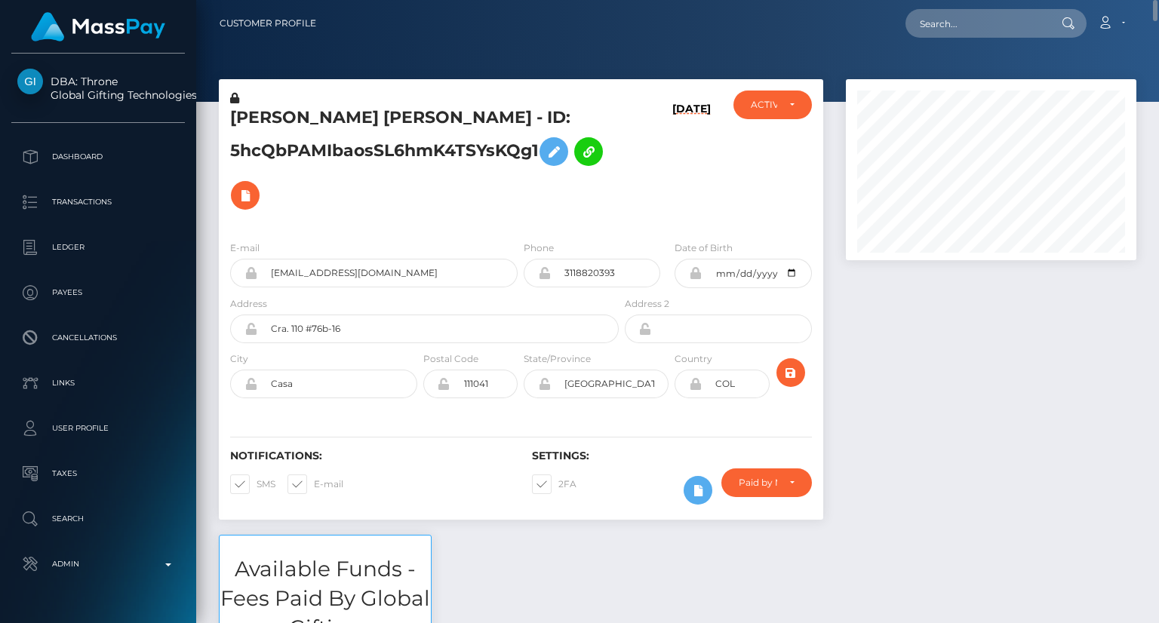
click at [989, 45] on nav "Customer Profile Loading... Loading... Account" at bounding box center [677, 23] width 963 height 47
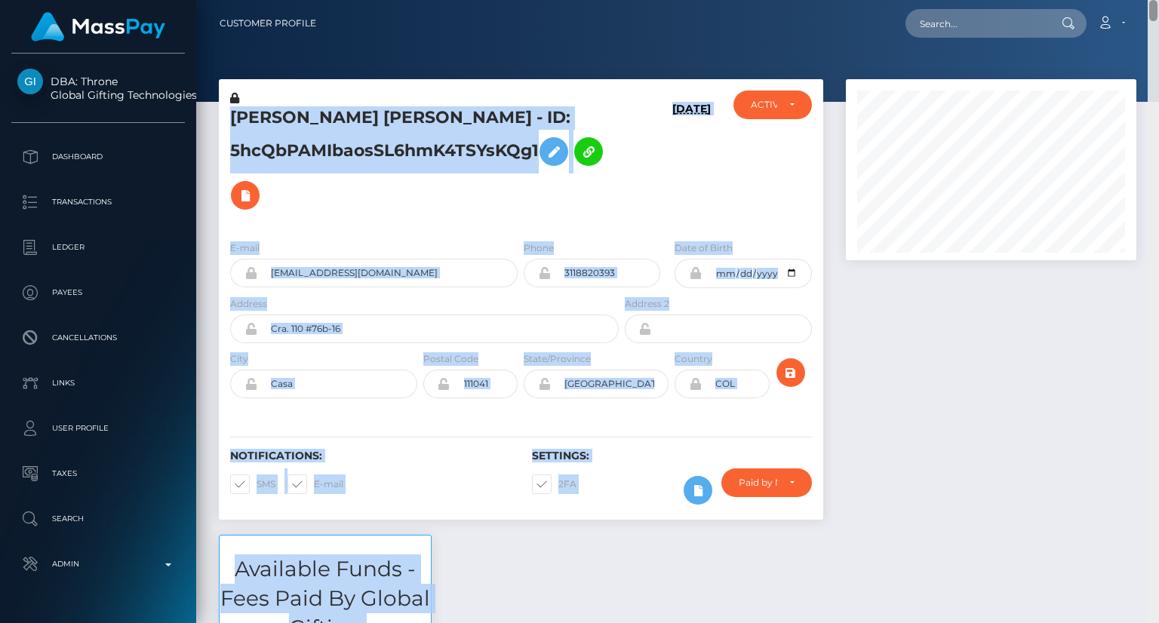
drag, startPoint x: 1157, startPoint y: 11, endPoint x: 1147, endPoint y: 39, distance: 30.6
click at [1157, 62] on div "Customer Profile Loading... Loading..." at bounding box center [677, 311] width 963 height 623
click at [1120, 43] on nav "Customer Profile Loading... Loading... Account" at bounding box center [677, 23] width 963 height 47
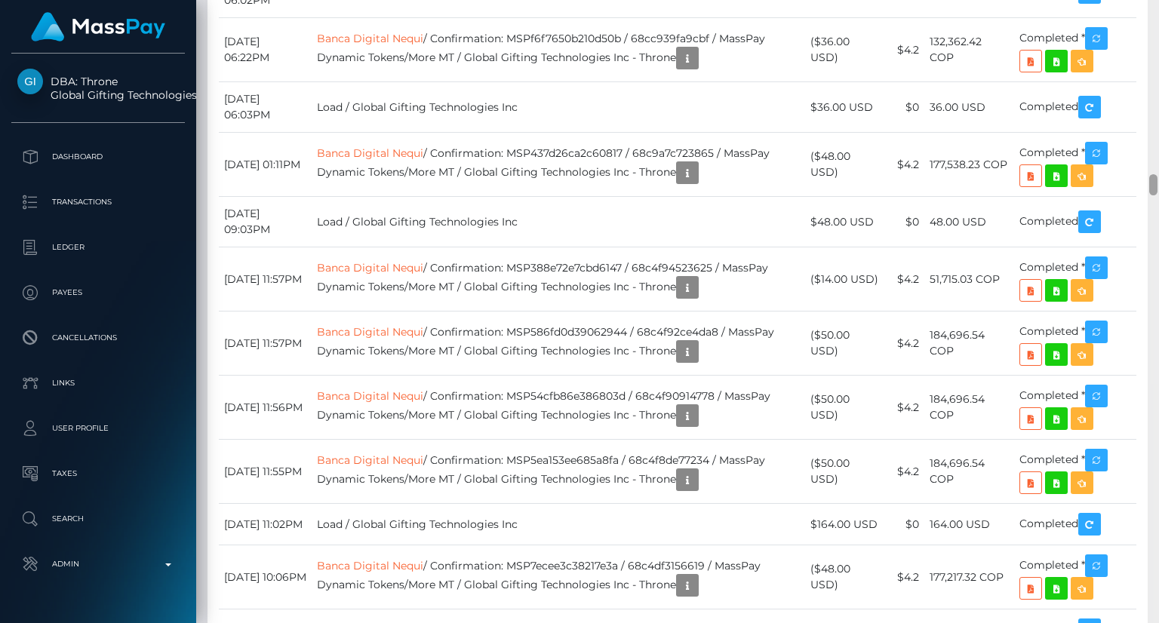
scroll to position [5080, 0]
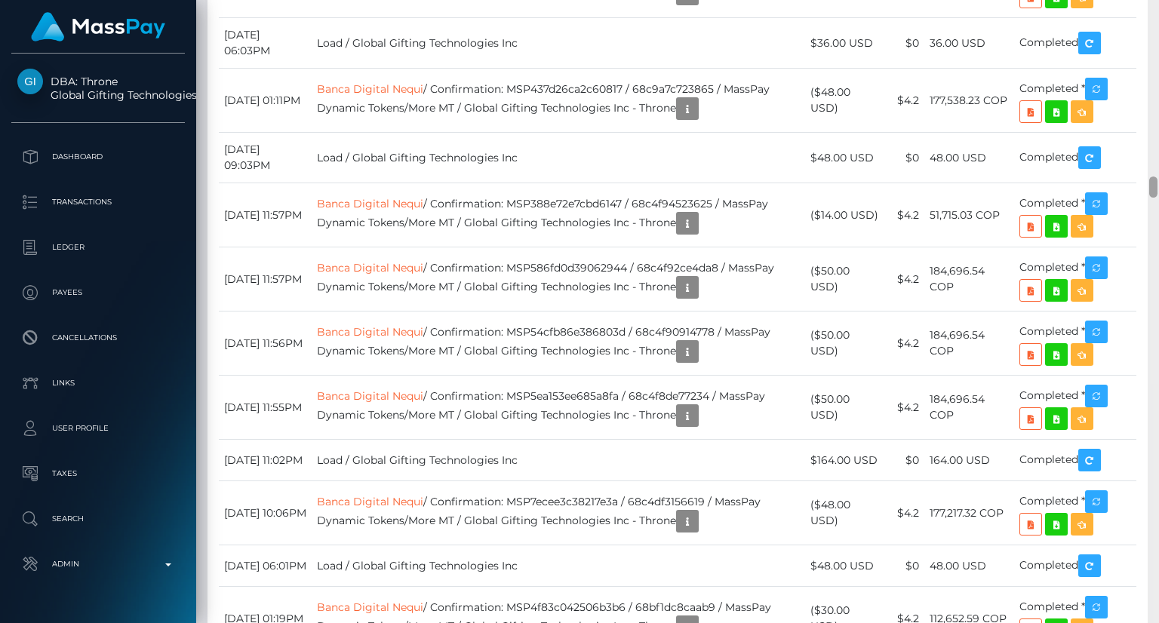
drag, startPoint x: 1153, startPoint y: 24, endPoint x: 1158, endPoint y: 188, distance: 163.8
click at [1158, 188] on div at bounding box center [1153, 311] width 11 height 623
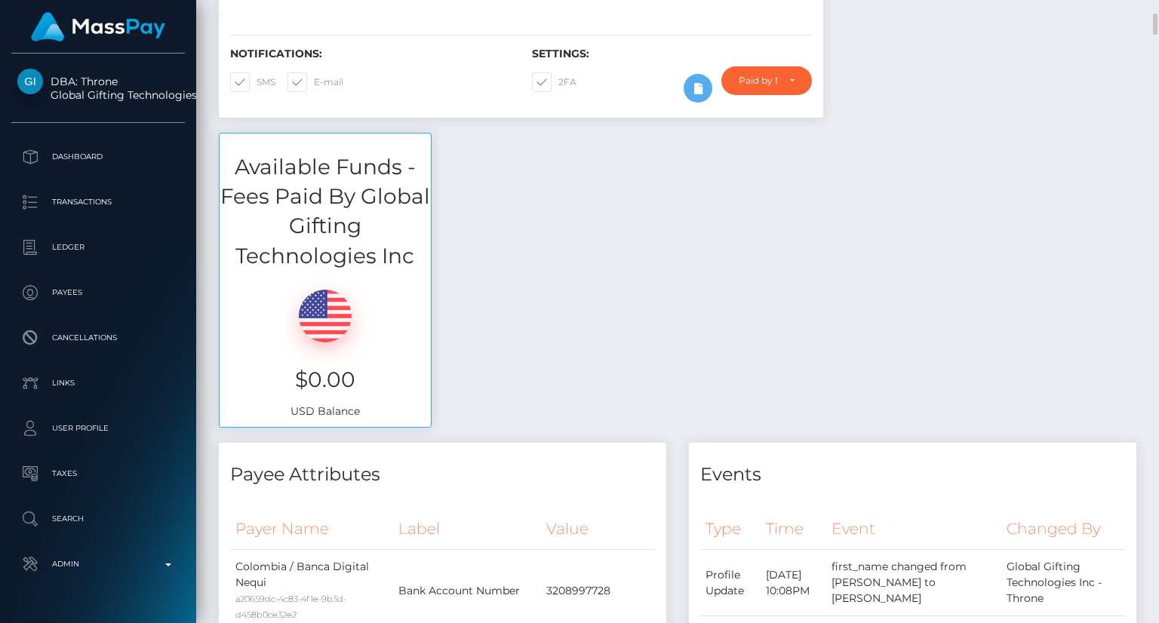
scroll to position [0, 0]
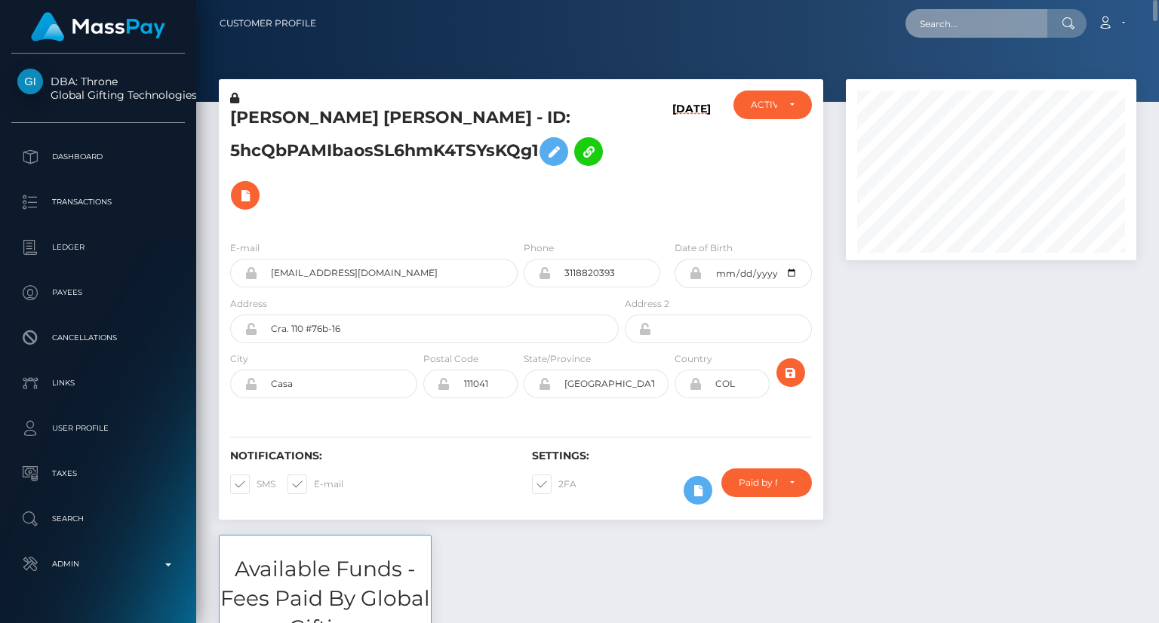
click at [971, 25] on input "text" at bounding box center [976, 23] width 142 height 29
paste input "MSP6d42e7b087c00e1"
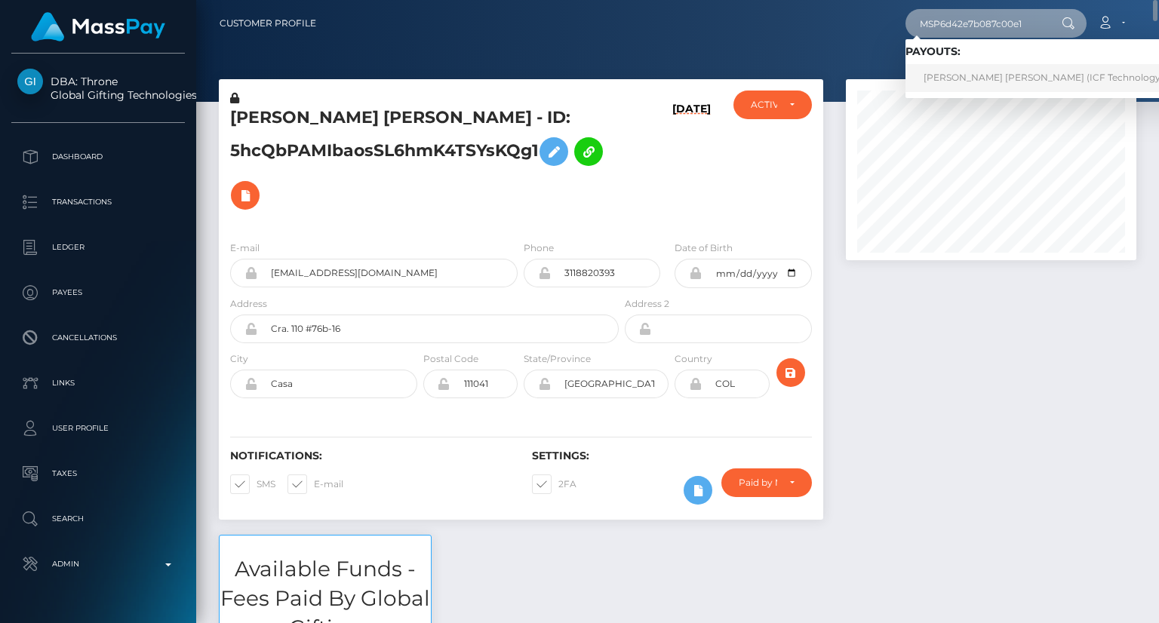
type input "MSP6d42e7b087c00e1"
click at [987, 78] on link "Yeny Lorena Vinasco Mina (ICF Technology, Inc. - )" at bounding box center [1058, 78] width 306 height 28
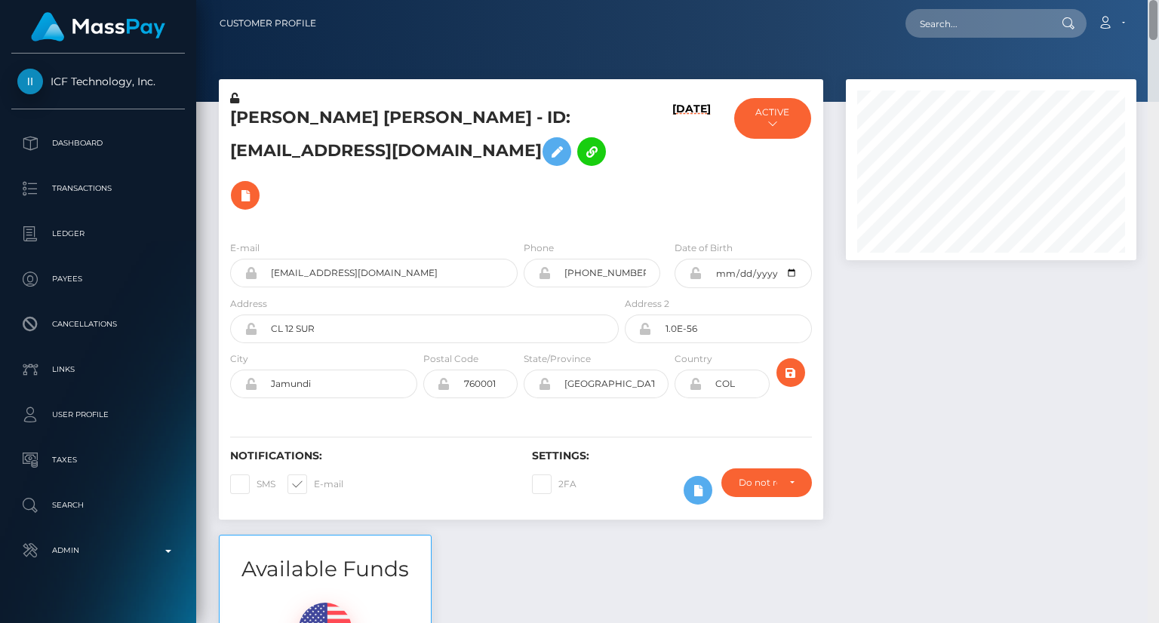
drag, startPoint x: 1154, startPoint y: 199, endPoint x: 1029, endPoint y: 17, distance: 220.4
click at [1140, 0] on html "ICF Technology, Inc. Dashboard Transactions Ledger Payees Links" at bounding box center [579, 311] width 1159 height 623
click at [1011, 21] on input "text" at bounding box center [976, 23] width 142 height 29
paste input "MSPc915b5eea3e2b57"
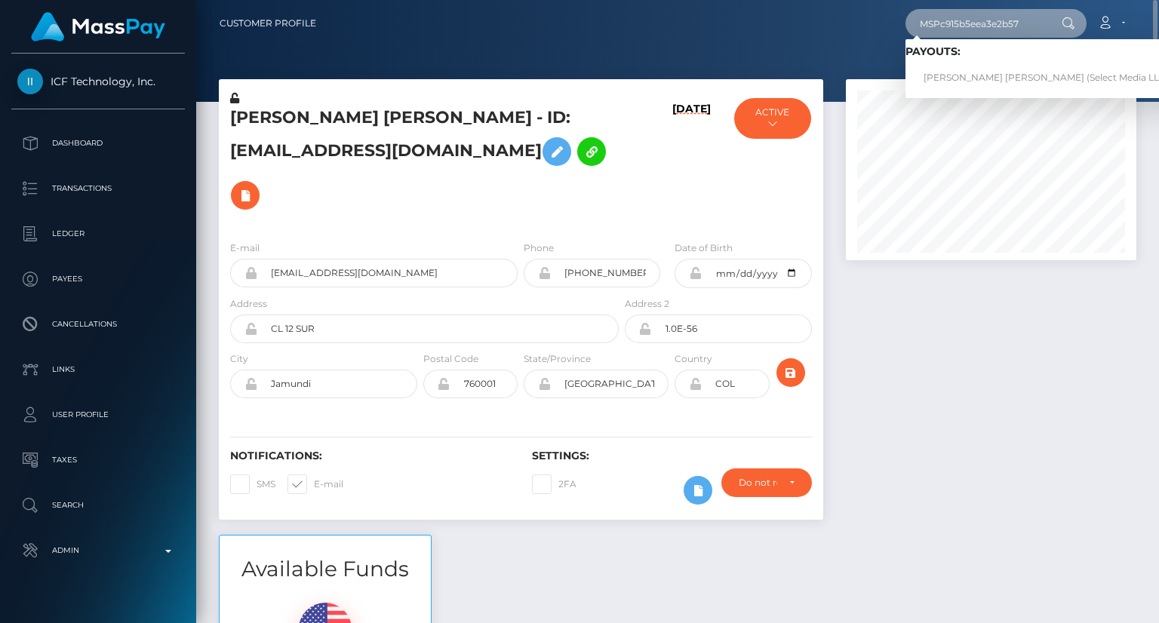
type input "MSPc915b5eea3e2b57"
click at [979, 69] on link "karen julieth riveros gamboa (Select Media LLC - )" at bounding box center [1050, 78] width 290 height 28
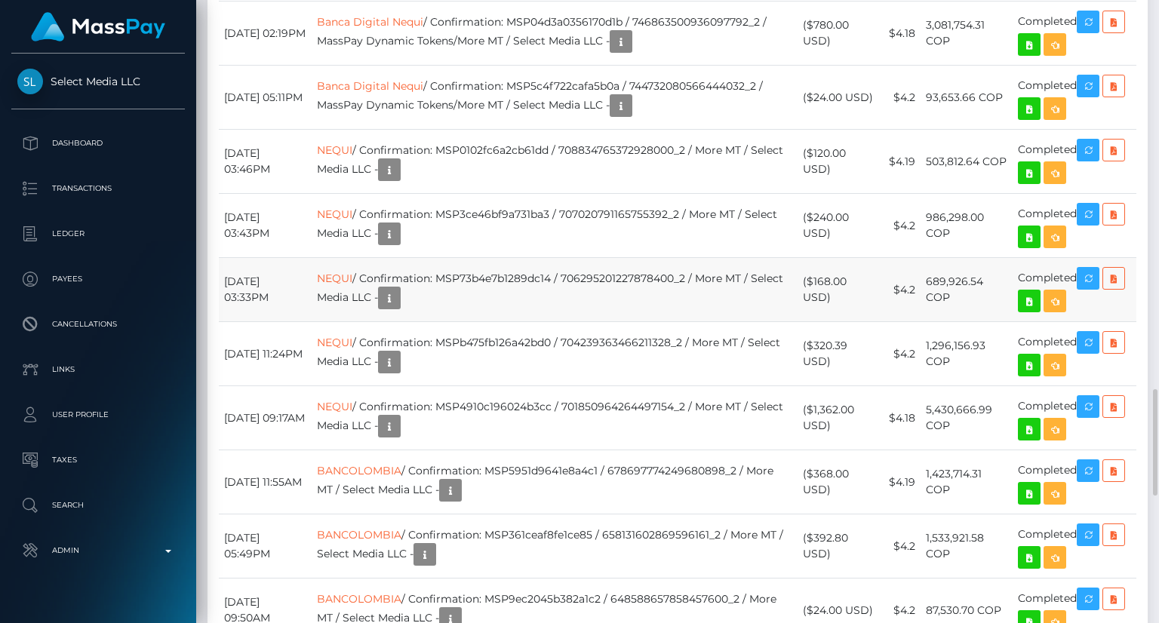
scroll to position [1811, 0]
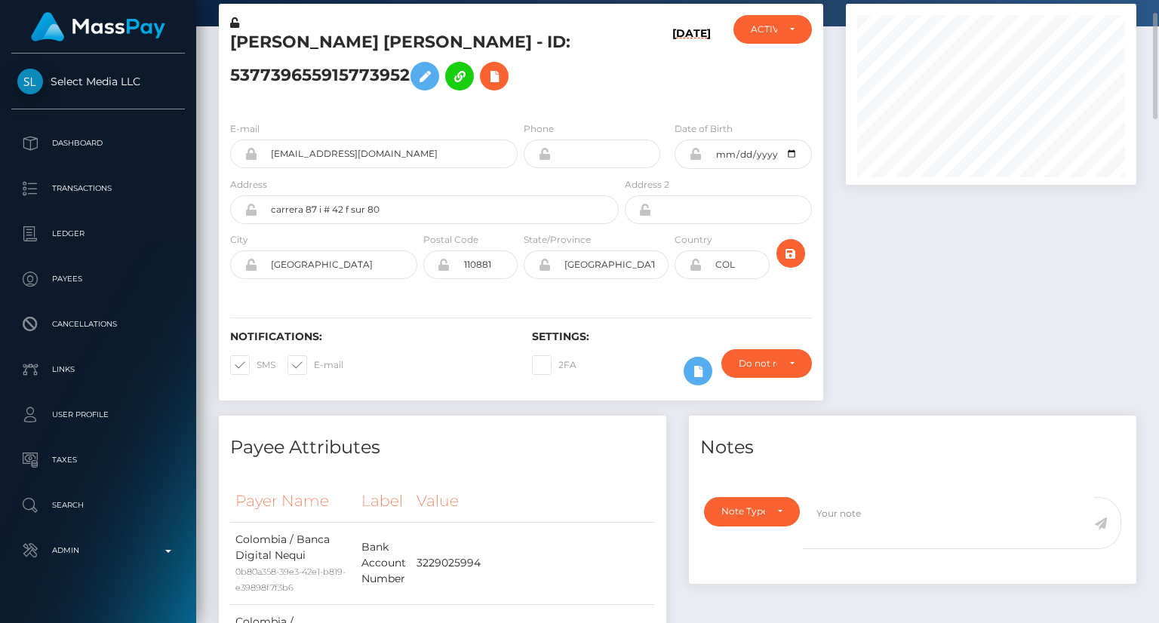
scroll to position [0, 0]
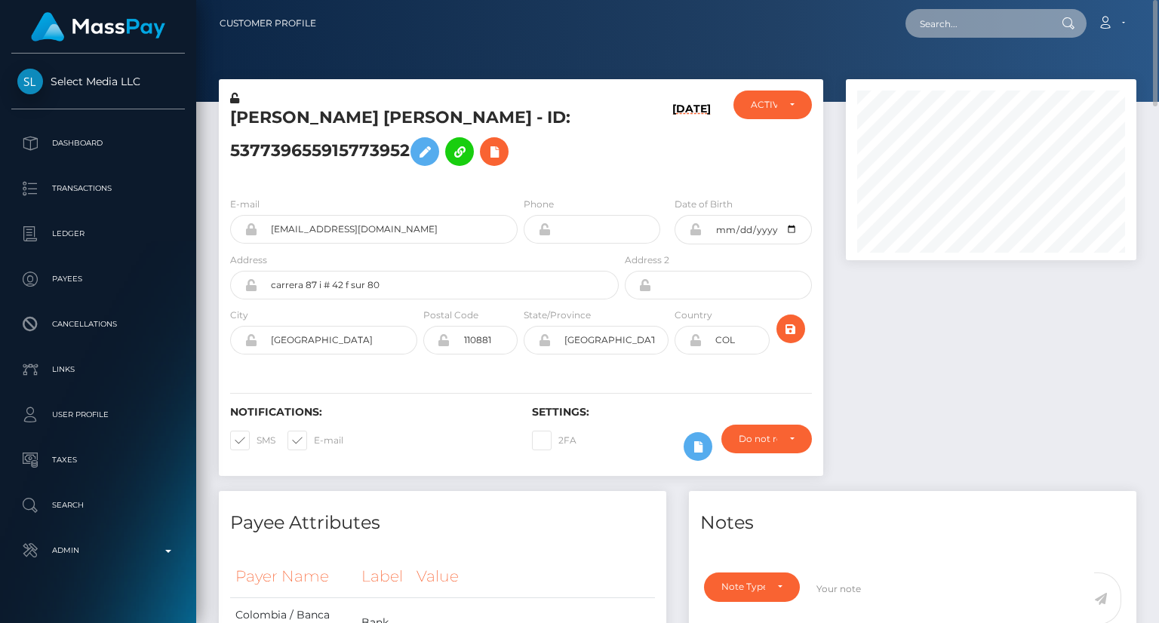
click at [975, 28] on input "text" at bounding box center [976, 23] width 142 height 29
paste input "MSP261e3d9ce49669e"
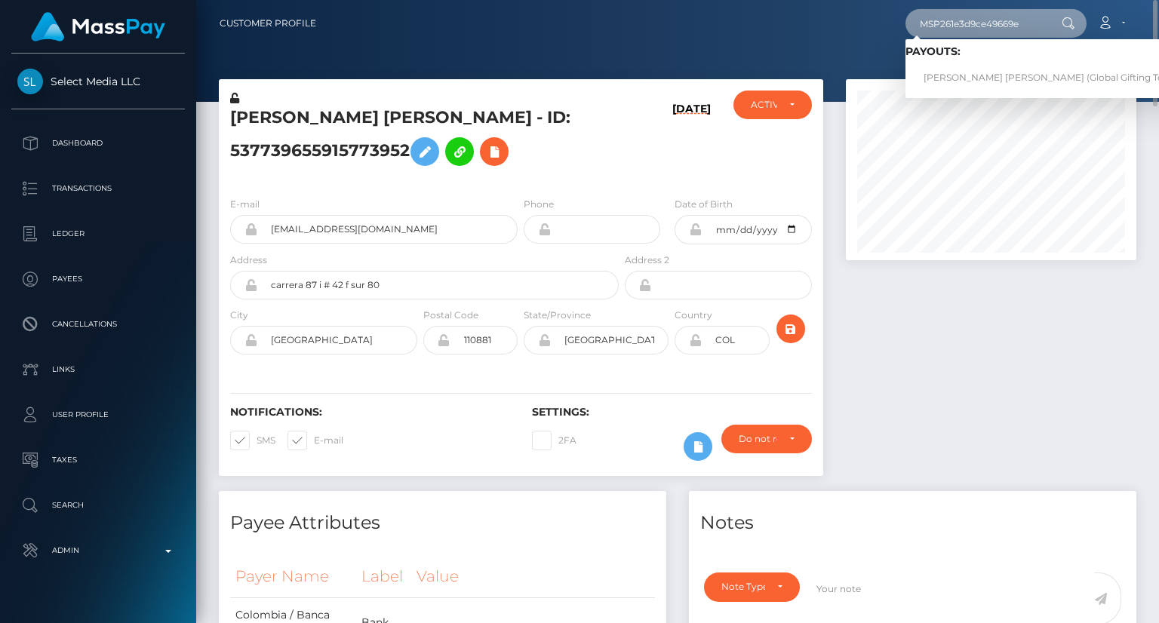
type input "MSP261e3d9ce49669e"
click at [987, 74] on link "[PERSON_NAME] [PERSON_NAME] (Global Gifting Technologies Inc - Throne)" at bounding box center [1098, 78] width 386 height 28
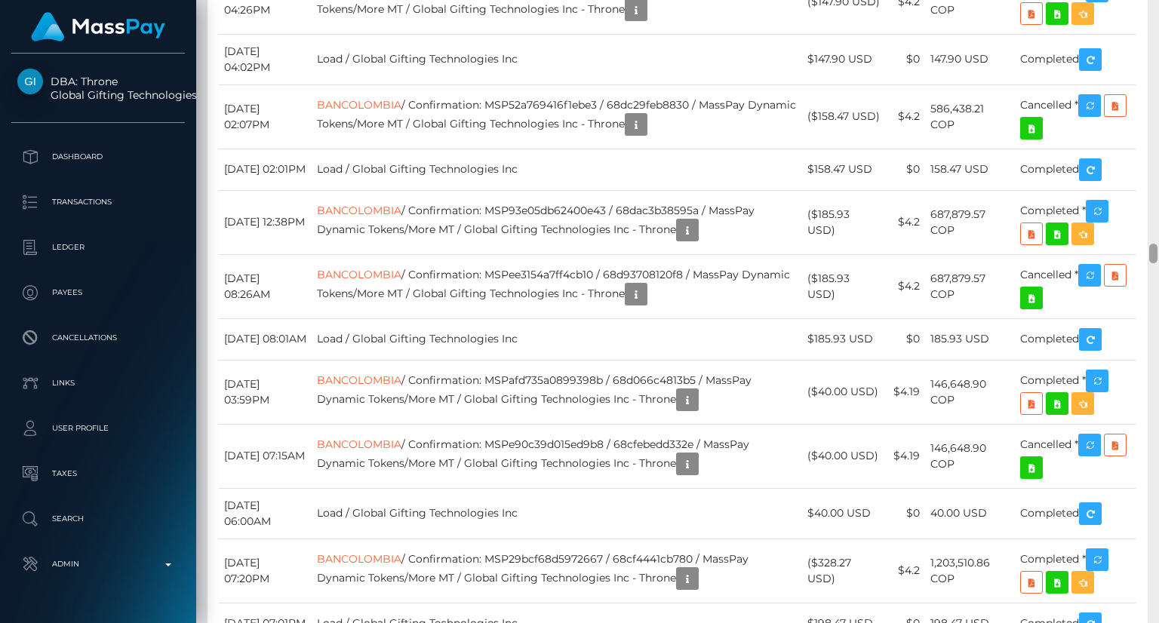
scroll to position [7938, 0]
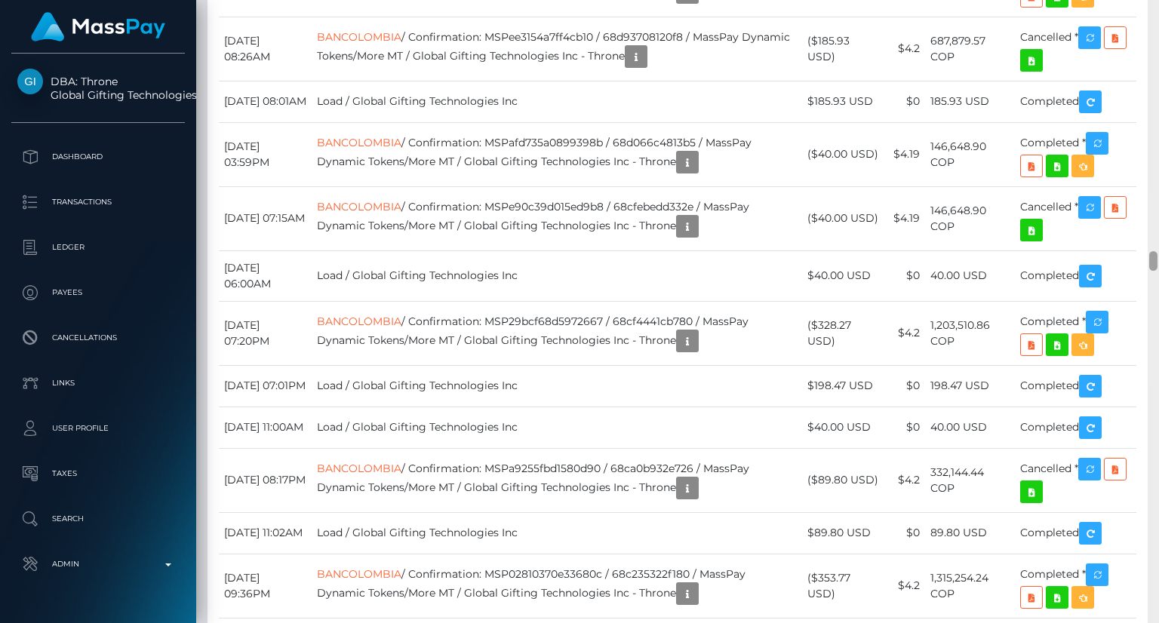
drag, startPoint x: 1151, startPoint y: 40, endPoint x: 1157, endPoint y: 263, distance: 223.4
click at [1157, 263] on div at bounding box center [1153, 261] width 8 height 20
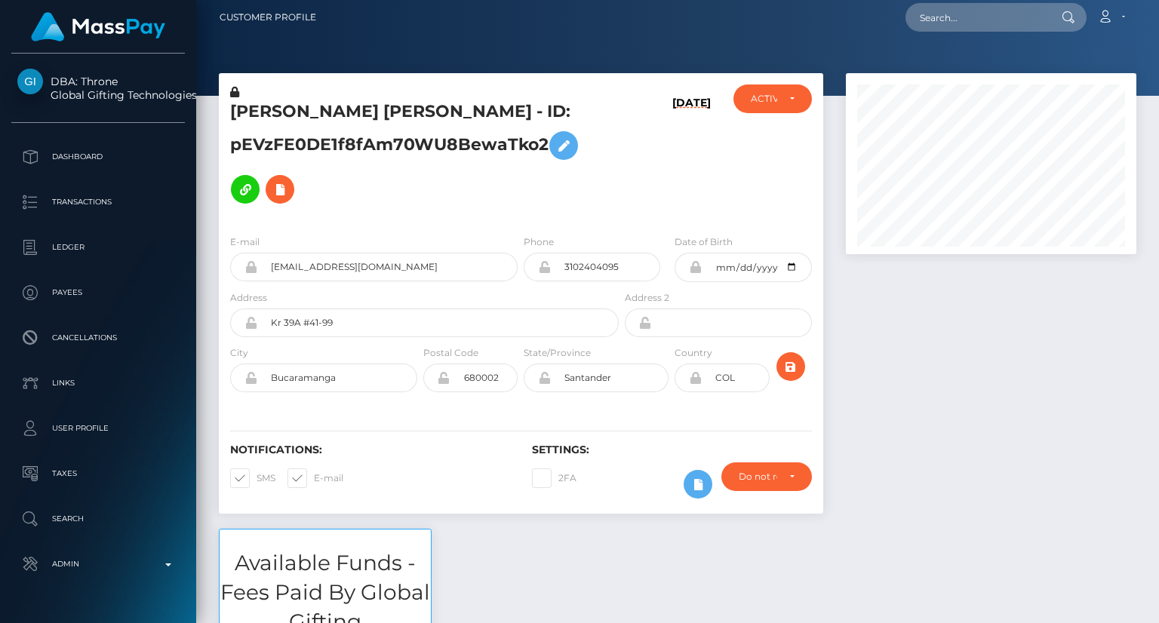
scroll to position [0, 0]
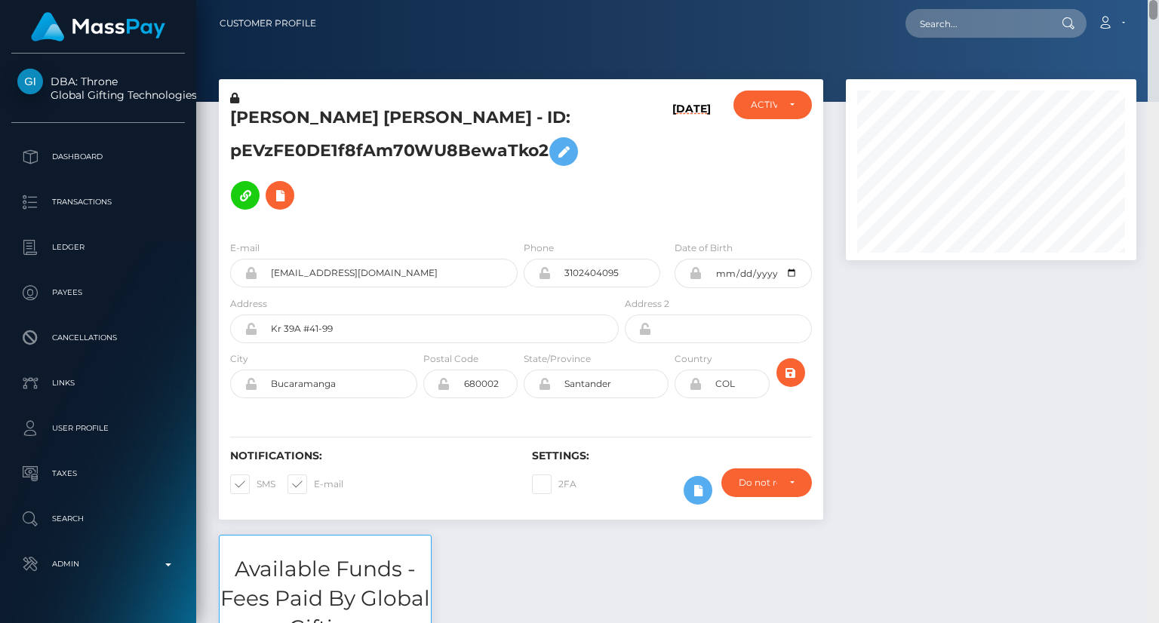
drag, startPoint x: 1156, startPoint y: 257, endPoint x: 1139, endPoint y: -51, distance: 308.3
click at [1139, 0] on html "DBA: Throne Global Gifting Technologies Inc Dashboard Transactions Ledger Payee…" at bounding box center [579, 311] width 1159 height 623
click at [953, 20] on input "text" at bounding box center [976, 23] width 142 height 29
paste input "MSP6bafd49ff72877f"
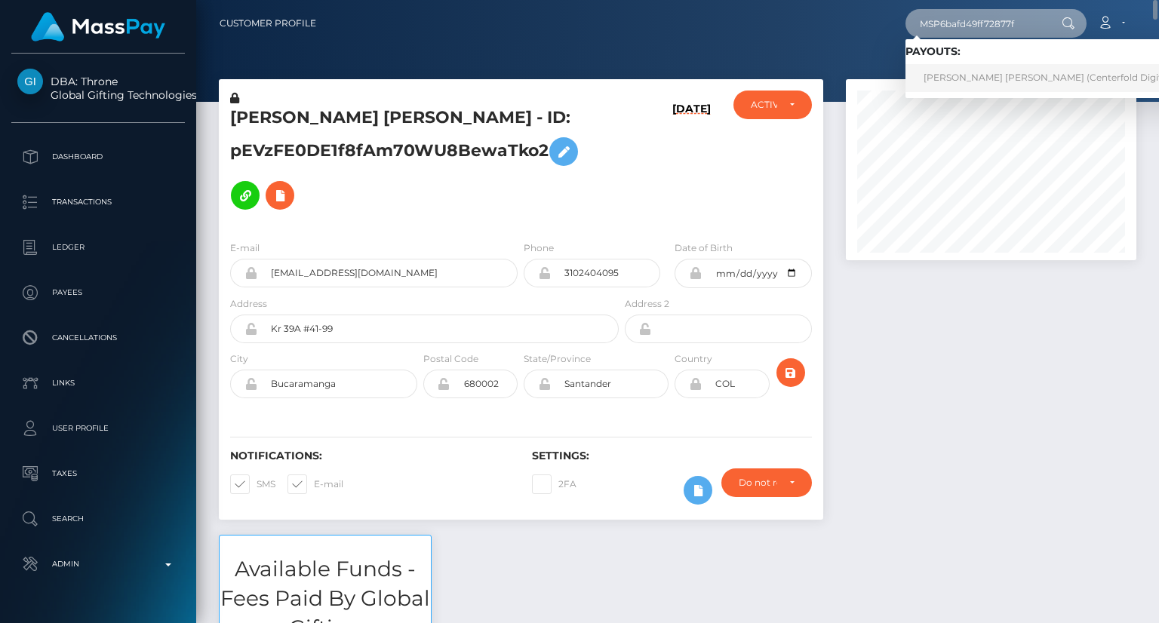
type input "MSP6bafd49ff72877f"
click at [997, 72] on link "Laura cristina segura palacio (Centerfold Digital Inc - )" at bounding box center [1060, 78] width 310 height 28
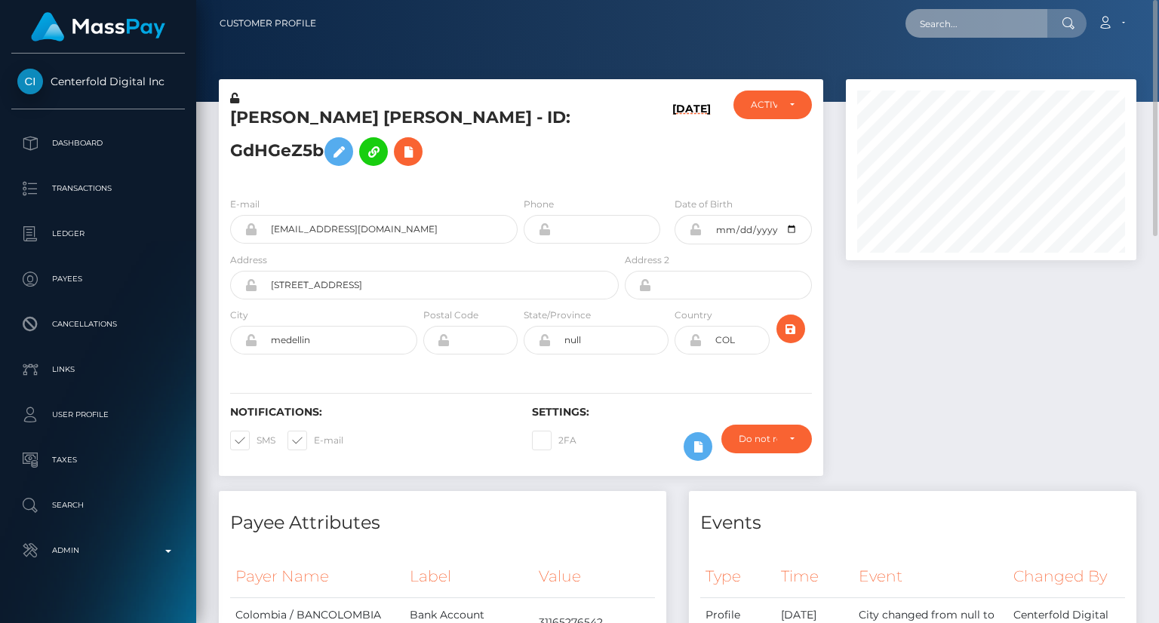
click at [968, 18] on input "text" at bounding box center [976, 23] width 142 height 29
paste input "MSP9ccf76e31671384"
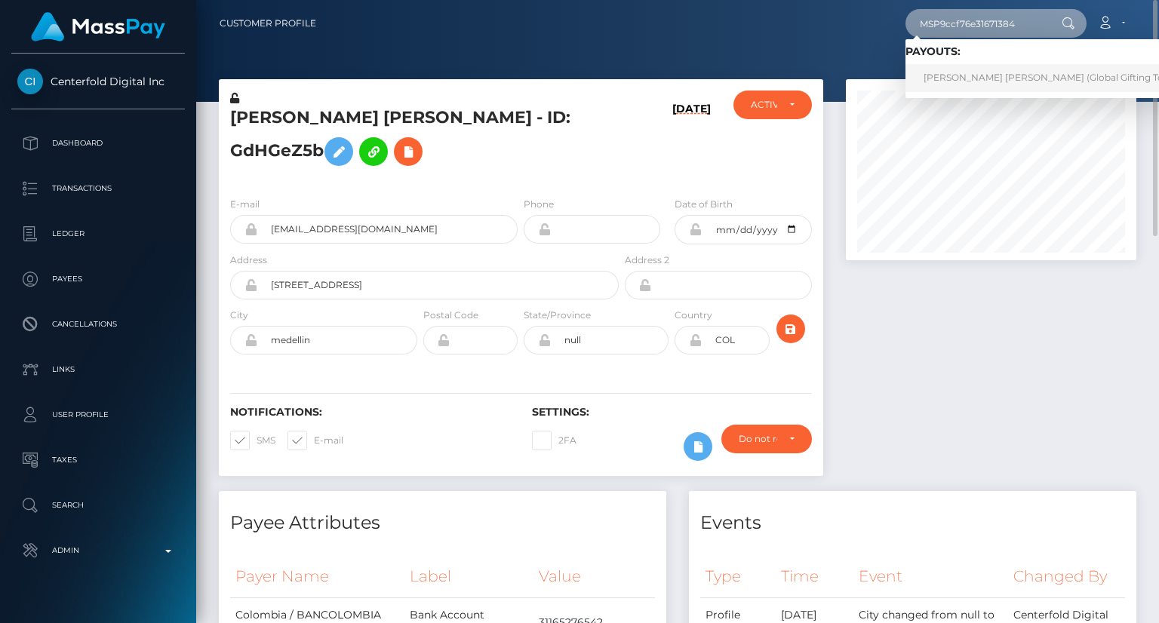
type input "MSP9ccf76e31671384"
click at [967, 75] on link "[PERSON_NAME] [PERSON_NAME] (Global Gifting Technologies Inc - Throne)" at bounding box center [1098, 78] width 386 height 28
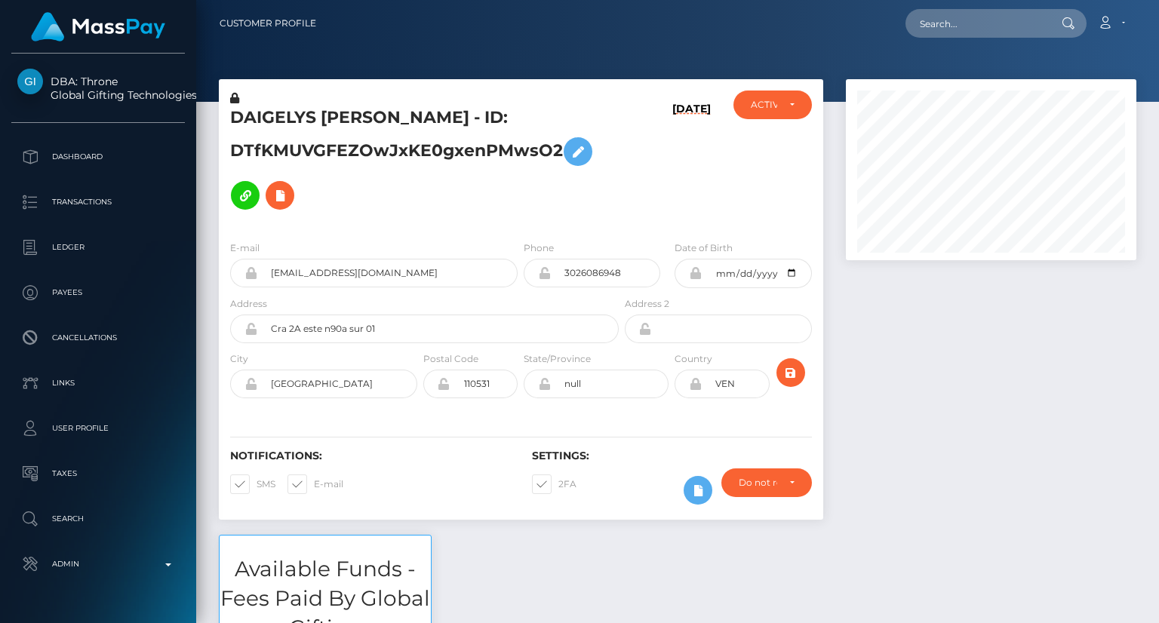
scroll to position [181, 290]
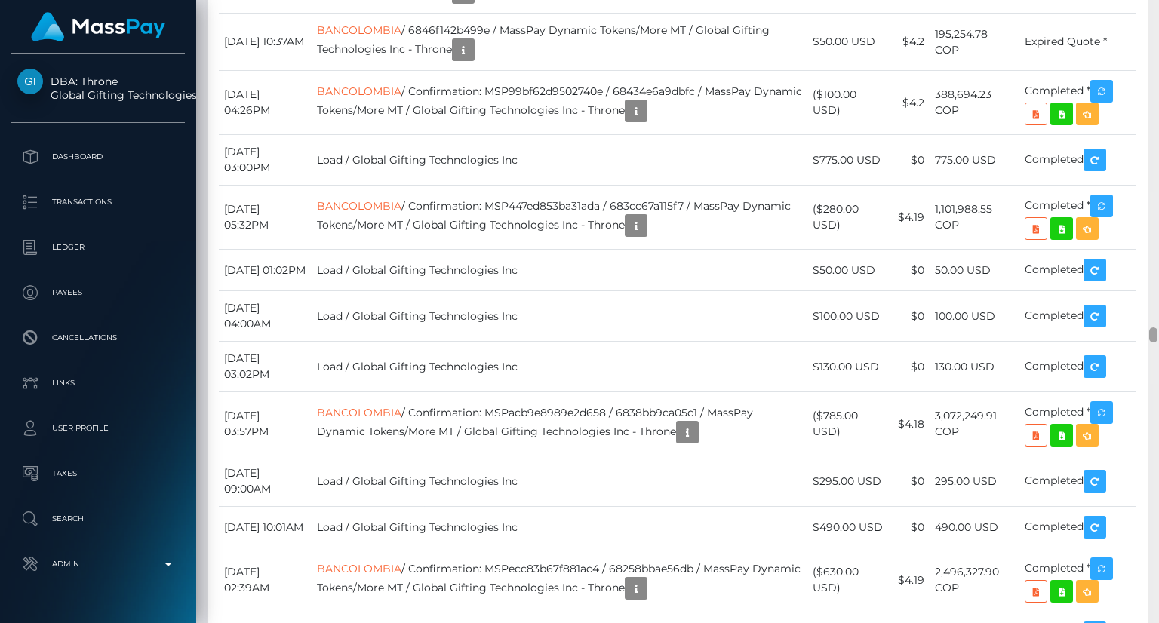
drag, startPoint x: 1153, startPoint y: 66, endPoint x: 1158, endPoint y: 330, distance: 264.1
click at [1158, 330] on div at bounding box center [1153, 311] width 11 height 623
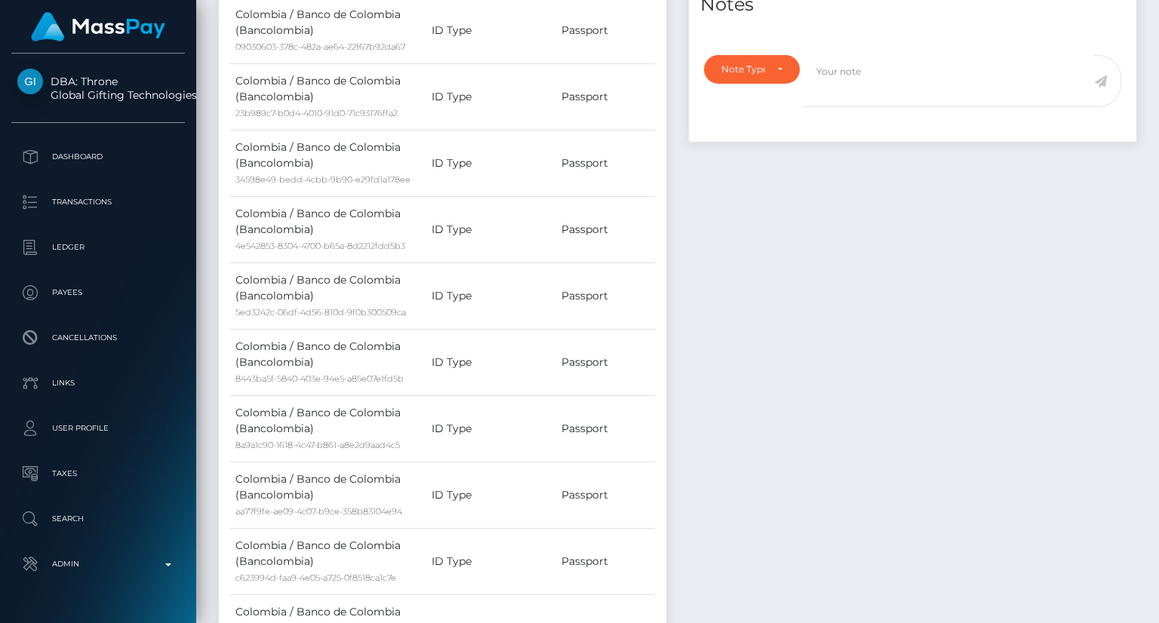
scroll to position [0, 0]
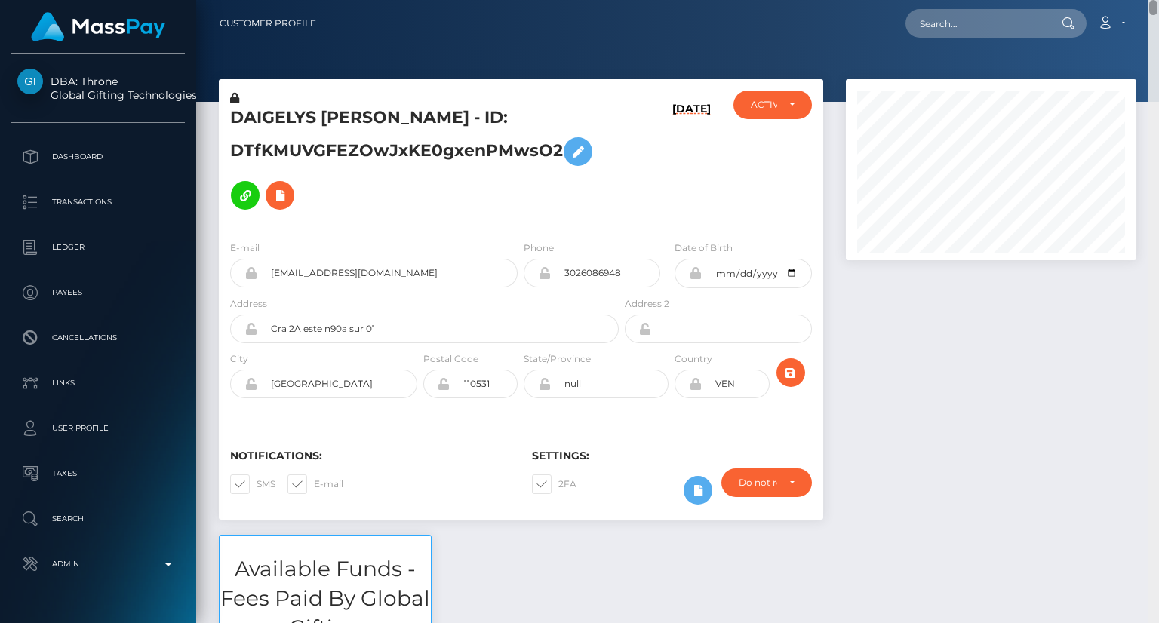
drag, startPoint x: 1154, startPoint y: 321, endPoint x: 1014, endPoint y: 33, distance: 320.6
click at [1136, 0] on html "DBA: Throne Global Gifting Technologies Inc Dashboard Transactions Ledger Payee…" at bounding box center [579, 311] width 1159 height 623
click at [969, 22] on input "text" at bounding box center [976, 23] width 142 height 29
paste input "MSPb2937ec4ec0690f"
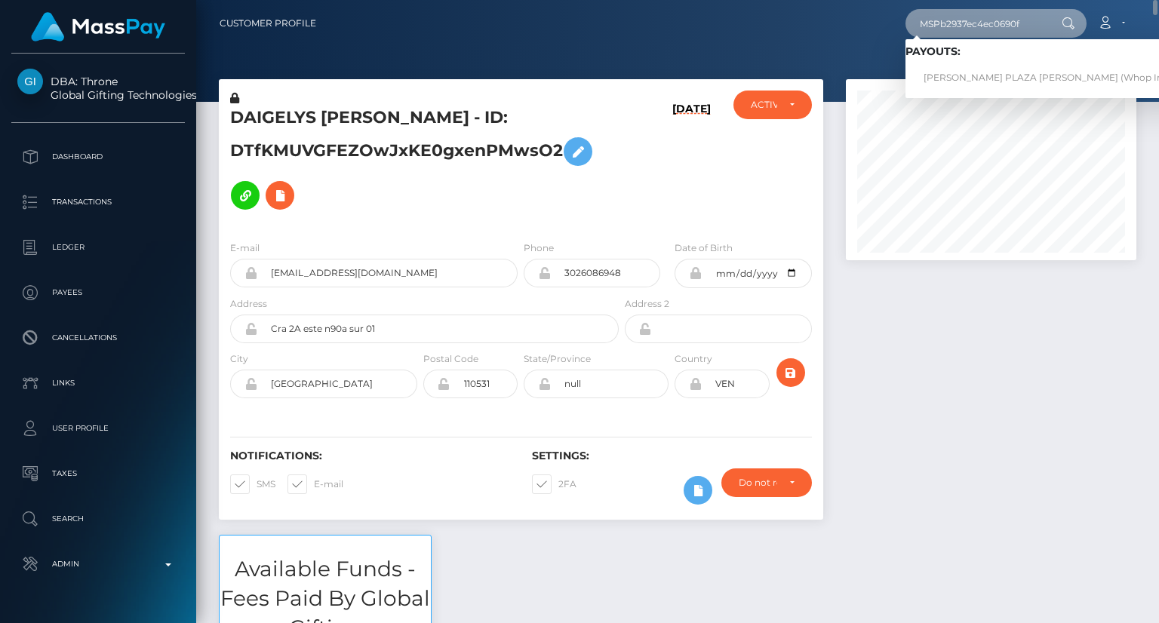
type input "MSPb2937ec4ec0690f"
drag, startPoint x: 972, startPoint y: 88, endPoint x: 957, endPoint y: 76, distance: 18.9
click at [957, 76] on link "DYLAN STIVEN PLAZA QUINTERO (Whop Inc - )" at bounding box center [1051, 78] width 292 height 28
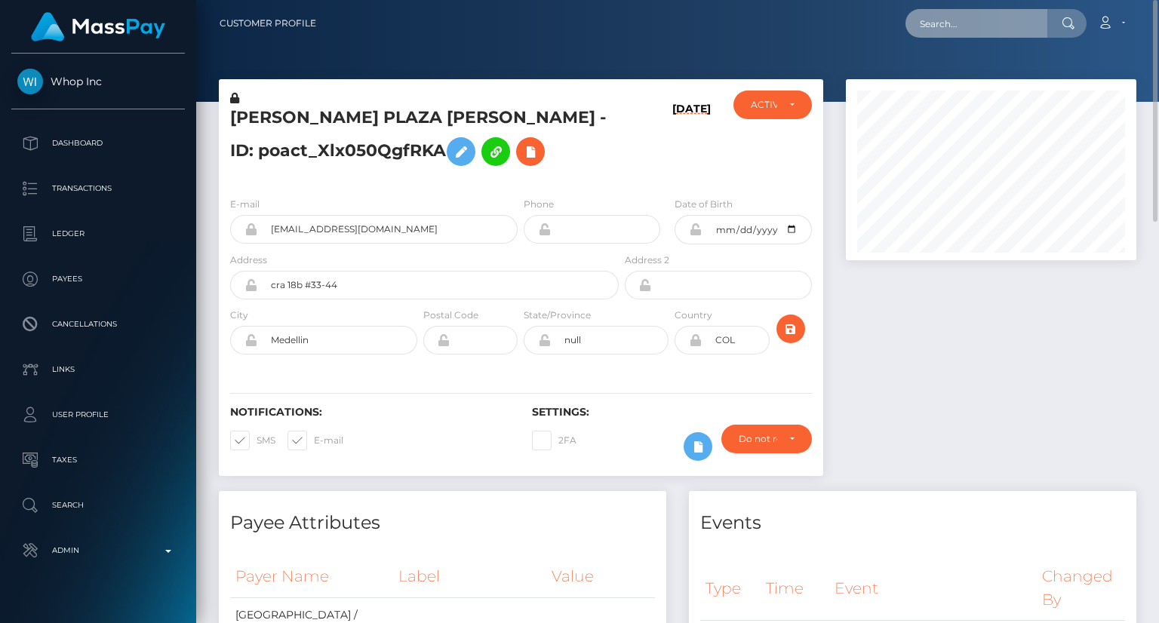
click at [951, 27] on input "text" at bounding box center [976, 23] width 142 height 29
paste input "MSP101951a4583fbd2"
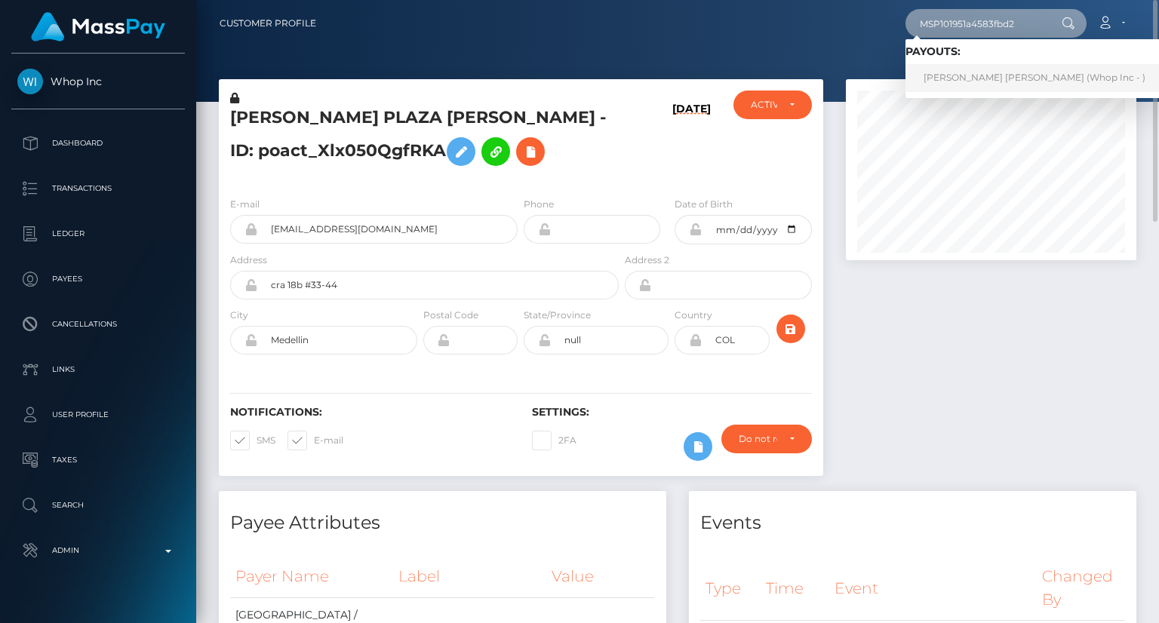
type input "MSP101951a4583fbd2"
click at [969, 73] on link "[PERSON_NAME] [PERSON_NAME] (Whop Inc - )" at bounding box center [1034, 78] width 258 height 28
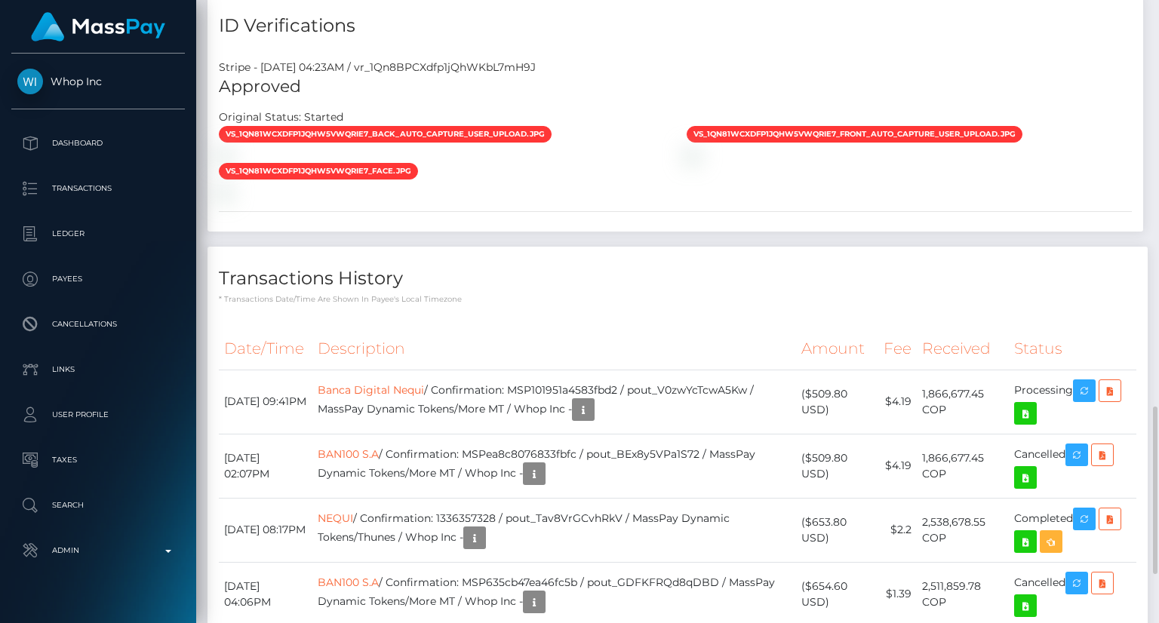
scroll to position [1584, 0]
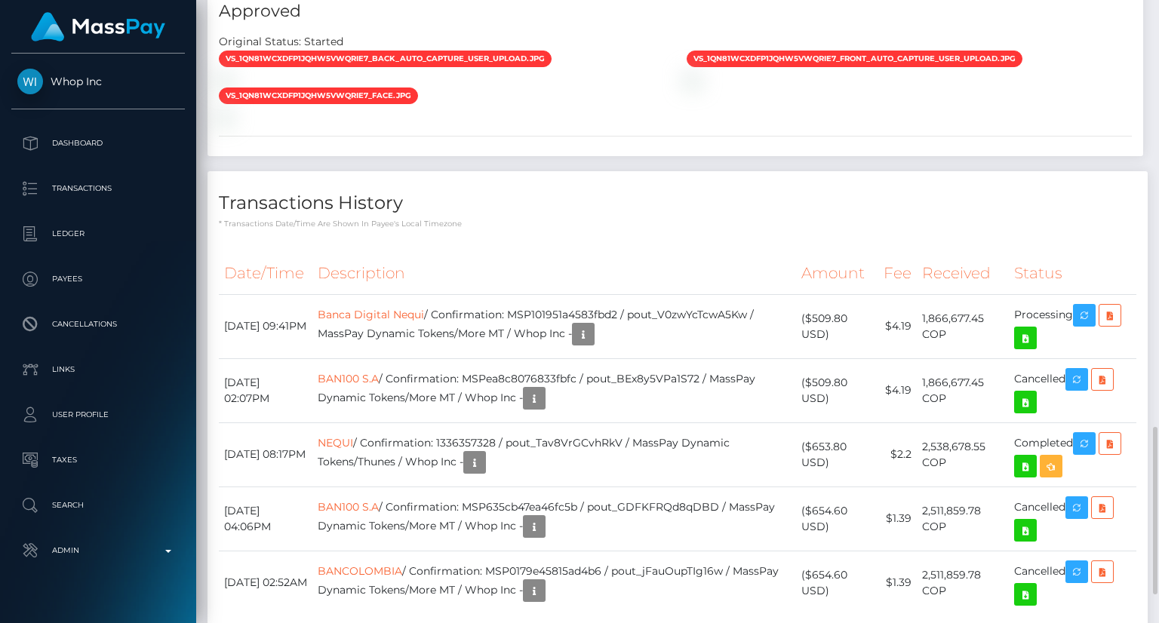
click at [689, 108] on div "vs_1Qn81wCXdfp1jQhW5vWqrIe7_back_auto_capture_user_upload.jpg" at bounding box center [675, 87] width 936 height 74
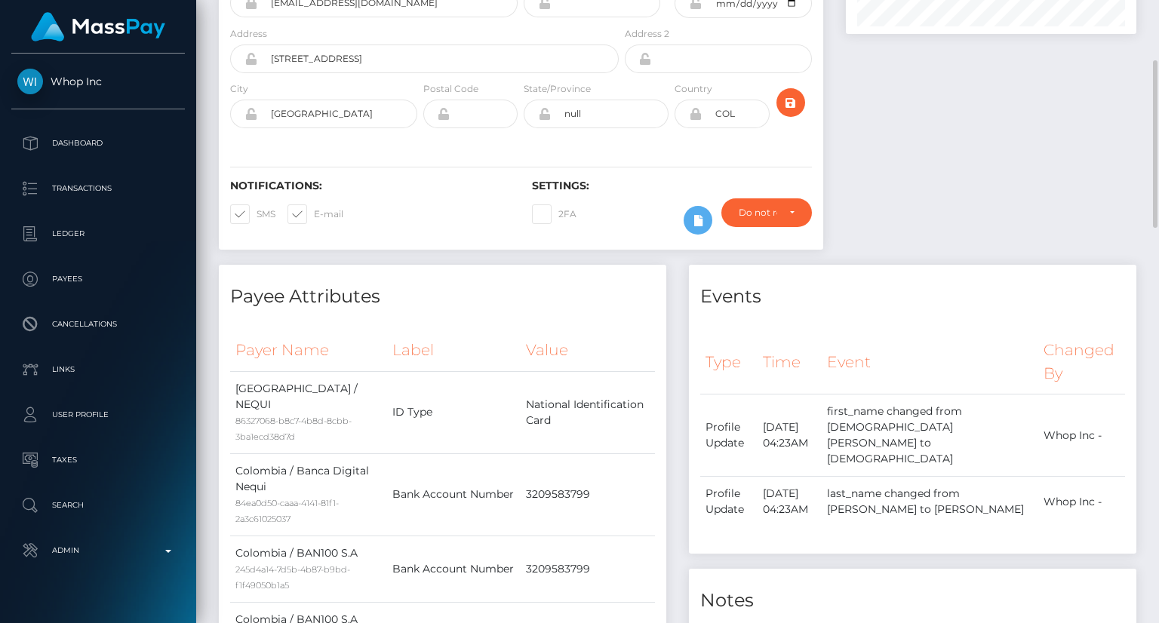
scroll to position [0, 0]
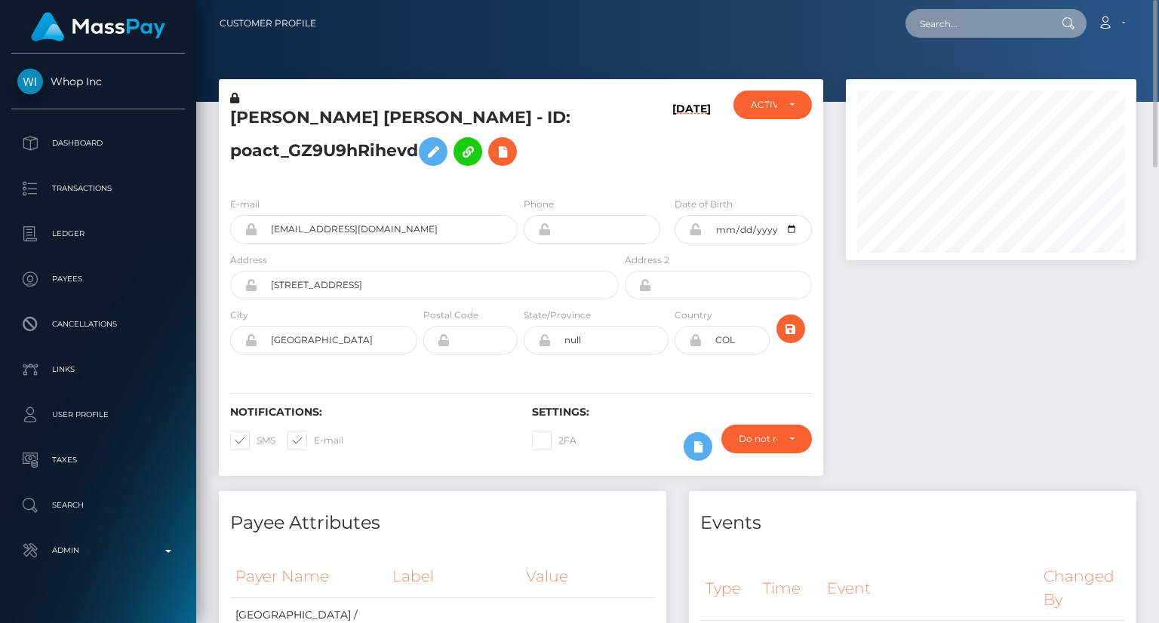
click at [935, 23] on input "text" at bounding box center [976, 23] width 142 height 29
paste input "MSPf542e7464495710"
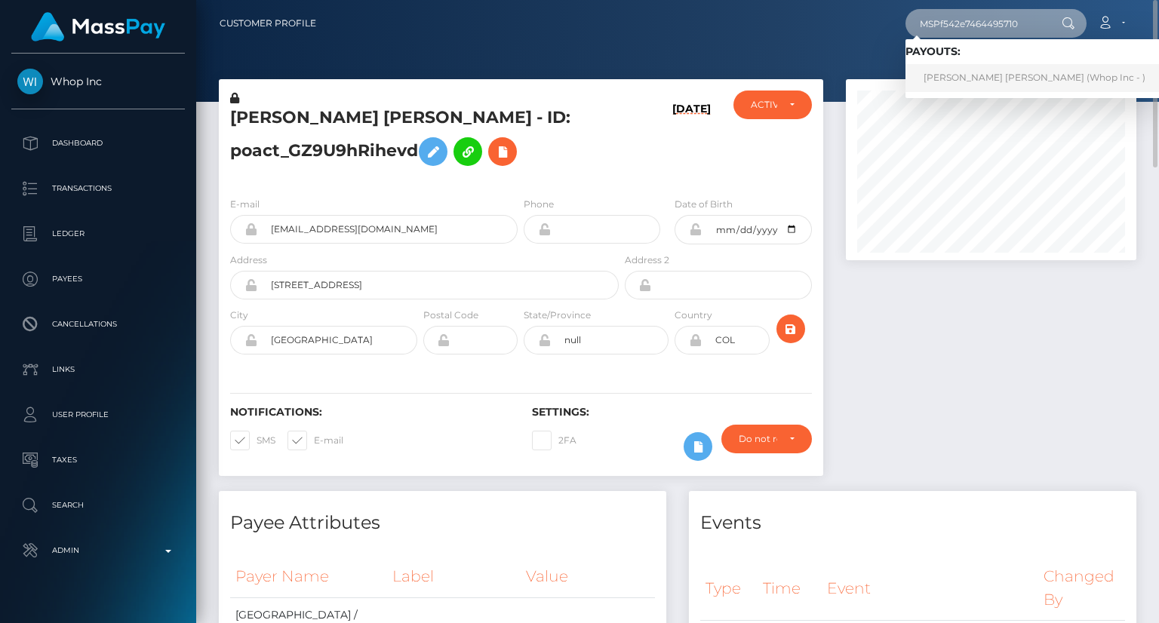
type input "MSPf542e7464495710"
drag, startPoint x: 960, startPoint y: 84, endPoint x: 925, endPoint y: 88, distance: 35.0
click at [960, 83] on link "[PERSON_NAME] [PERSON_NAME] (Whop Inc - )" at bounding box center [1034, 78] width 258 height 28
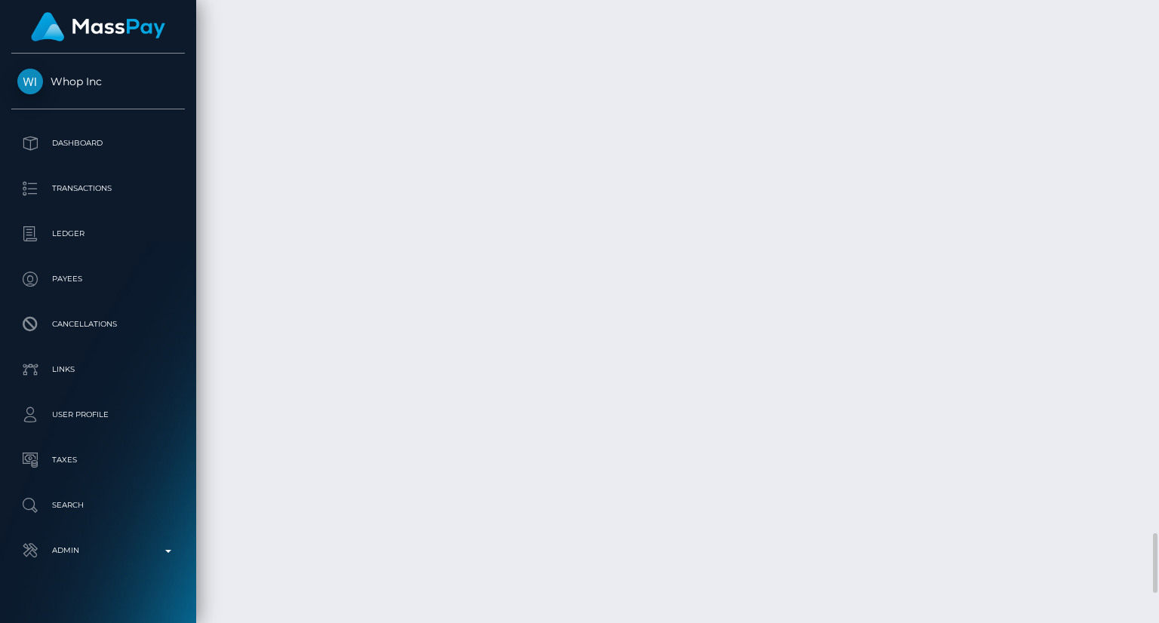
scroll to position [5583, 0]
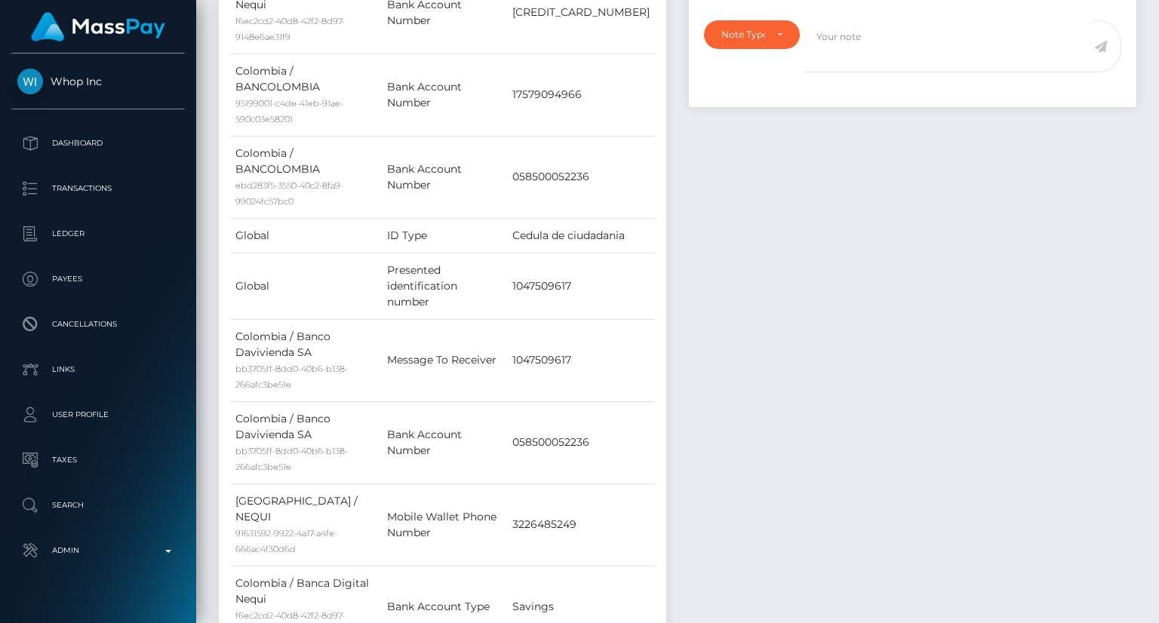
scroll to position [0, 0]
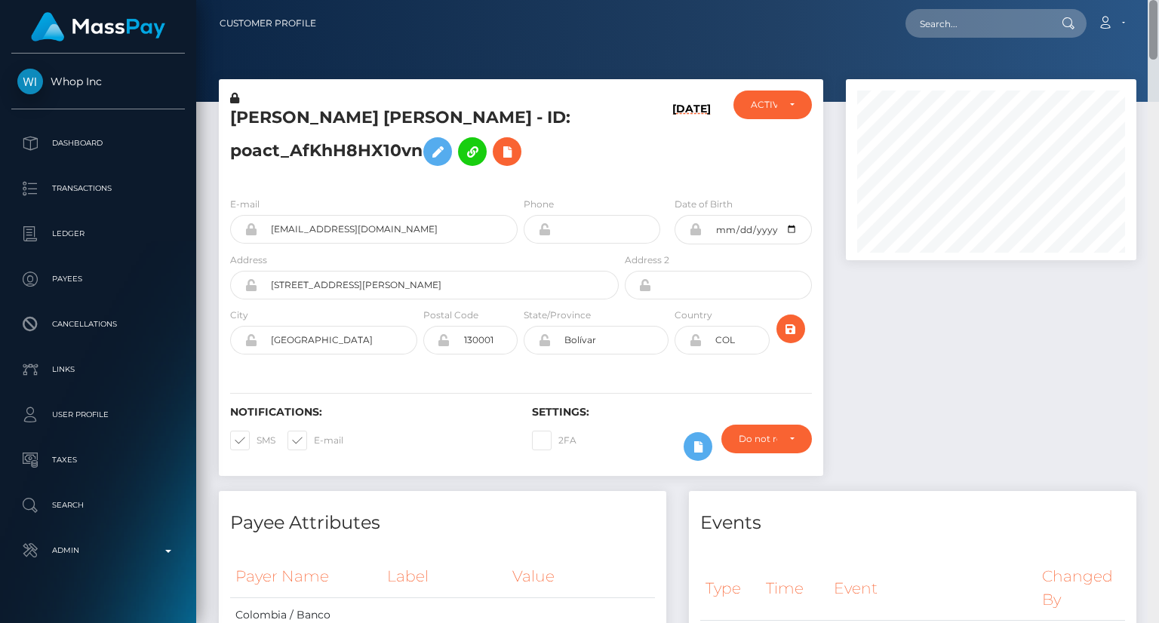
drag, startPoint x: 1154, startPoint y: 211, endPoint x: 1133, endPoint y: -11, distance: 223.6
click at [1133, 0] on html "Whop Inc Dashboard Transactions Ledger Payees Cancellations Links" at bounding box center [579, 311] width 1159 height 623
click at [959, 34] on input "text" at bounding box center [976, 23] width 142 height 29
paste input "MSP4907da0a1794ba2"
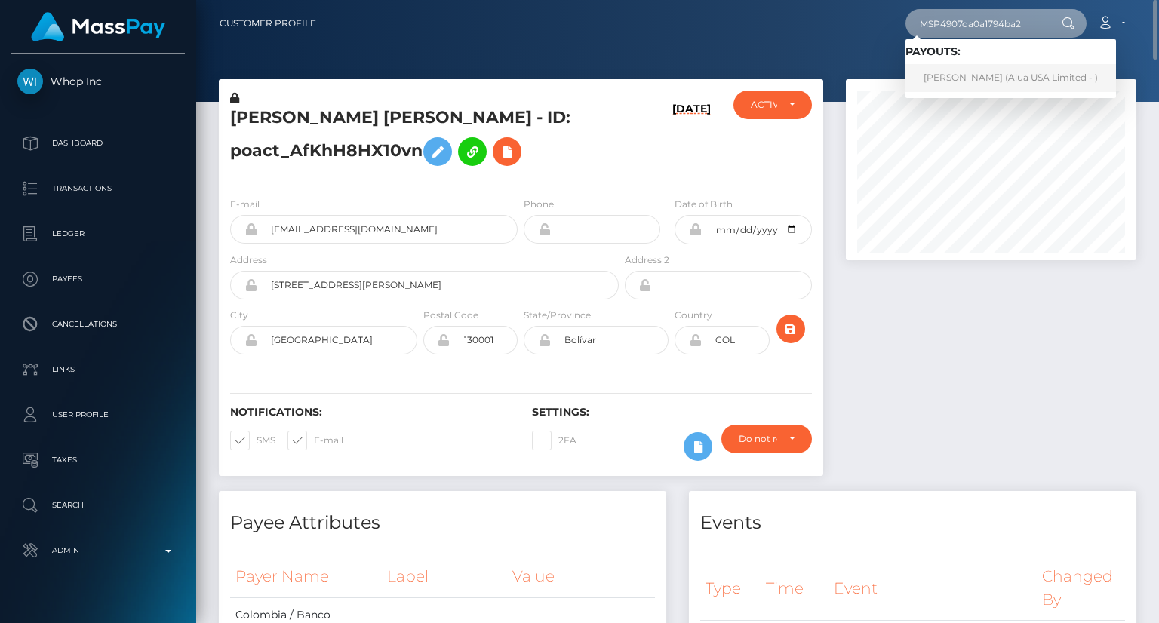
type input "MSP4907da0a1794ba2"
click at [972, 75] on link "Angelika Gatus (Alua USA Limited - )" at bounding box center [1010, 78] width 210 height 28
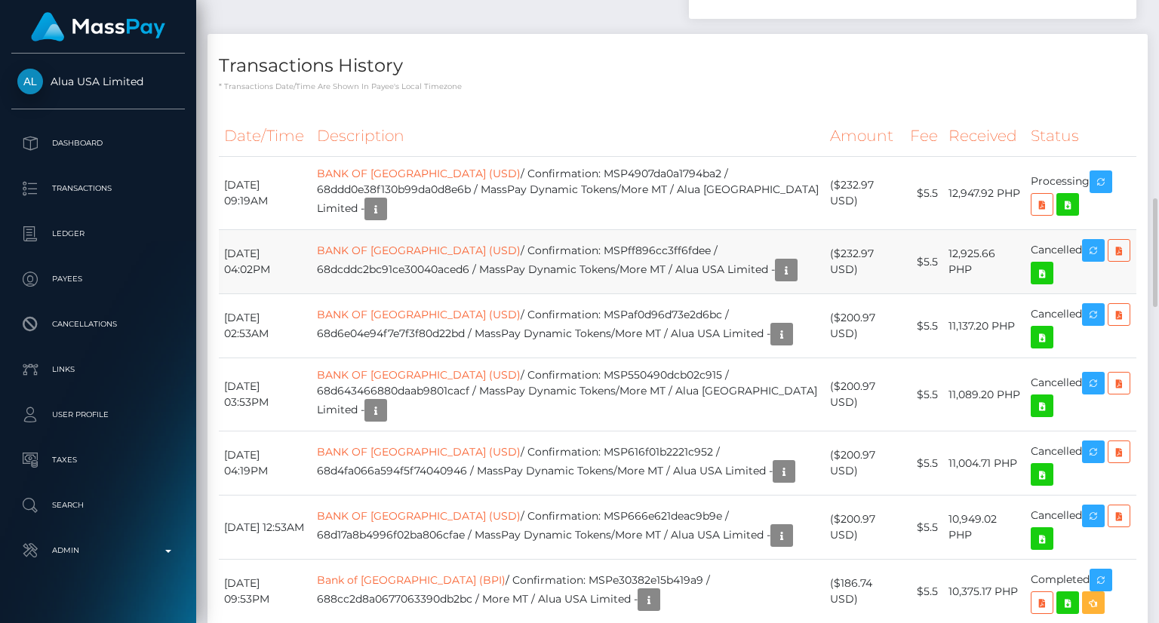
scroll to position [1056, 0]
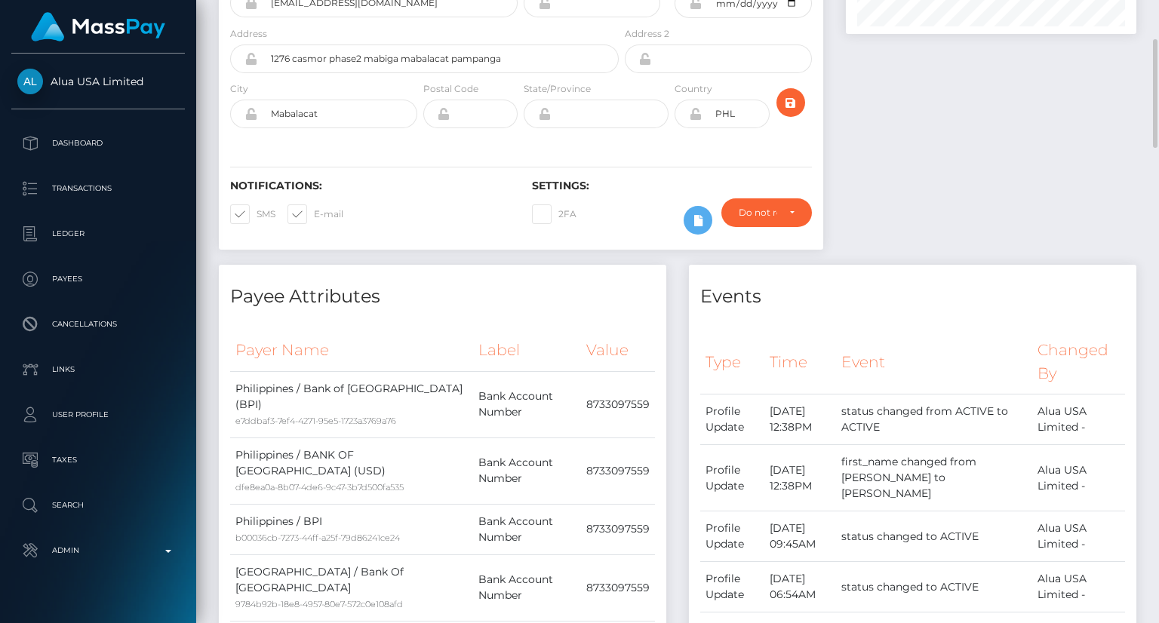
scroll to position [0, 0]
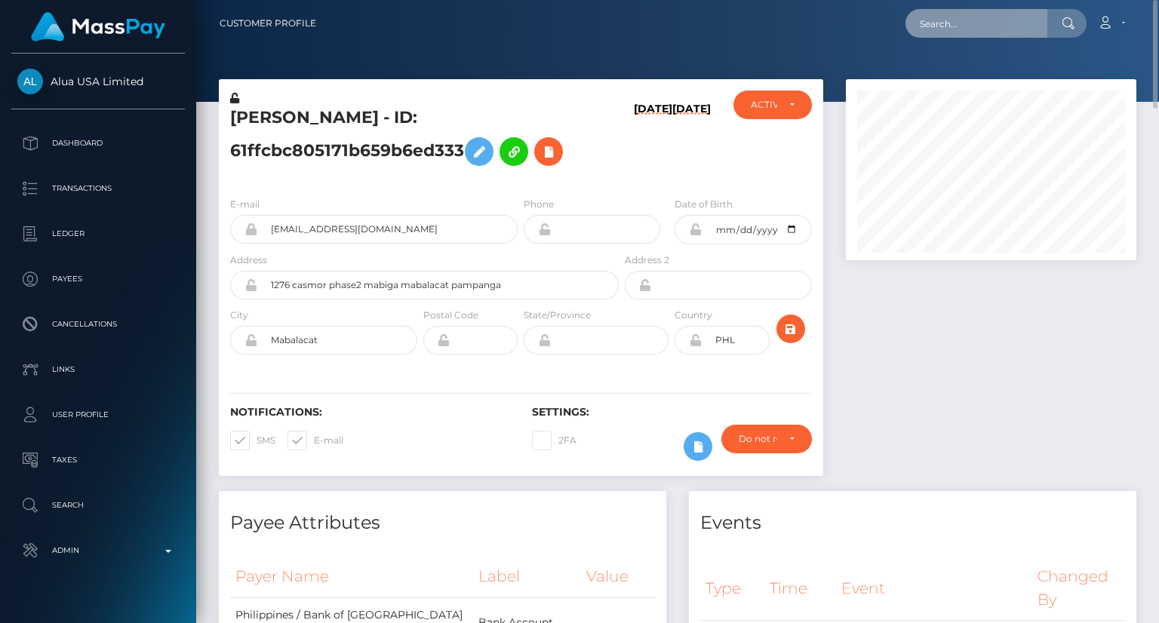
click at [976, 29] on input "text" at bounding box center [976, 23] width 142 height 29
paste input "MSP4596021f0d8b6c5"
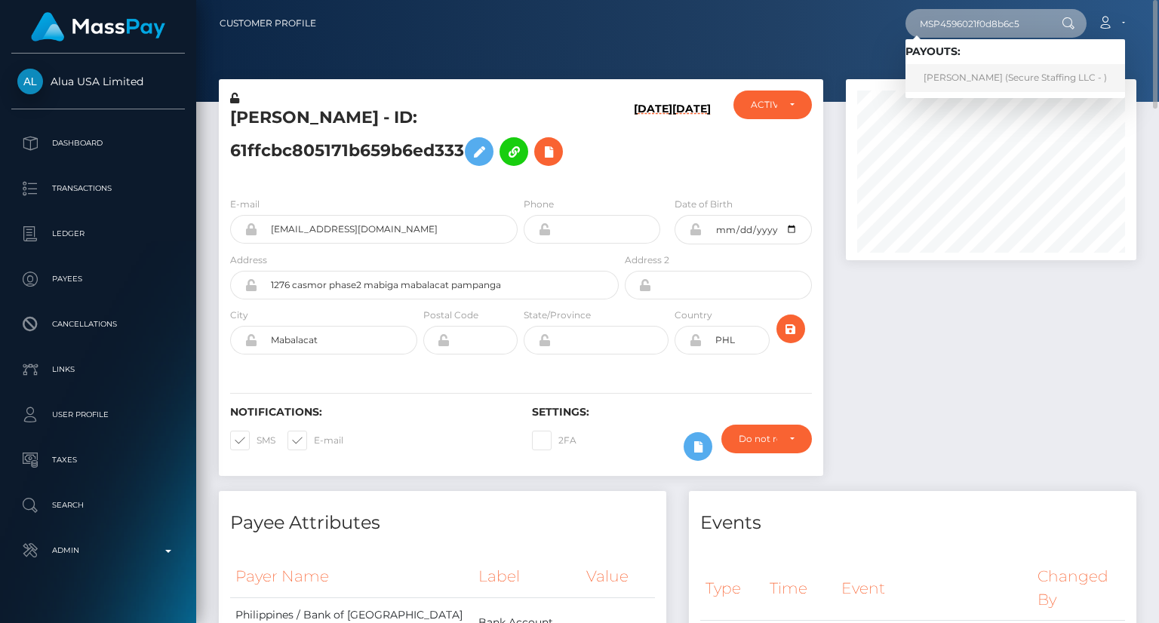
type input "MSP4596021f0d8b6c5"
click at [993, 82] on link "[PERSON_NAME] (Secure Staffing LLC - )" at bounding box center [1015, 78] width 220 height 28
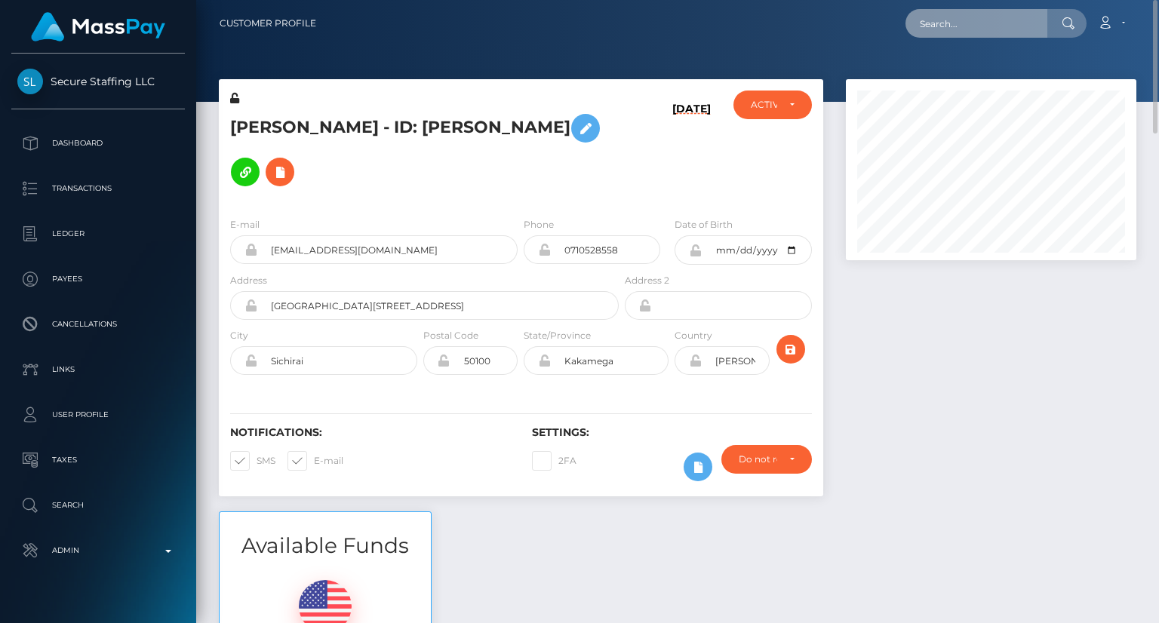
click at [975, 27] on input "text" at bounding box center [976, 23] width 142 height 29
paste input "poact_VTVj4YevTCVp"
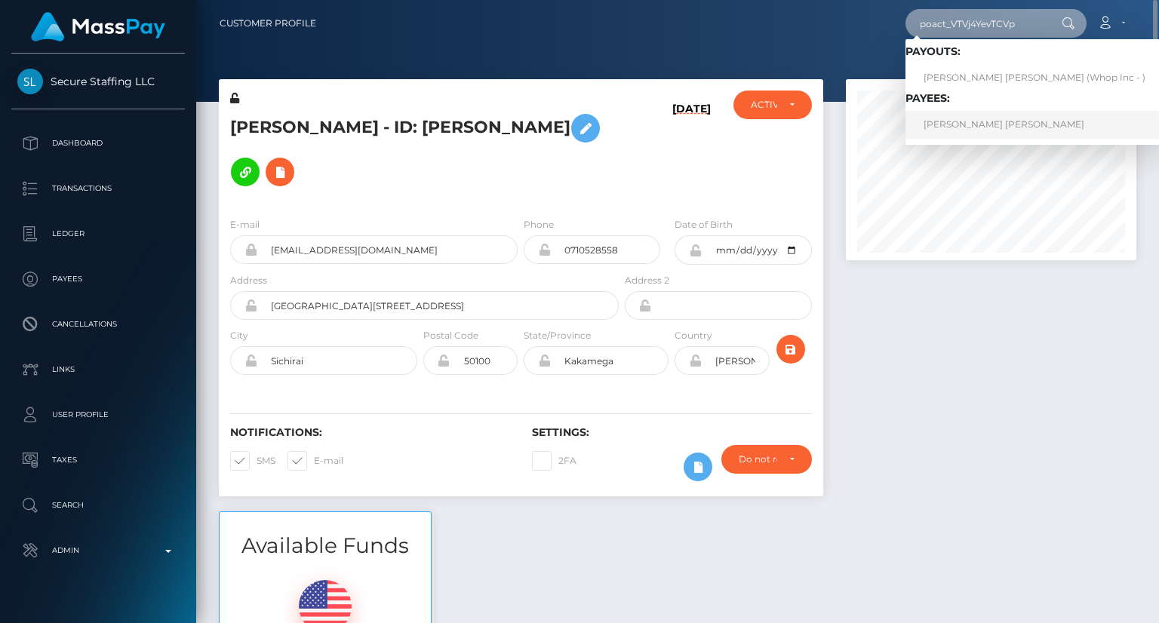
type input "poact_VTVj4YevTCVp"
click at [1001, 121] on link "[PERSON_NAME] [PERSON_NAME]" at bounding box center [1034, 125] width 258 height 28
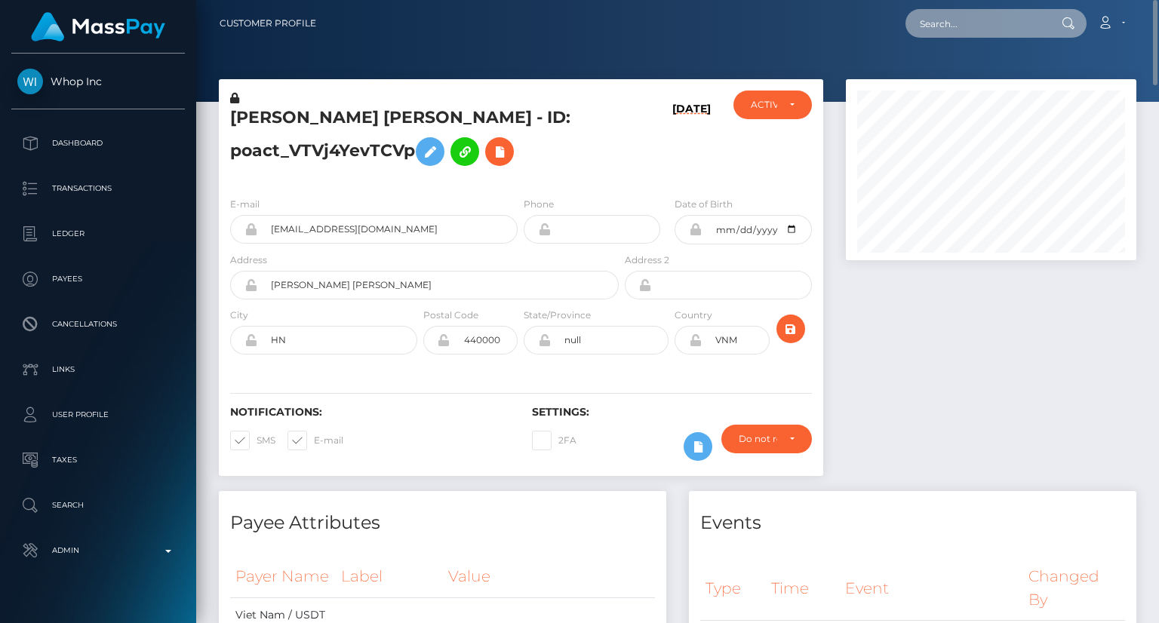
click at [935, 26] on input "text" at bounding box center [976, 23] width 142 height 29
paste input "pout_mbcWibkCTnlrD"
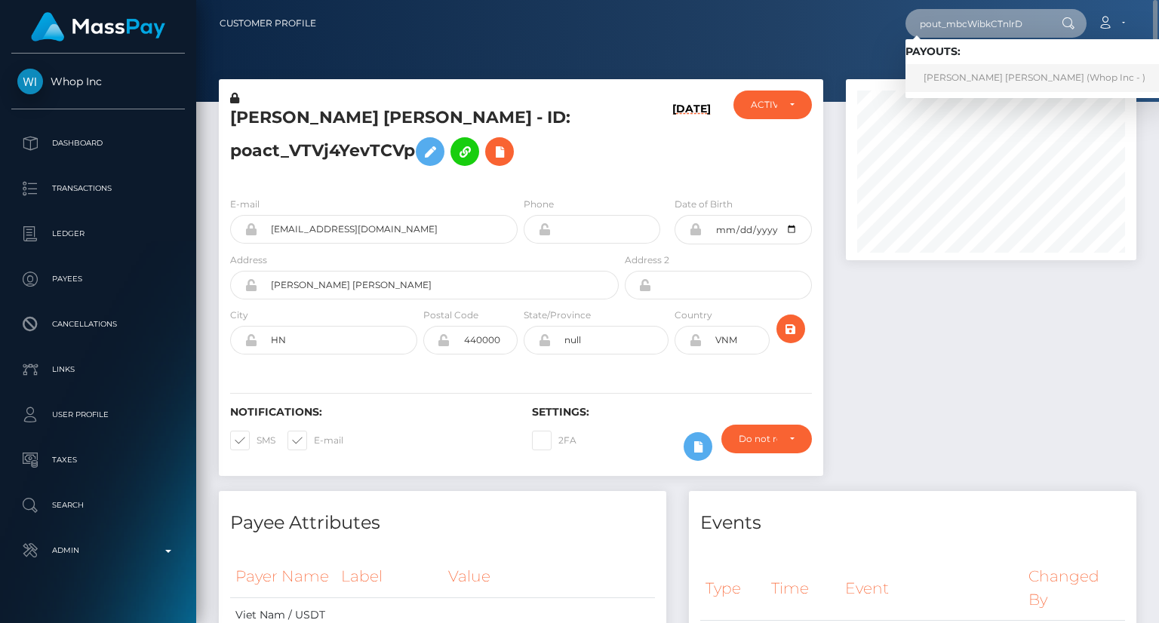
type input "pout_mbcWibkCTnlrD"
click at [934, 79] on link "[PERSON_NAME] [PERSON_NAME] (Whop Inc - )" at bounding box center [1034, 78] width 258 height 28
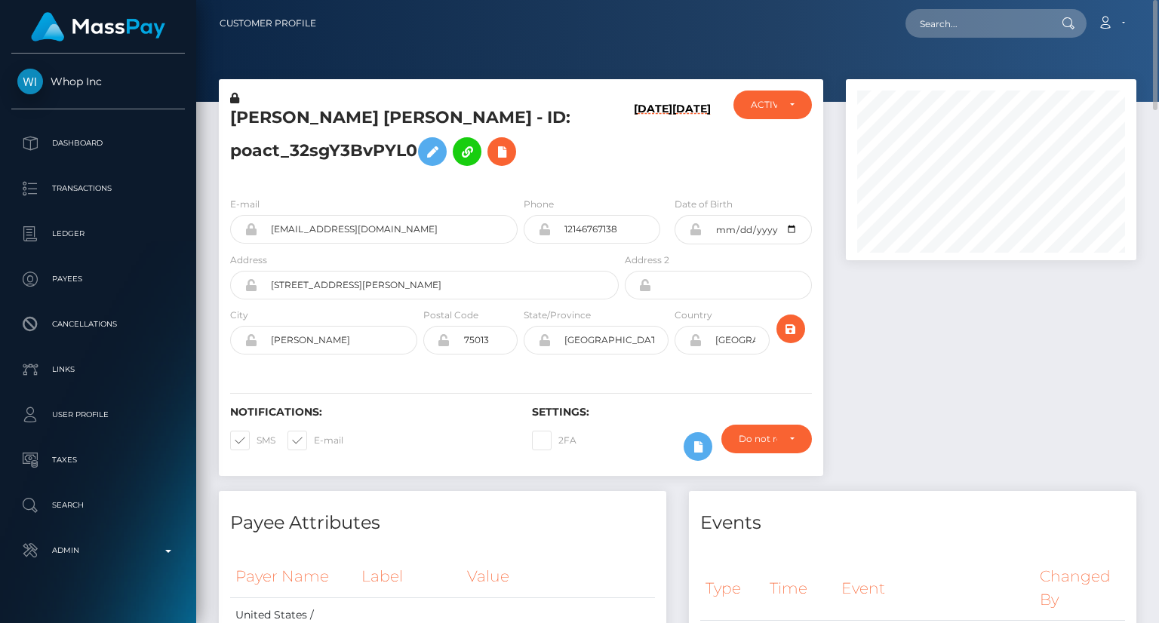
click at [326, 115] on h5 "[PERSON_NAME] [PERSON_NAME] - ID: poact_32sgY3BvPYL0" at bounding box center [420, 139] width 380 height 67
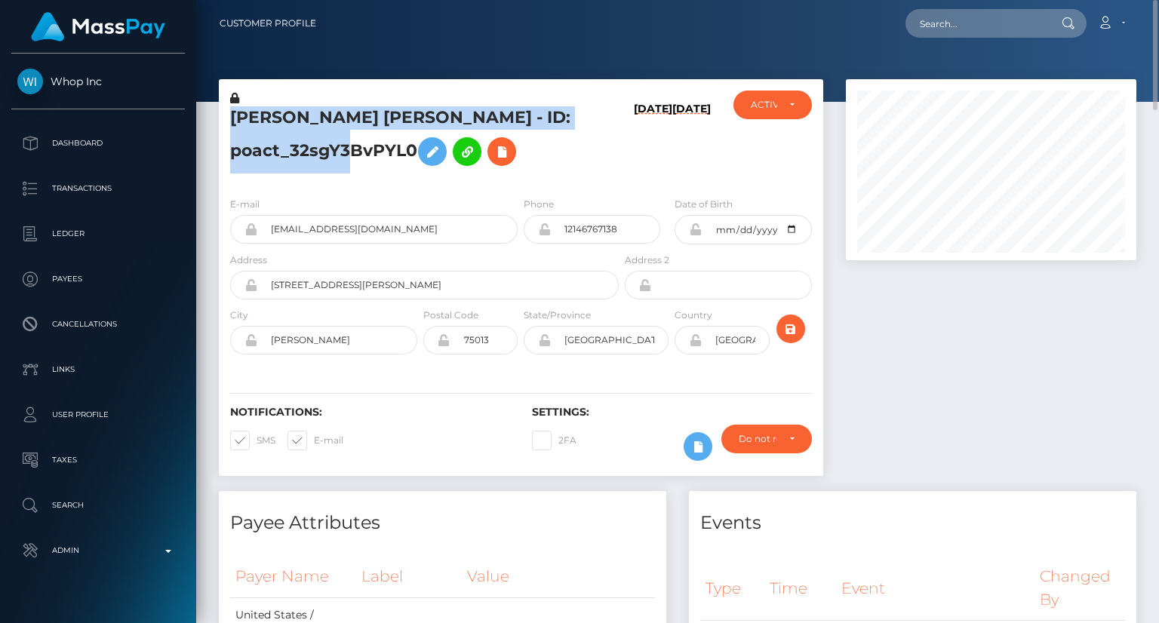
click at [326, 115] on h5 "[PERSON_NAME] [PERSON_NAME] - ID: poact_32sgY3BvPYL0" at bounding box center [420, 139] width 380 height 67
copy h5 "[PERSON_NAME] [PERSON_NAME] - ID: poact_32sgY3BvPYL0"
